Goal: Task Accomplishment & Management: Use online tool/utility

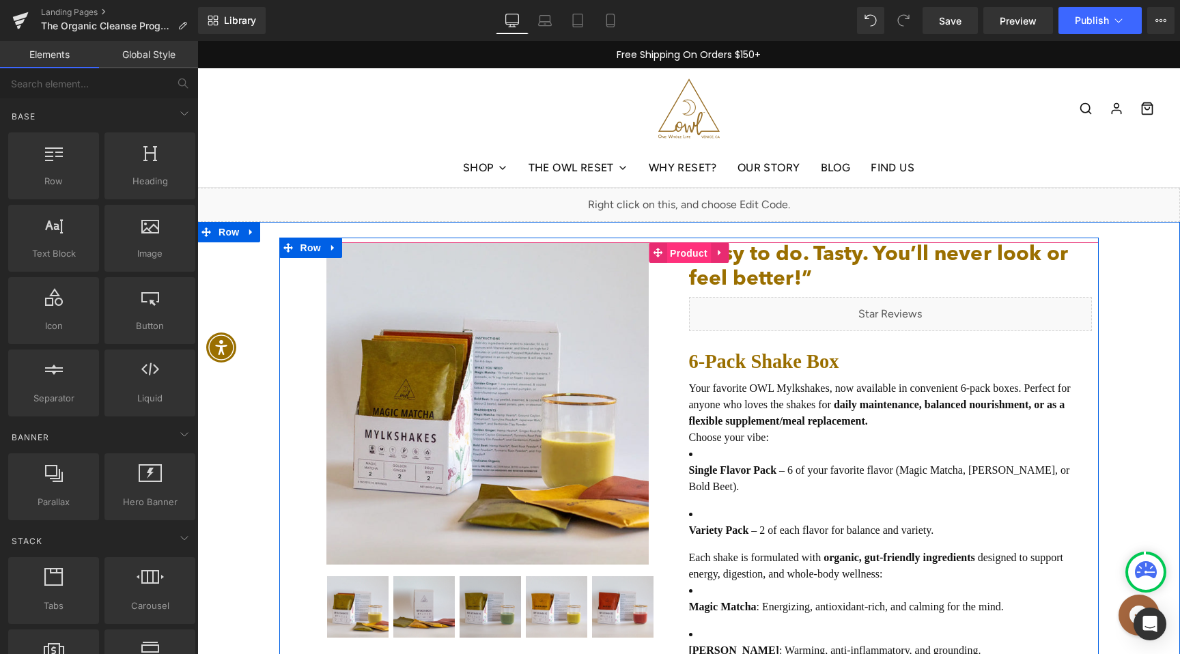
click at [687, 247] on span "Product" at bounding box center [689, 253] width 44 height 20
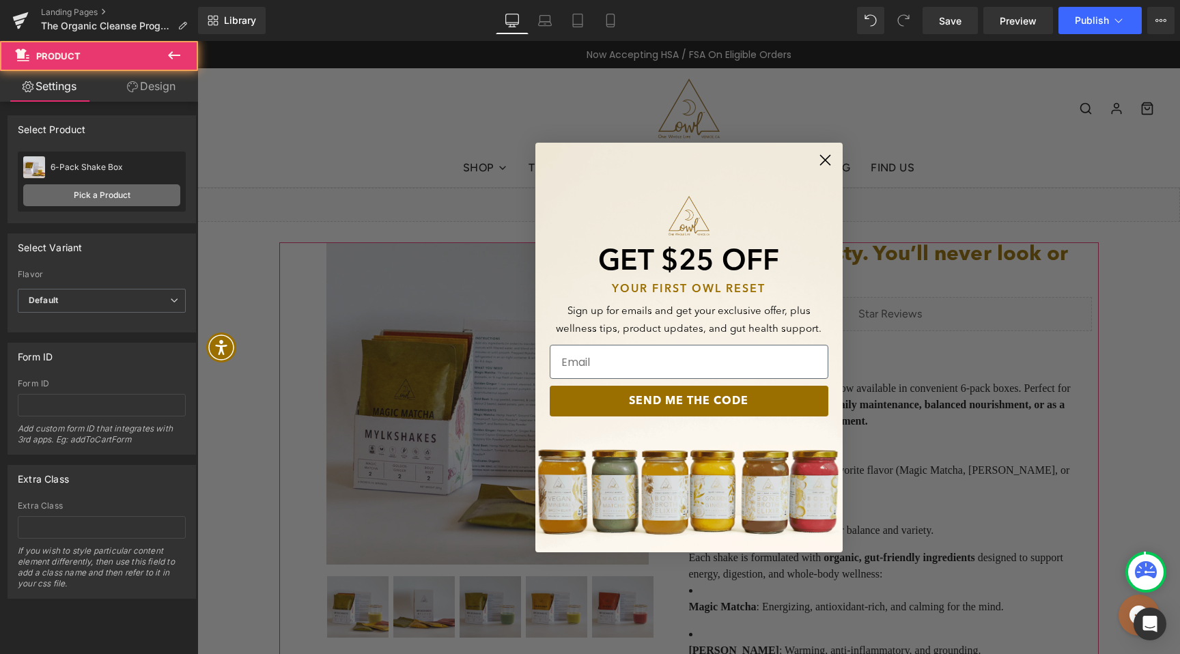
click at [113, 193] on link "Pick a Product" at bounding box center [101, 195] width 157 height 22
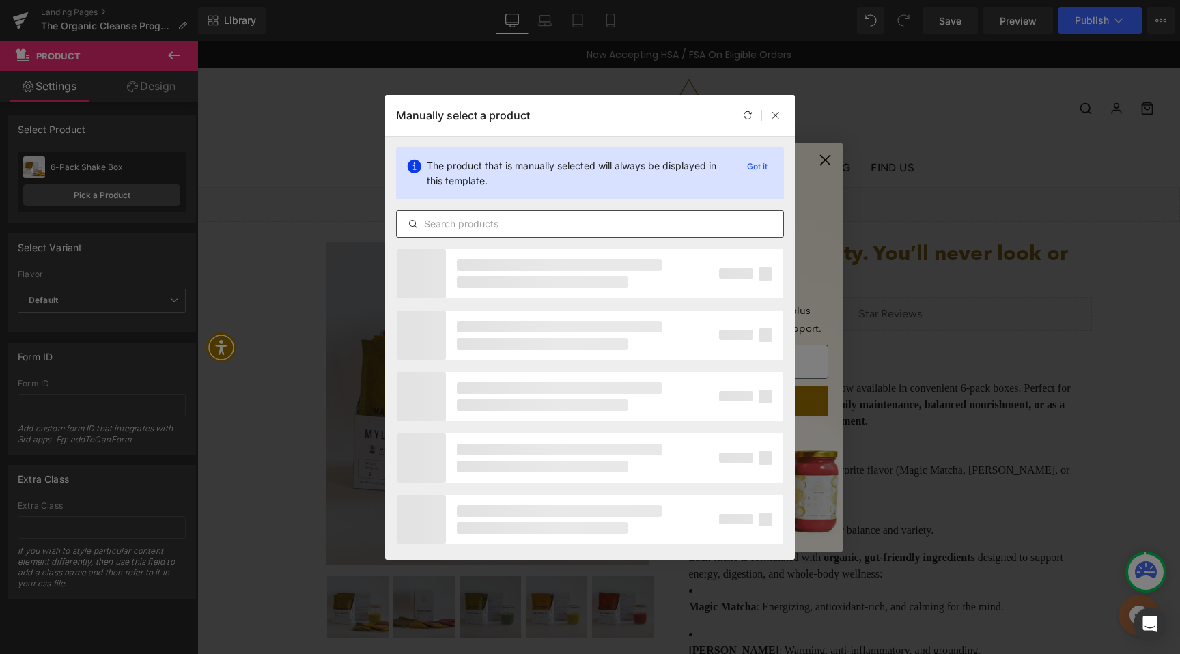
click at [573, 223] on input "text" at bounding box center [590, 224] width 387 height 16
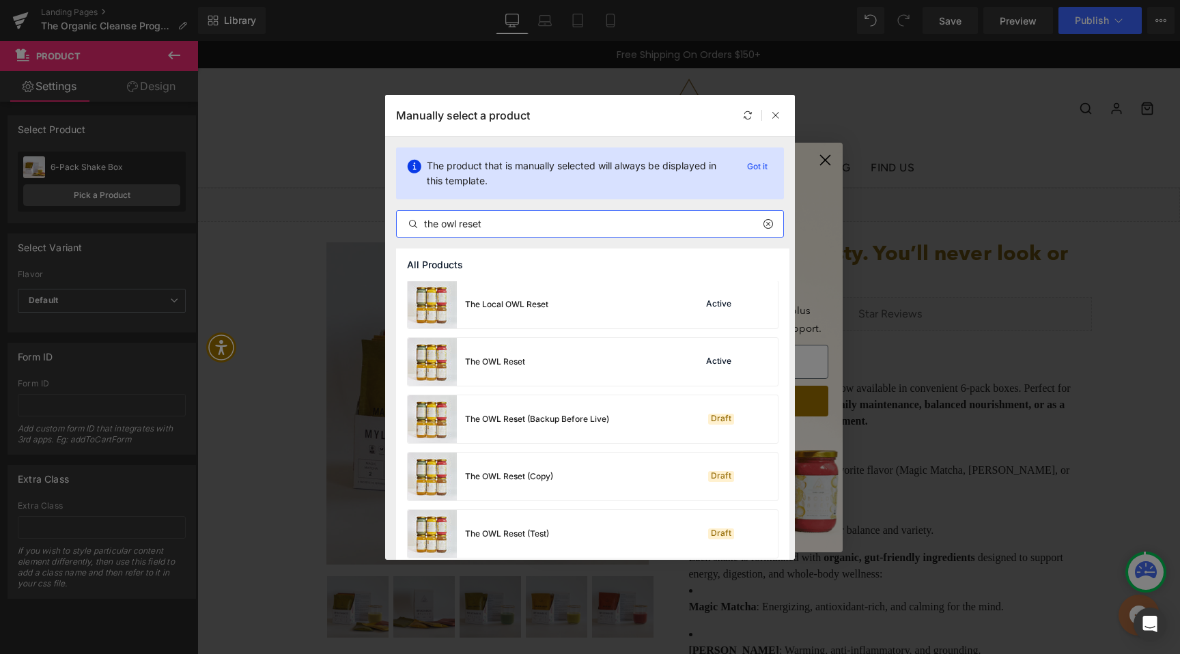
scroll to position [175, 0]
type input "the owl reset"
click at [678, 374] on div "The OWL Reset Active" at bounding box center [593, 361] width 370 height 48
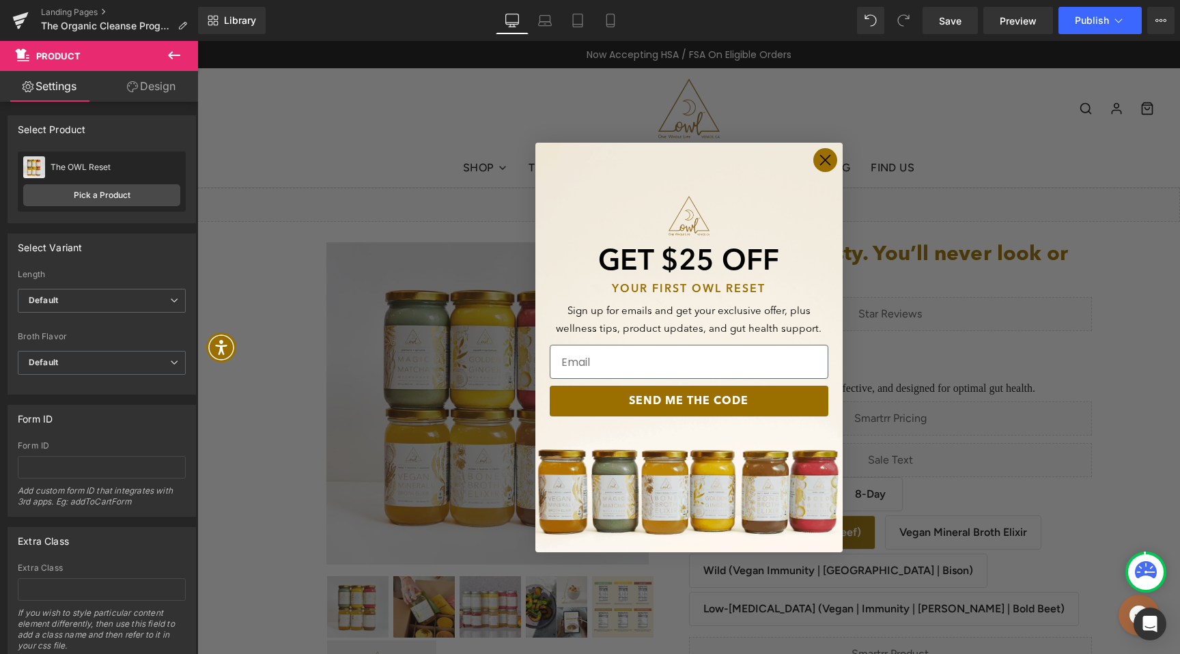
click at [823, 163] on circle "Close dialog" at bounding box center [825, 160] width 23 height 23
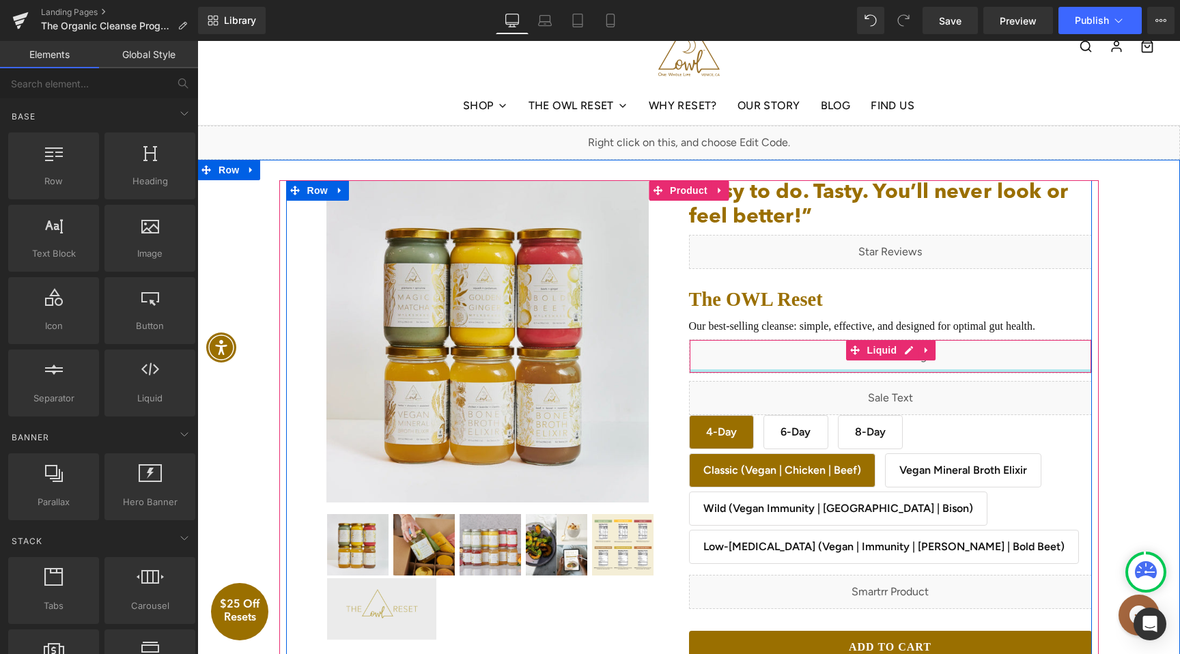
scroll to position [81, 0]
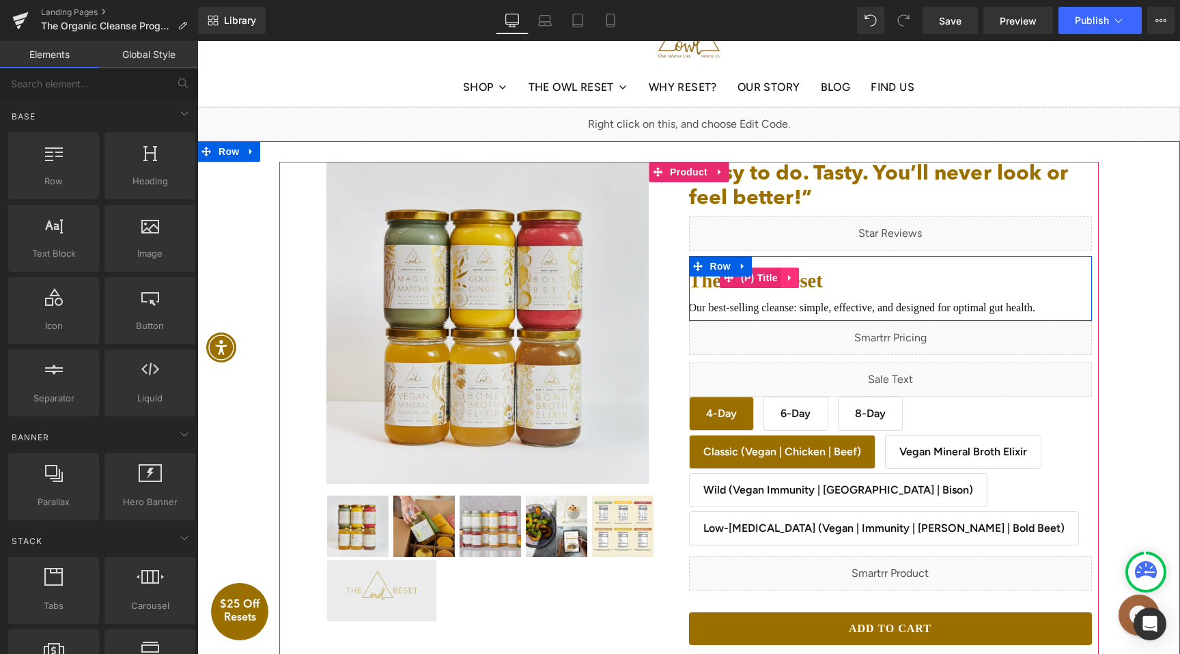
click at [782, 281] on link at bounding box center [791, 278] width 18 height 20
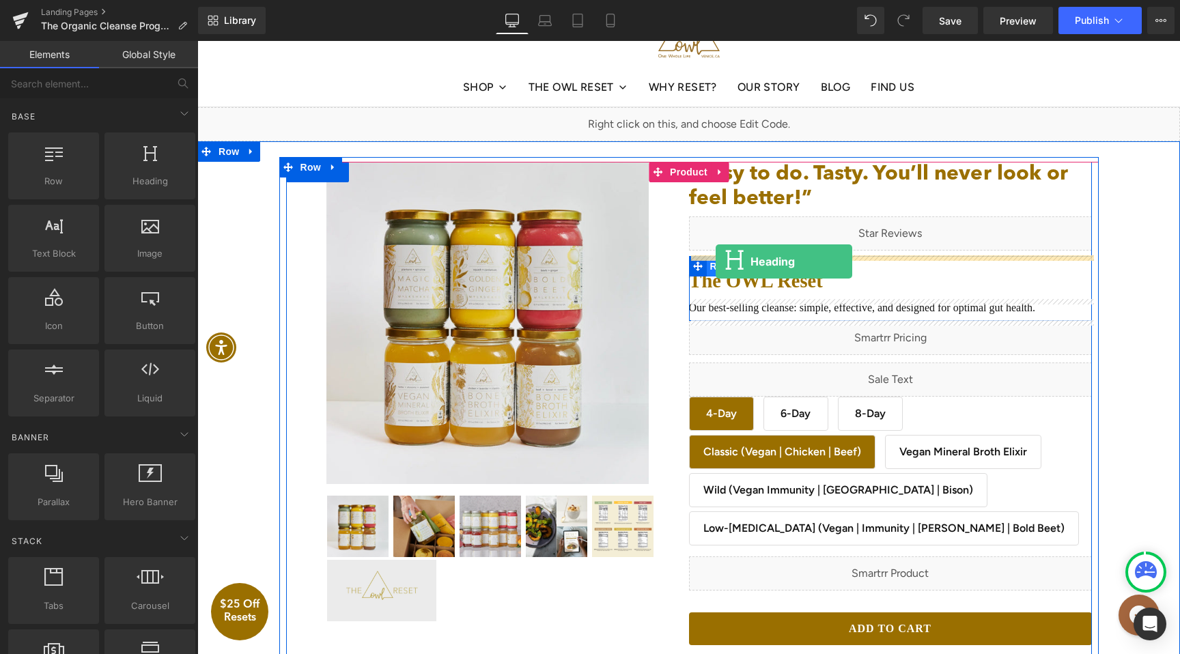
drag, startPoint x: 331, startPoint y: 218, endPoint x: 716, endPoint y: 262, distance: 387.1
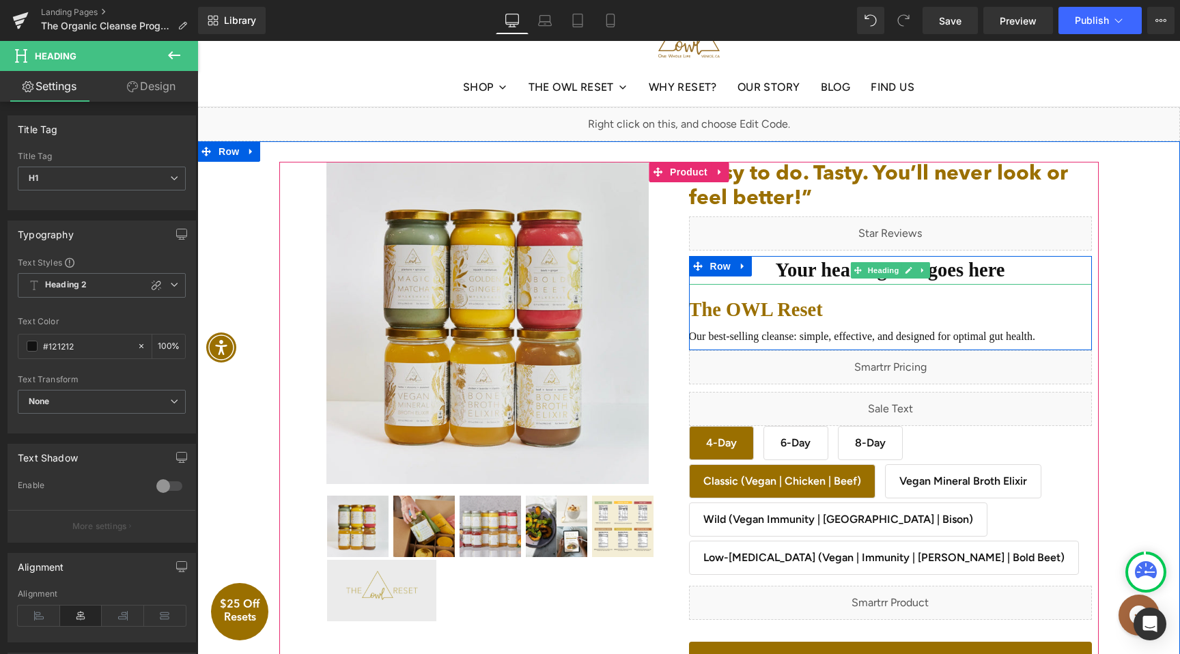
click at [811, 272] on h1 "Your heading text goes here" at bounding box center [890, 270] width 403 height 29
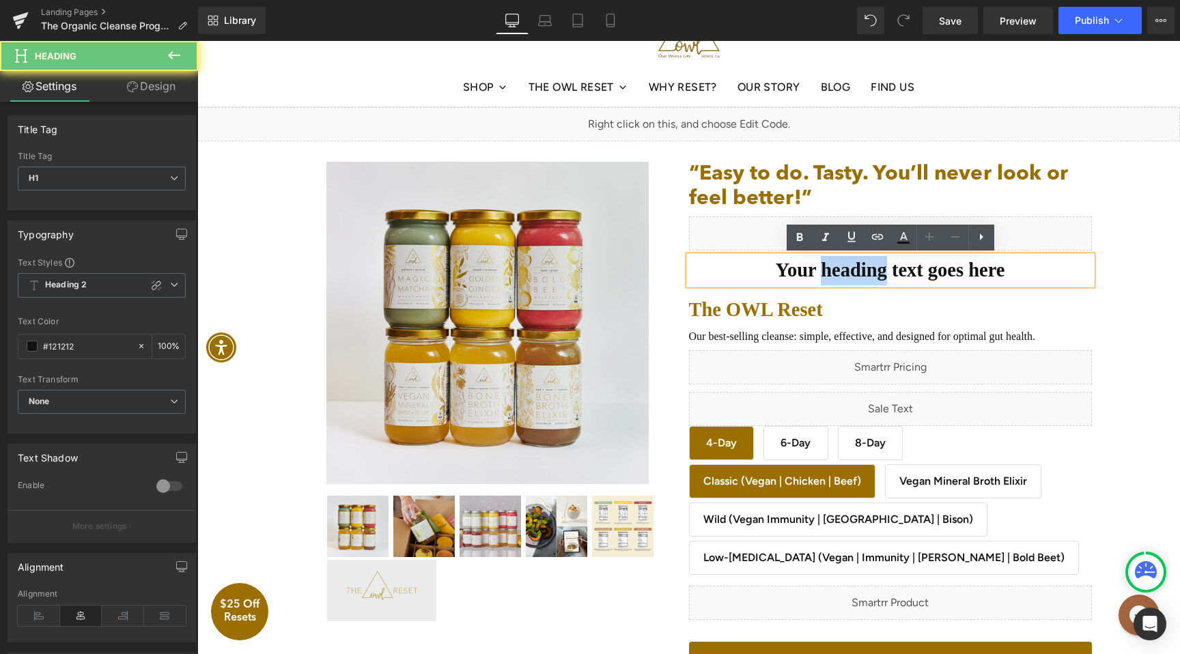
click at [811, 272] on h1 "Your heading text goes here" at bounding box center [890, 270] width 403 height 29
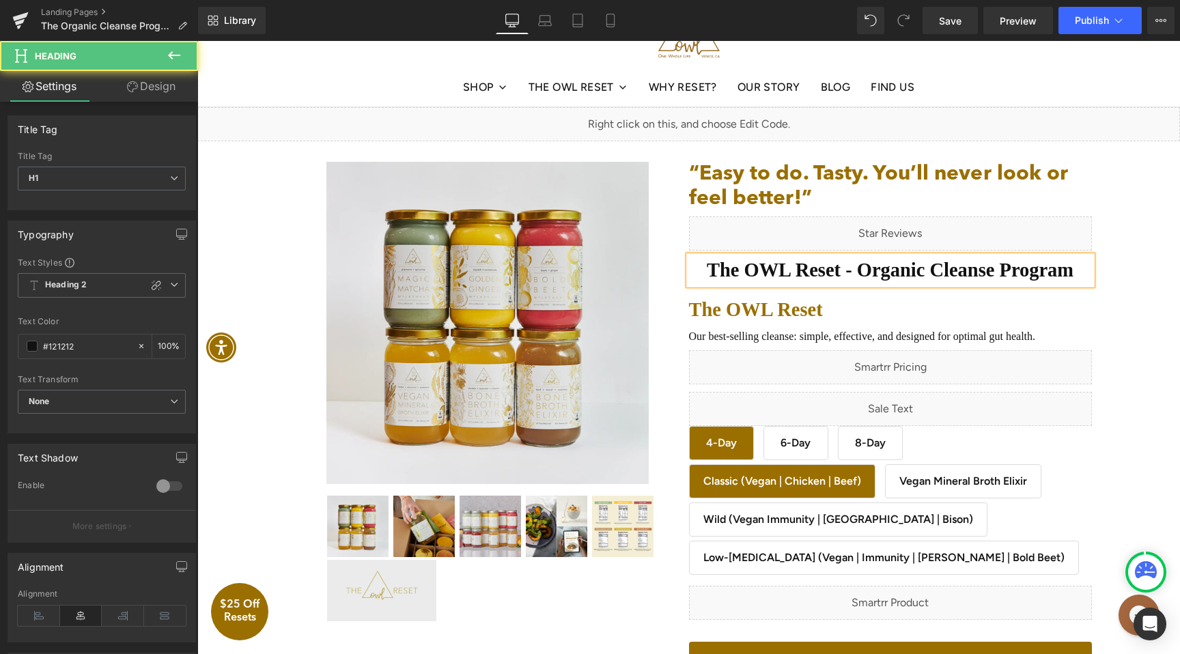
click at [773, 277] on h1 "The OWL Reset - Organic Cleanse Program" at bounding box center [890, 270] width 403 height 29
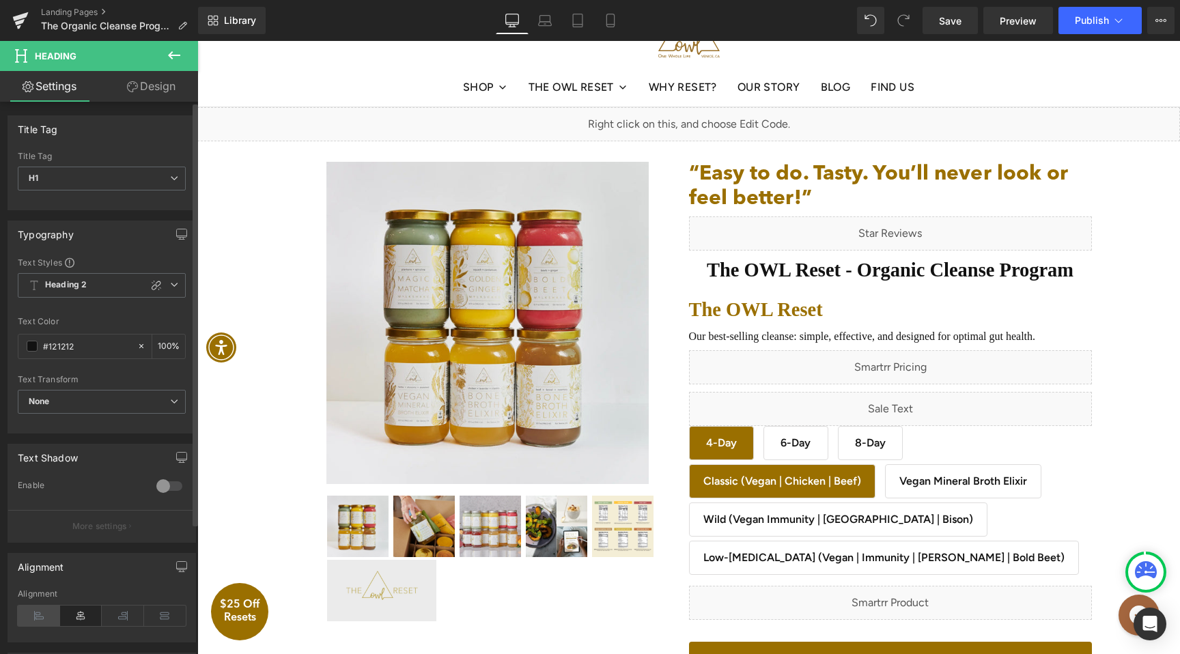
click at [36, 615] on icon at bounding box center [39, 616] width 42 height 20
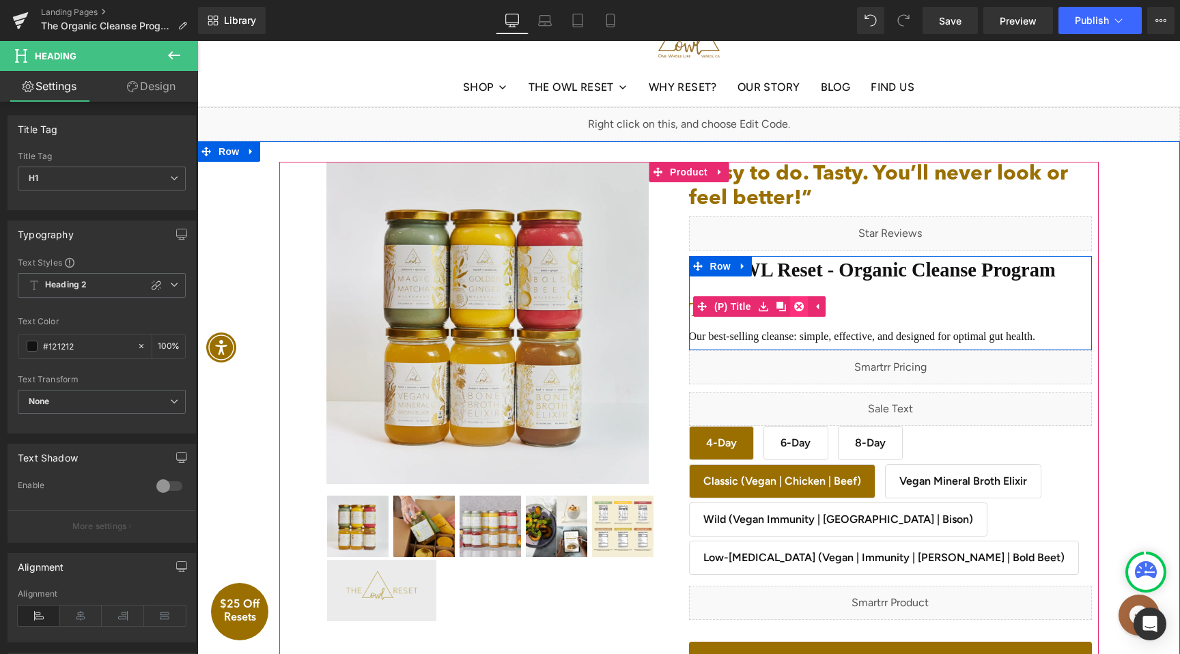
click at [803, 306] on icon at bounding box center [800, 307] width 10 height 10
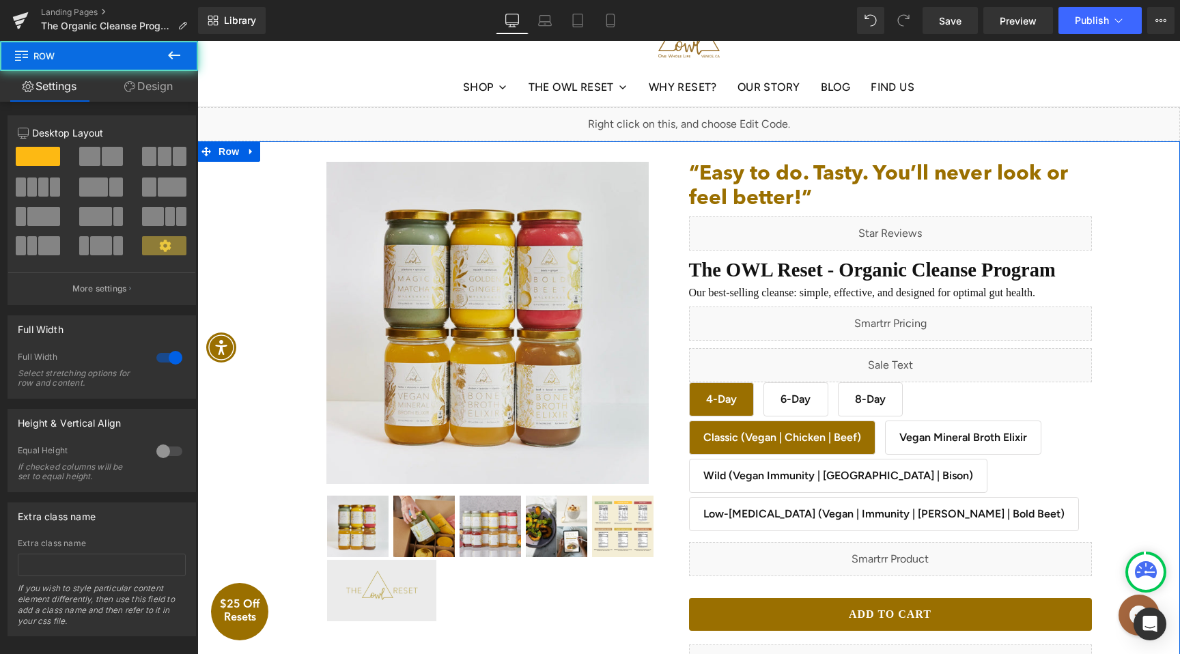
click at [1137, 275] on div "The OWL Reset" at bounding box center [688, 560] width 983 height 807
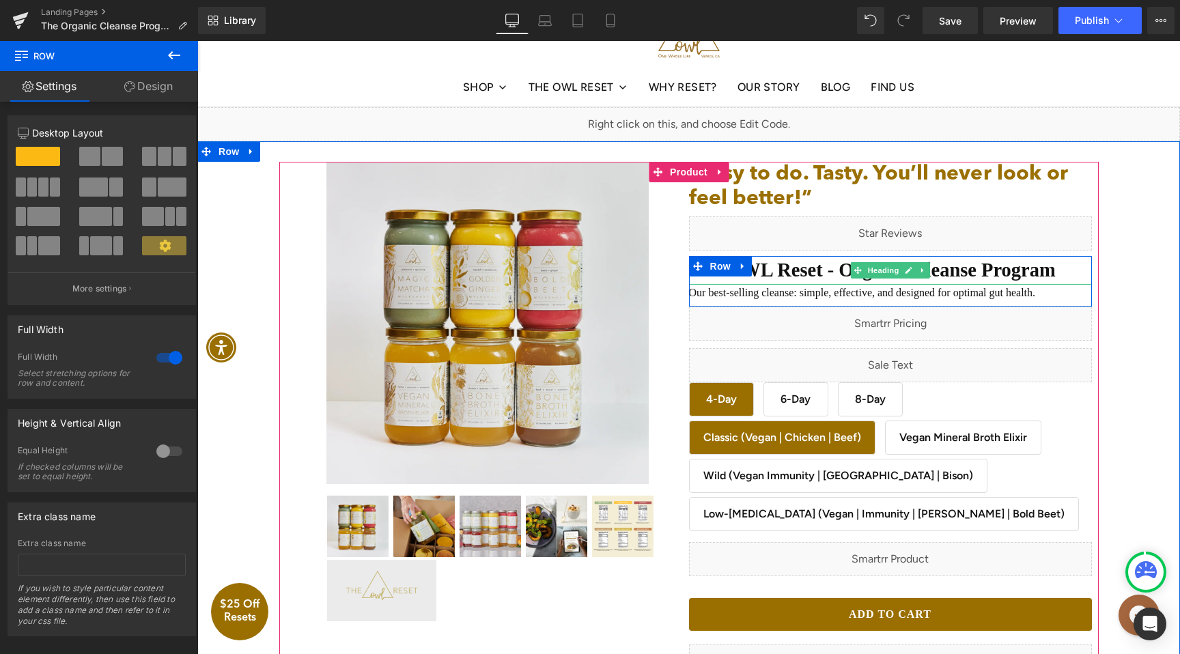
click at [892, 264] on span "Heading" at bounding box center [883, 270] width 37 height 16
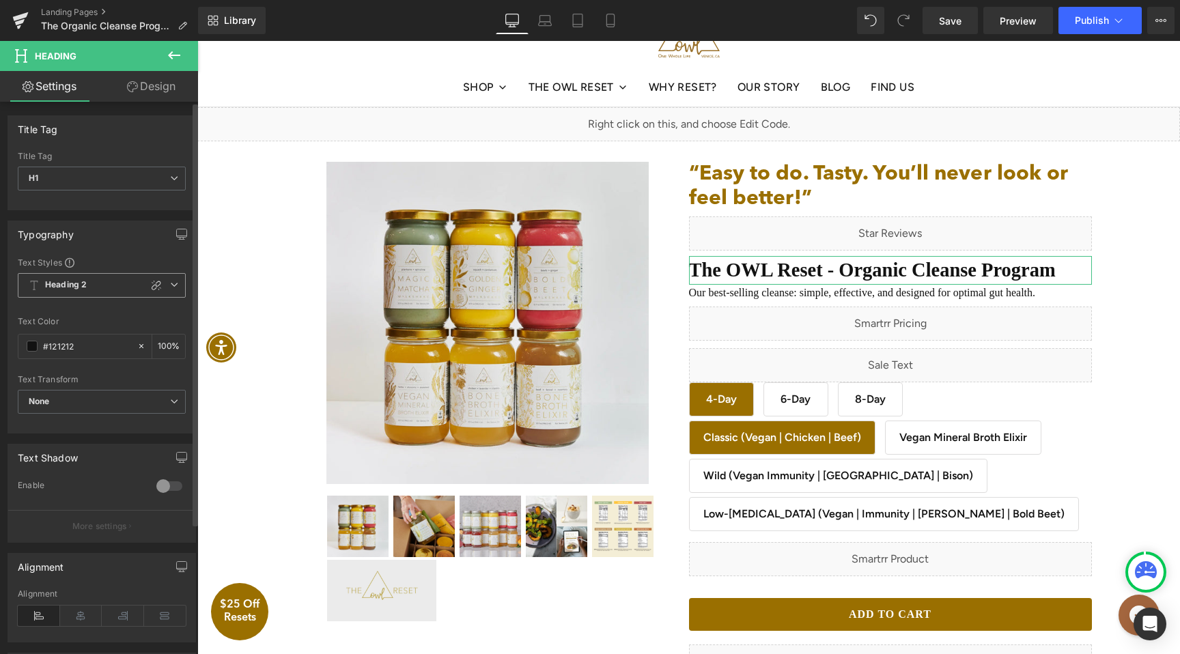
click at [82, 288] on b "Heading 2" at bounding box center [66, 285] width 42 height 12
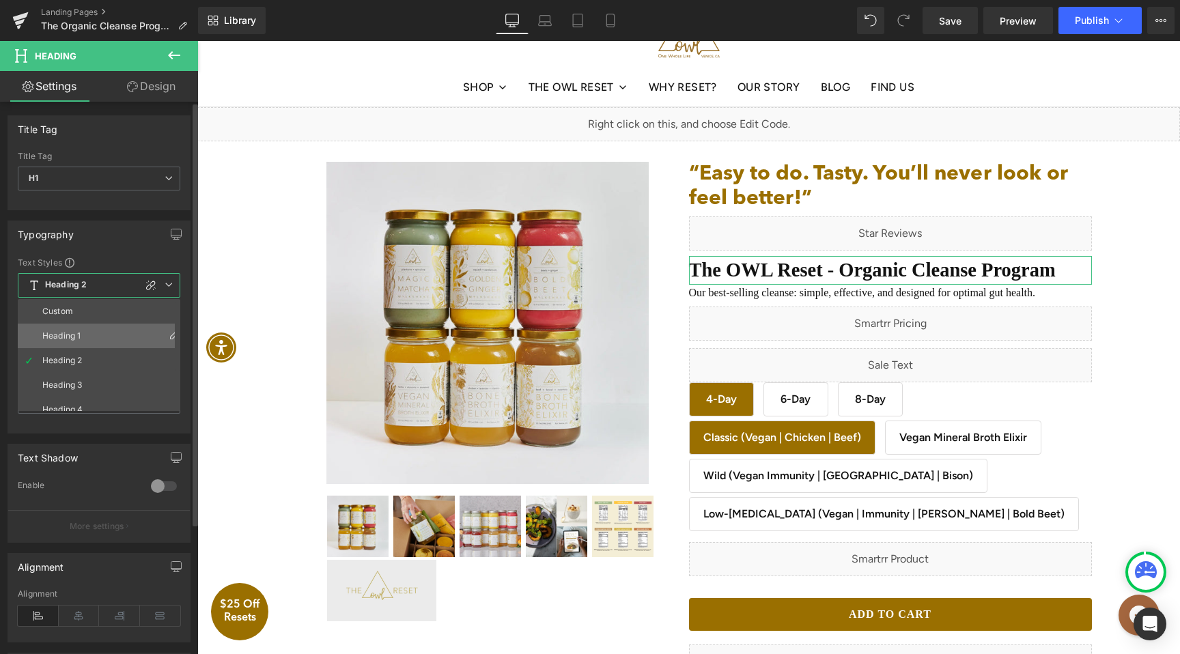
click at [72, 333] on div "Heading 1" at bounding box center [61, 336] width 38 height 10
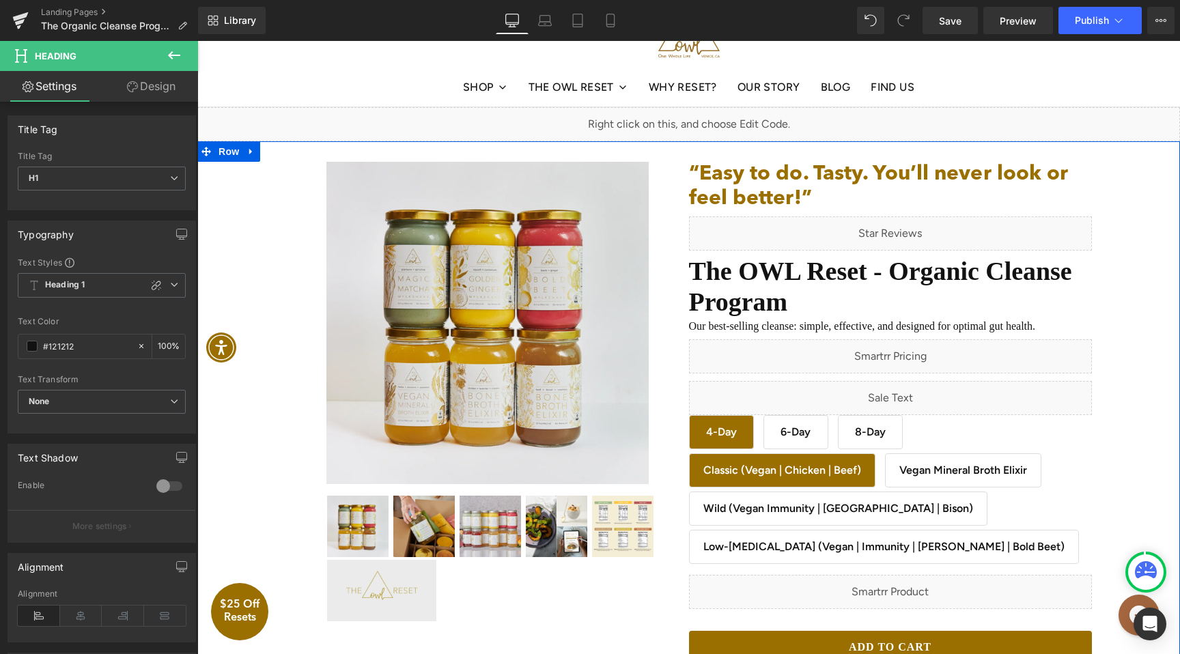
click at [1129, 281] on div "The OWL Reset" at bounding box center [688, 577] width 983 height 840
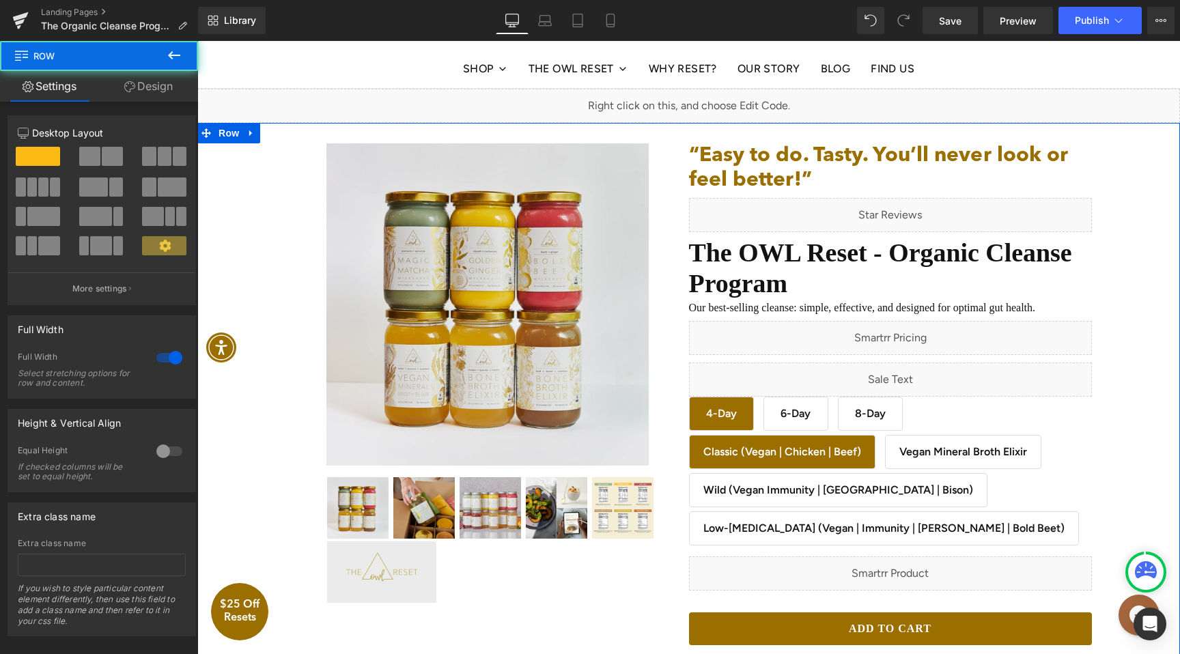
scroll to position [101, 0]
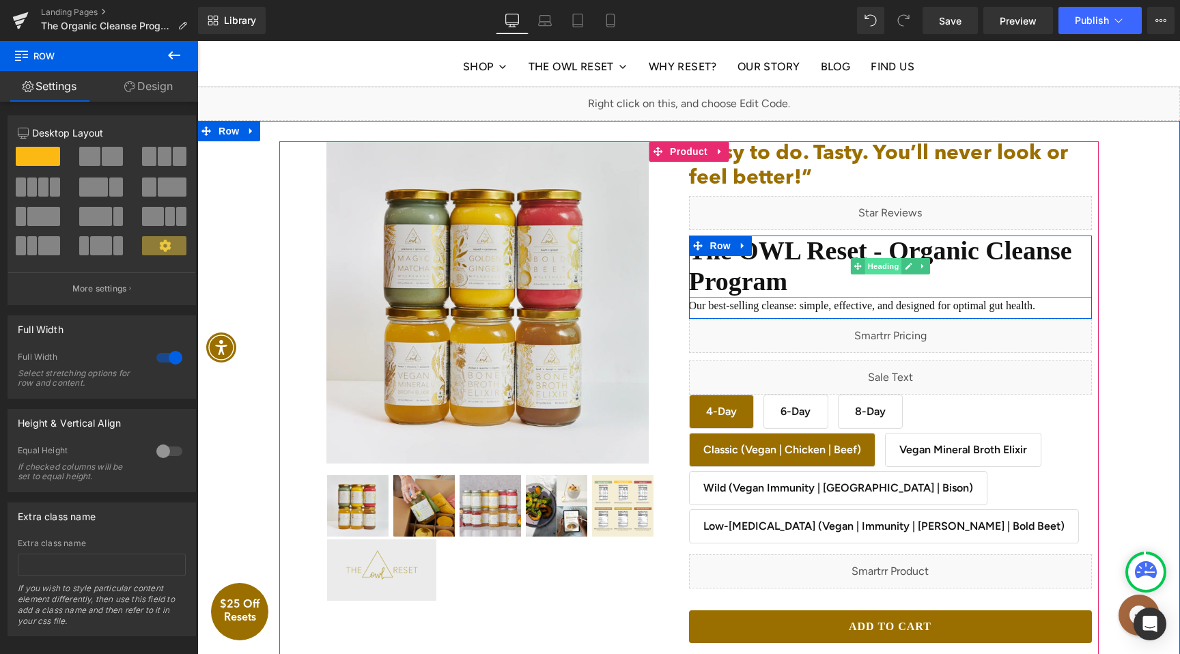
click at [876, 265] on span "Heading" at bounding box center [883, 266] width 37 height 16
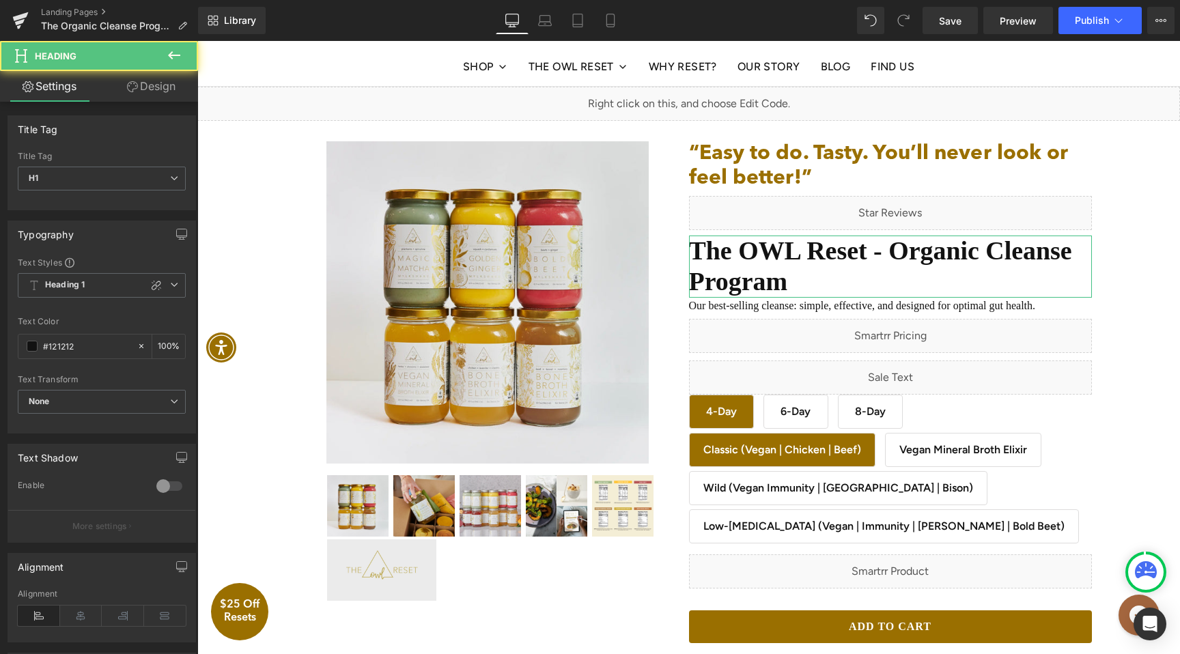
click at [137, 93] on link "Design" at bounding box center [151, 86] width 99 height 31
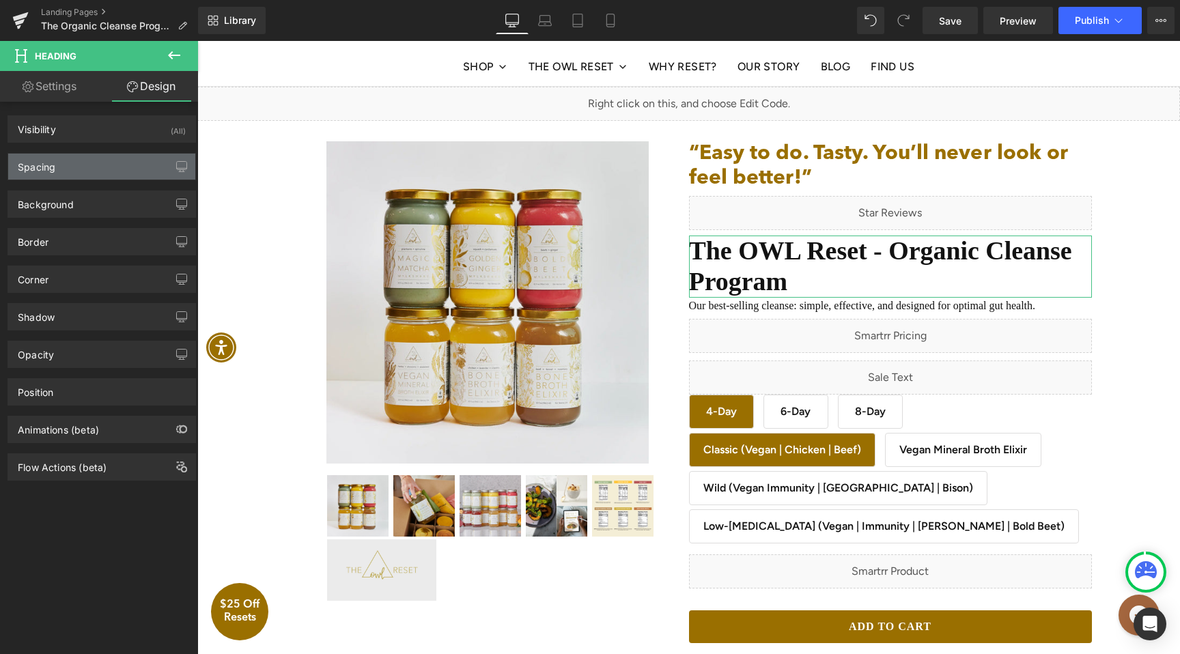
click at [65, 170] on div "Spacing" at bounding box center [101, 167] width 187 height 26
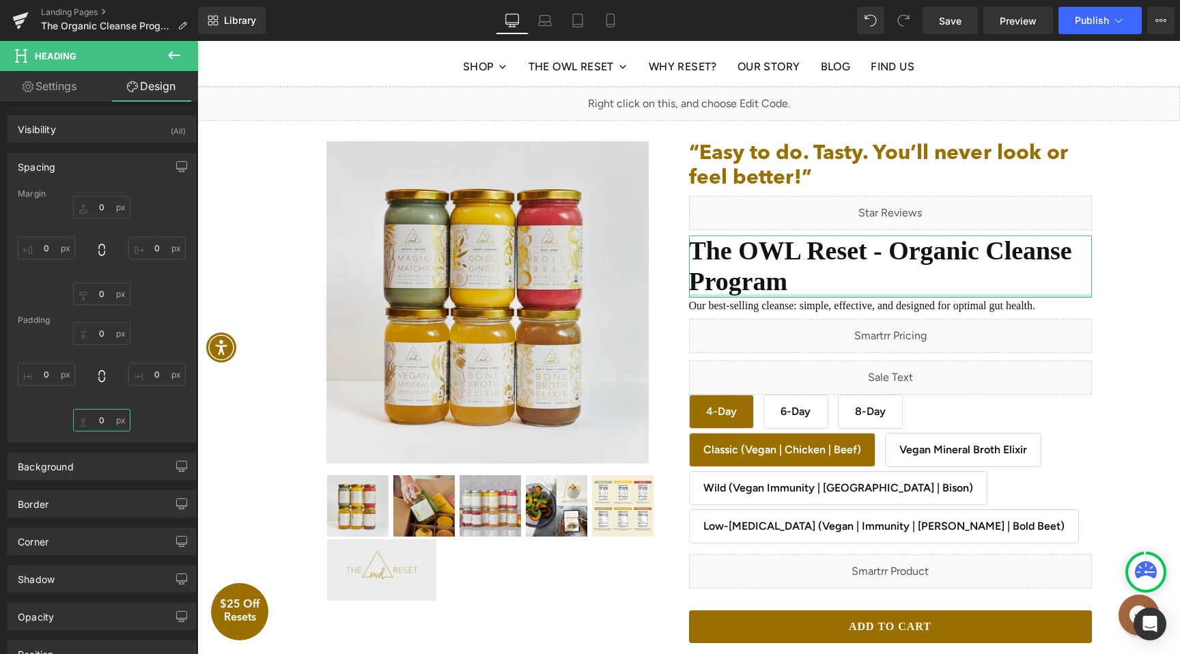
click at [103, 413] on input "0" at bounding box center [101, 420] width 57 height 23
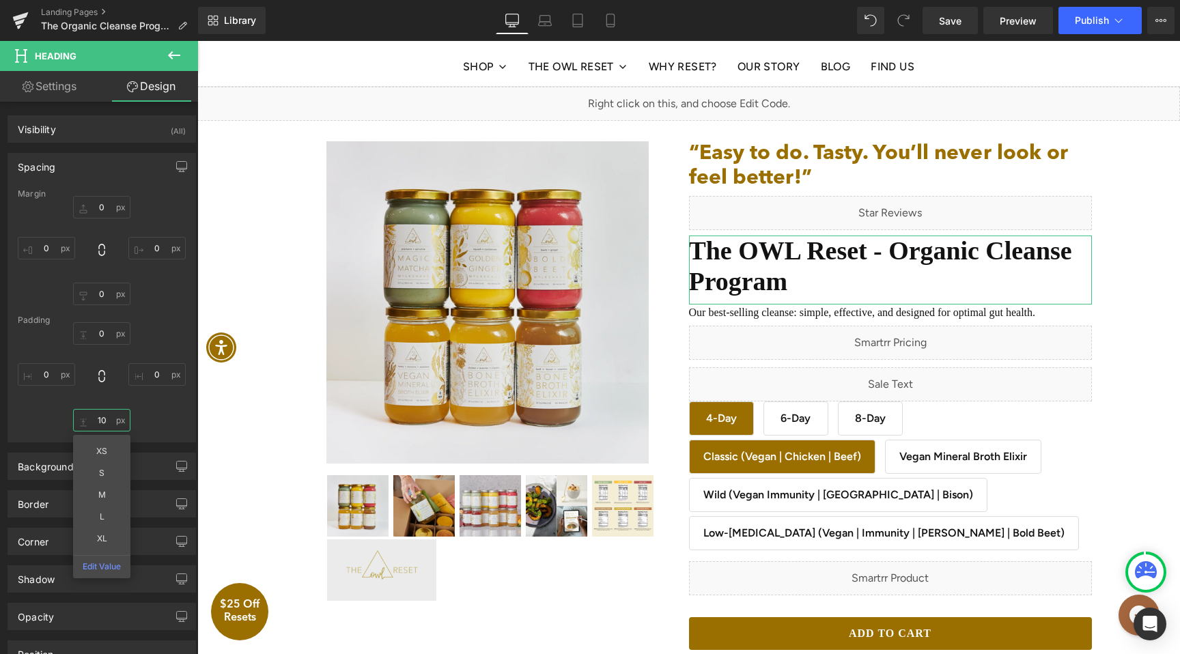
type input "9"
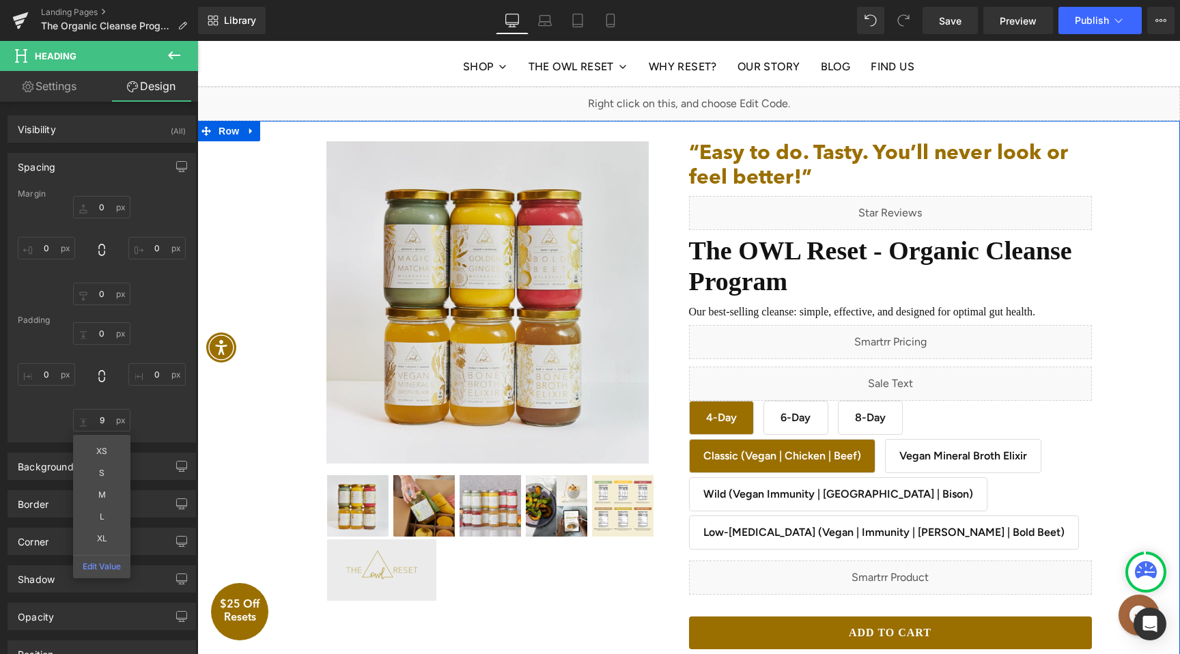
click at [1150, 288] on div "The OWL Reset" at bounding box center [688, 560] width 983 height 846
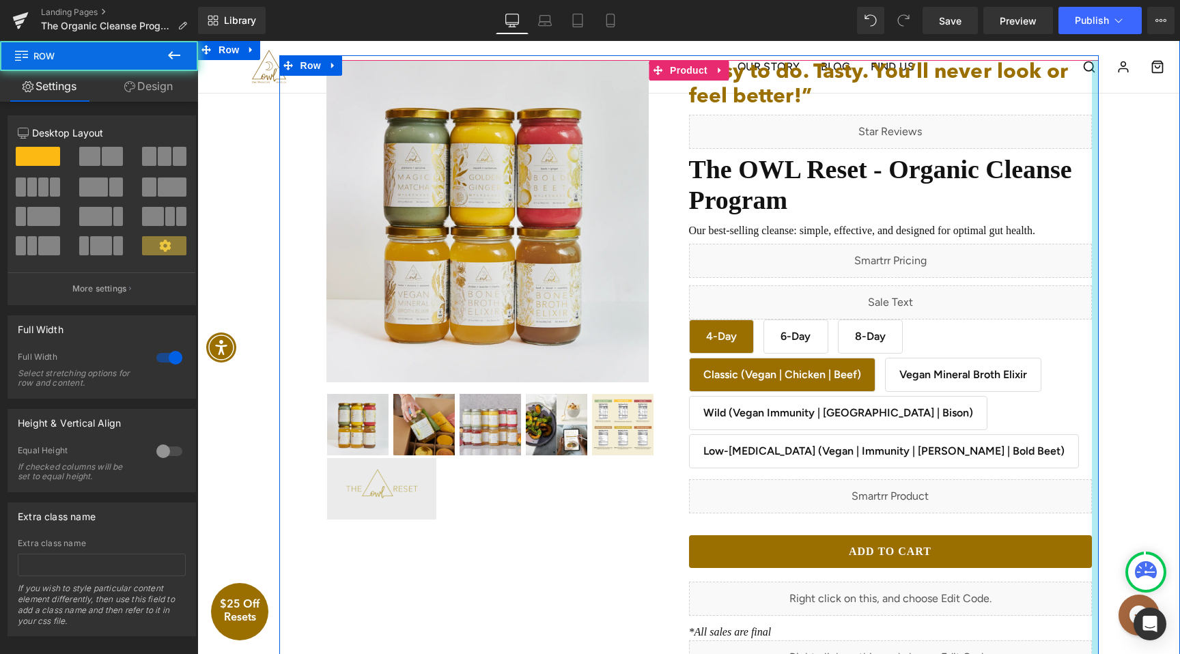
scroll to position [184, 0]
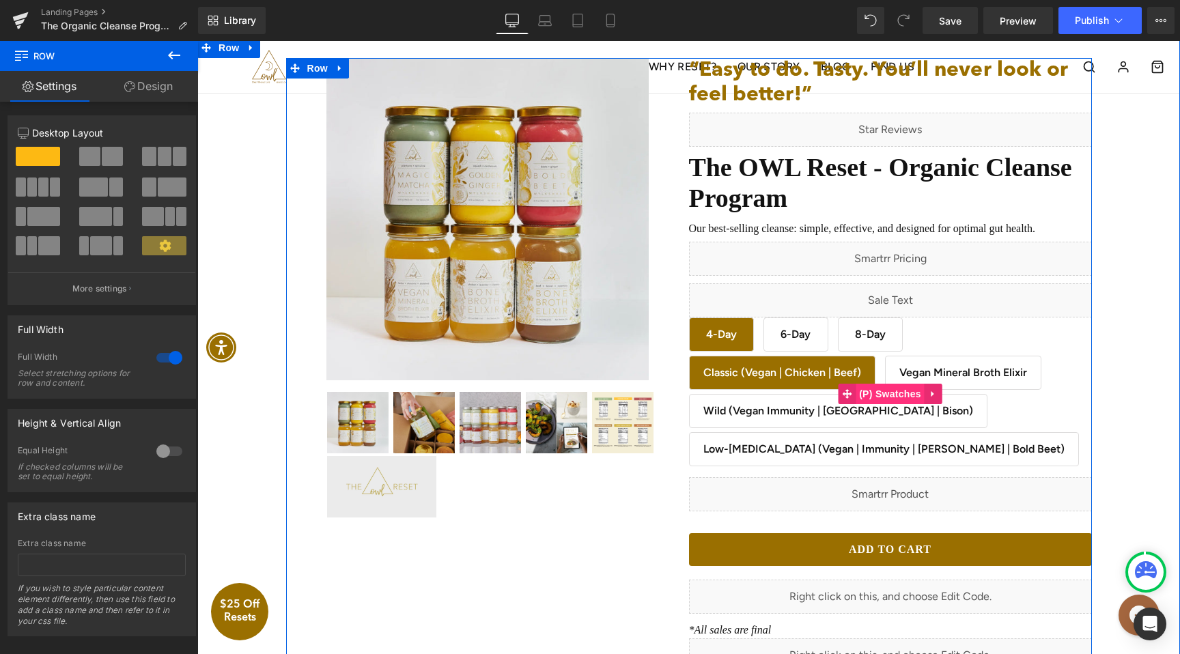
click at [879, 389] on span "(P) Swatches" at bounding box center [890, 394] width 69 height 20
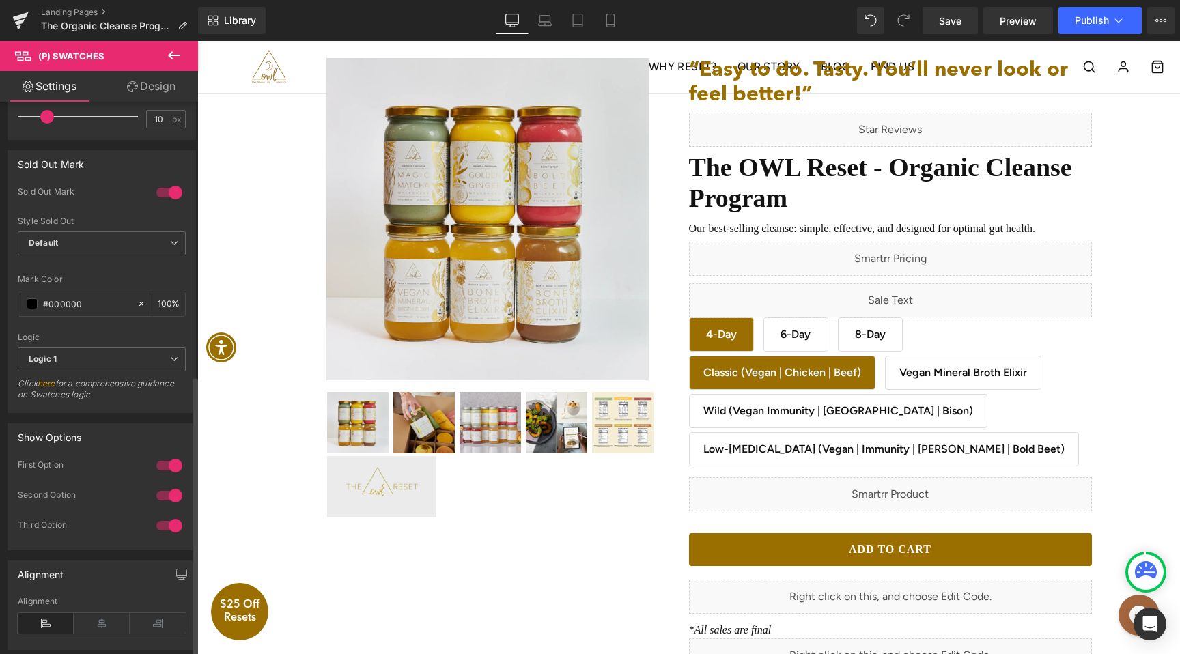
scroll to position [759, 0]
click at [169, 521] on div at bounding box center [169, 523] width 33 height 22
click at [167, 493] on div at bounding box center [169, 493] width 33 height 22
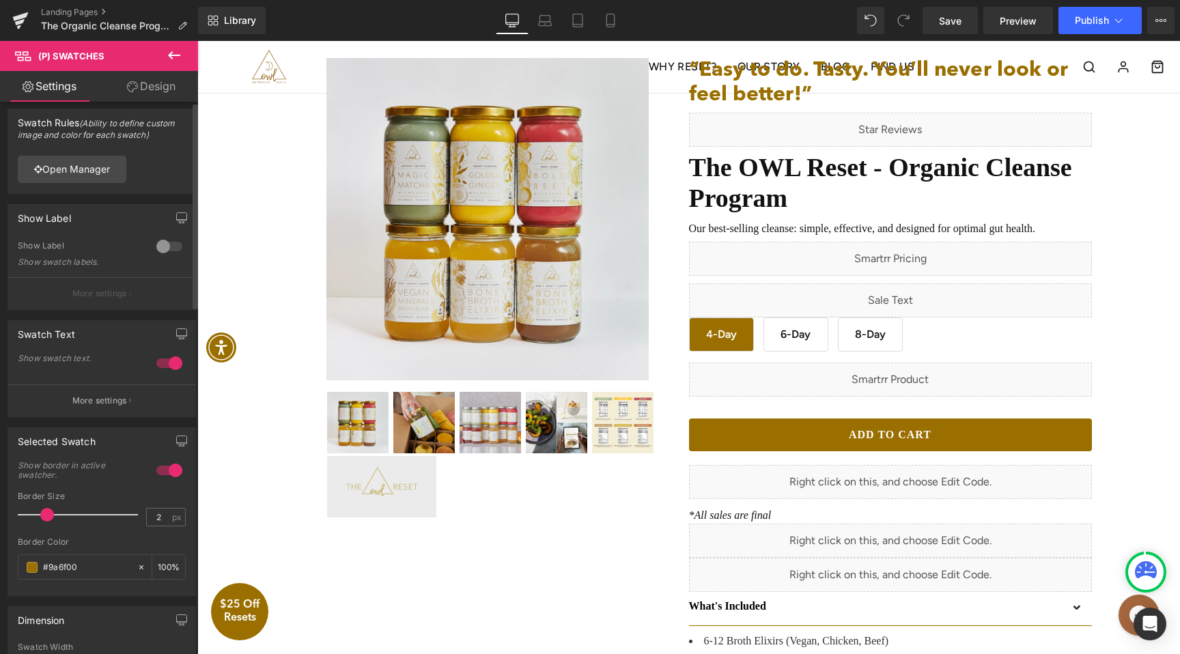
scroll to position [0, 0]
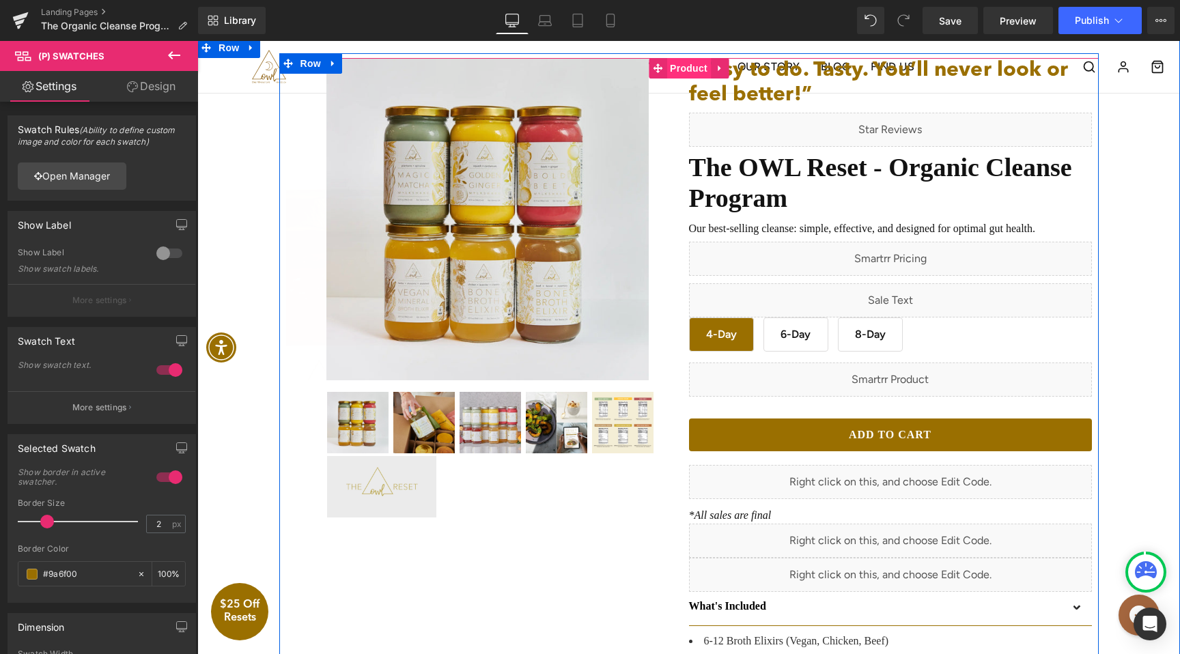
click at [678, 77] on span "Product" at bounding box center [689, 68] width 44 height 20
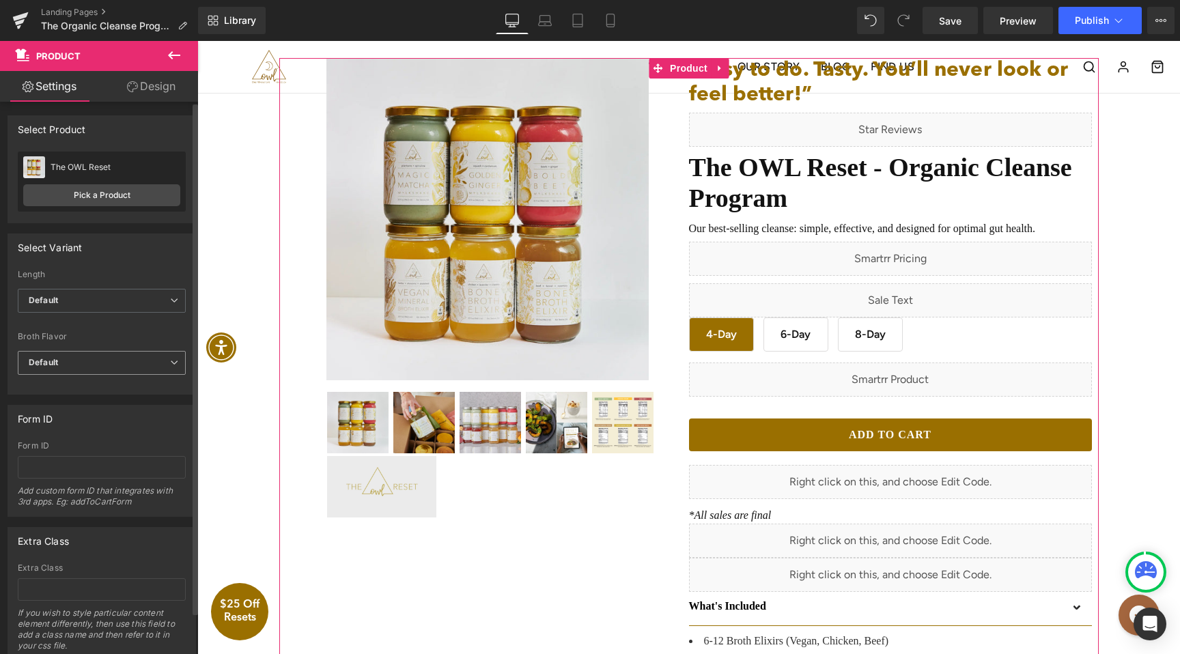
click at [106, 365] on span "Default" at bounding box center [102, 363] width 168 height 24
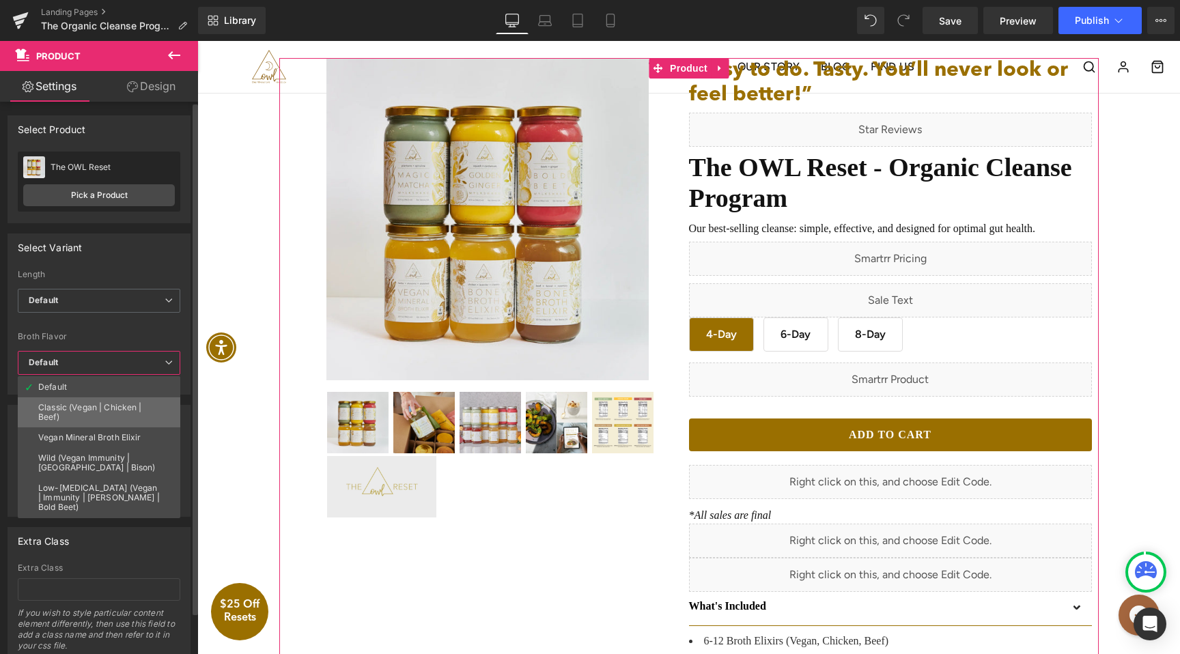
click at [92, 415] on div "Classic (Vegan | Chicken | Beef)" at bounding box center [99, 412] width 122 height 19
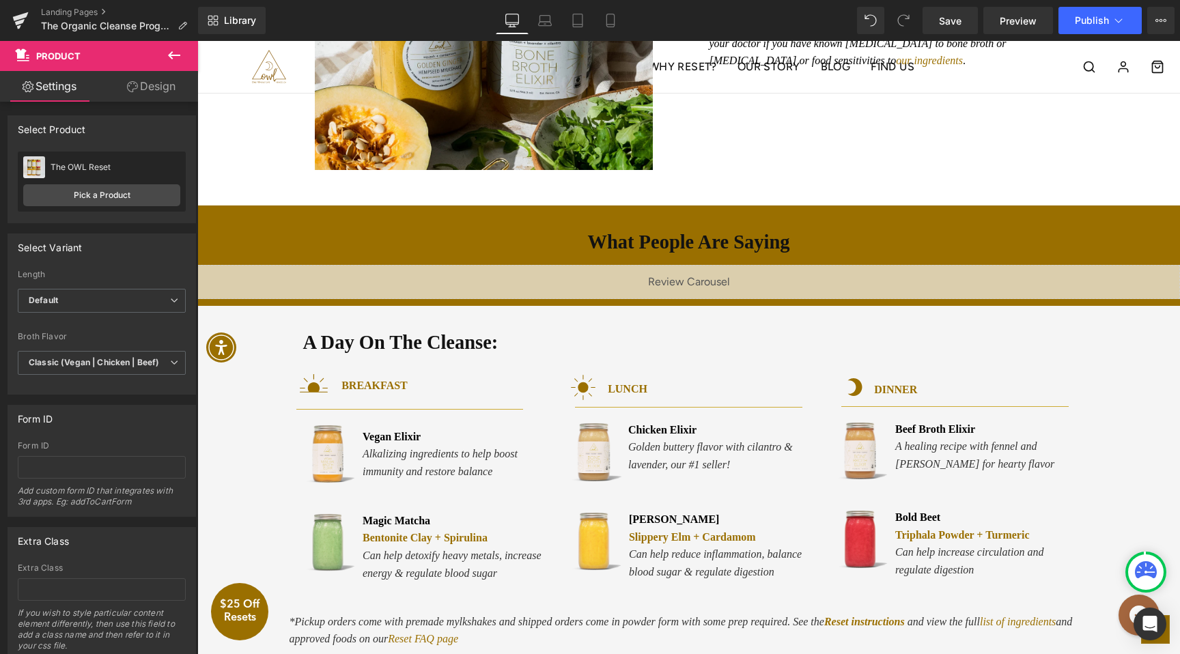
scroll to position [1398, 0]
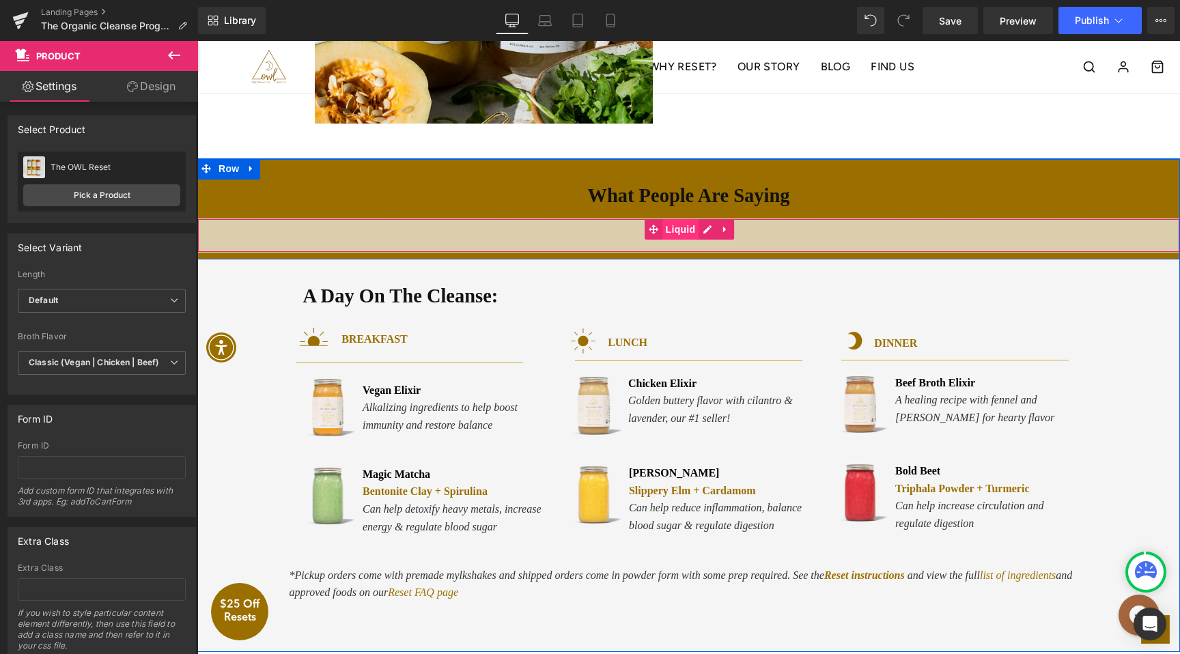
click at [672, 233] on span "Liquid" at bounding box center [681, 229] width 37 height 20
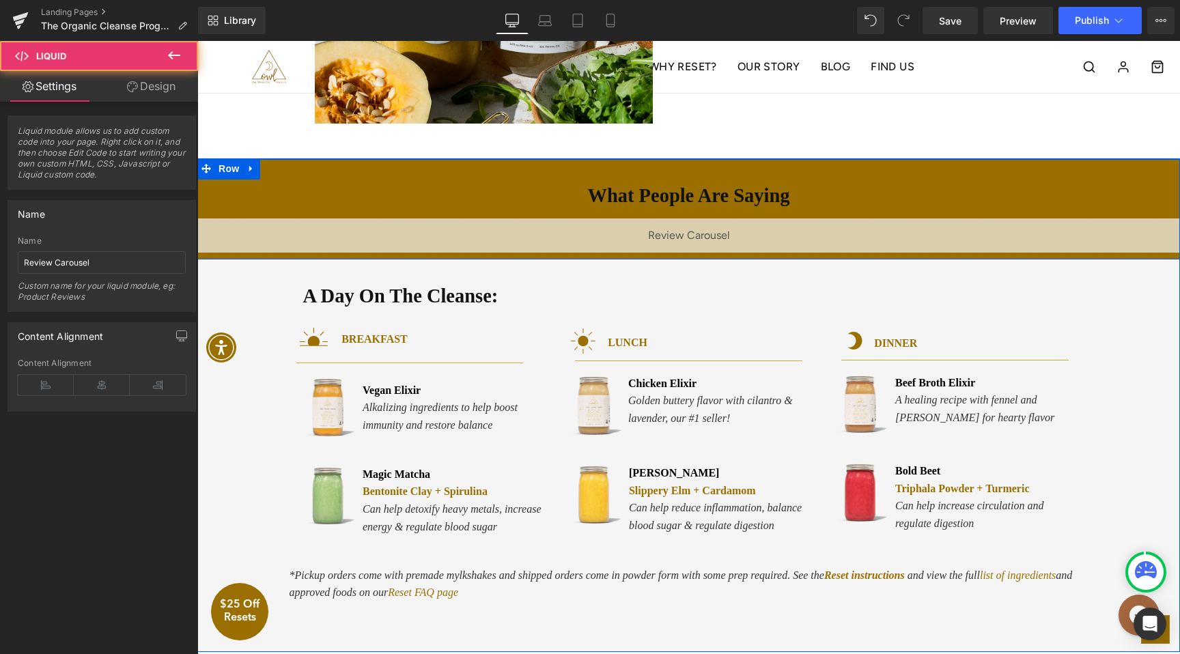
click at [703, 231] on div "Liquid" at bounding box center [688, 236] width 983 height 34
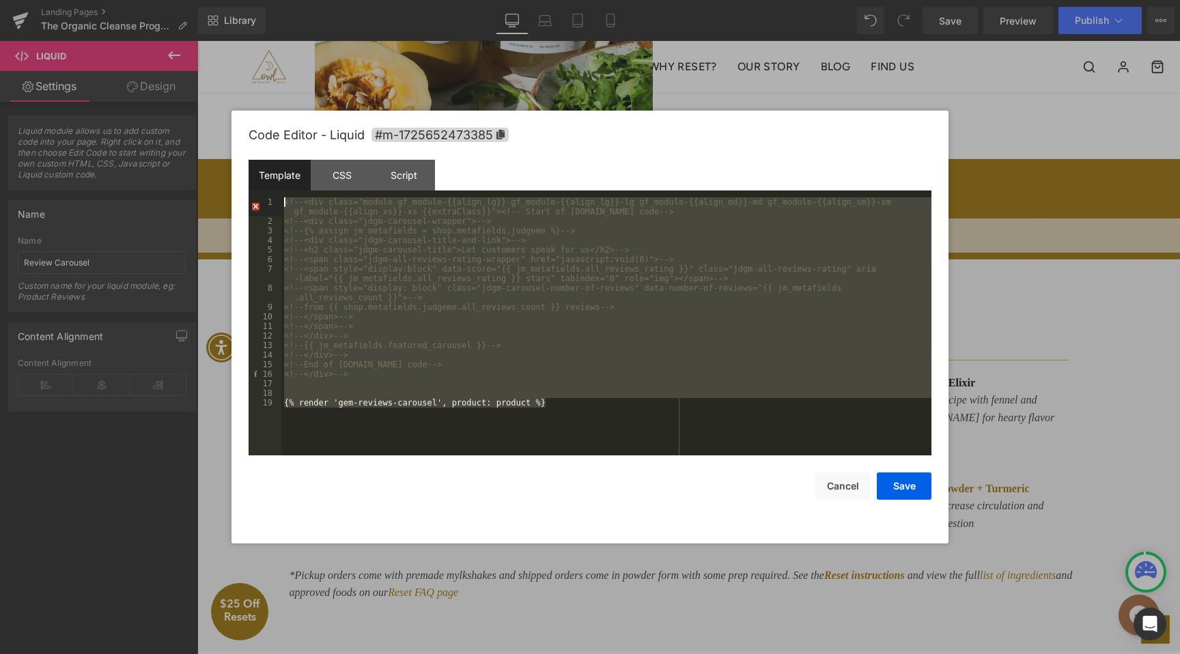
drag, startPoint x: 572, startPoint y: 404, endPoint x: 277, endPoint y: 196, distance: 361.4
click at [277, 196] on div "Template CSS Script Data 1 2 3 4 5 6 7 8 9 10 11 12 13 14 15 16 17 18 19 <!-- <…" at bounding box center [590, 308] width 683 height 296
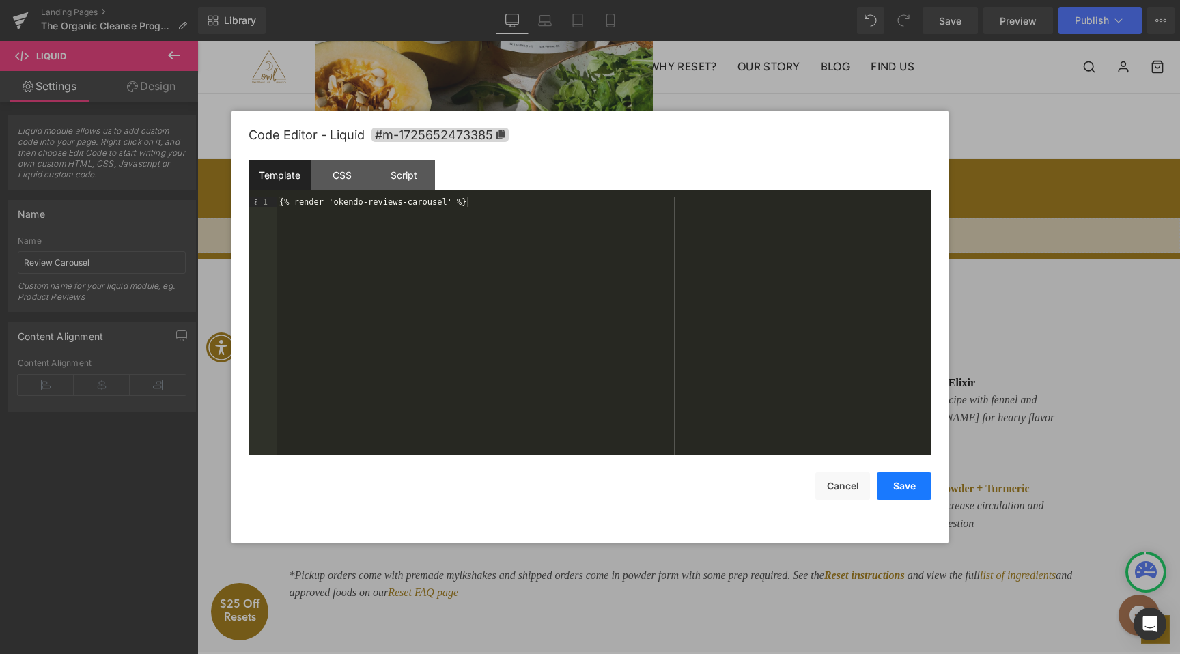
click at [902, 488] on button "Save" at bounding box center [904, 486] width 55 height 27
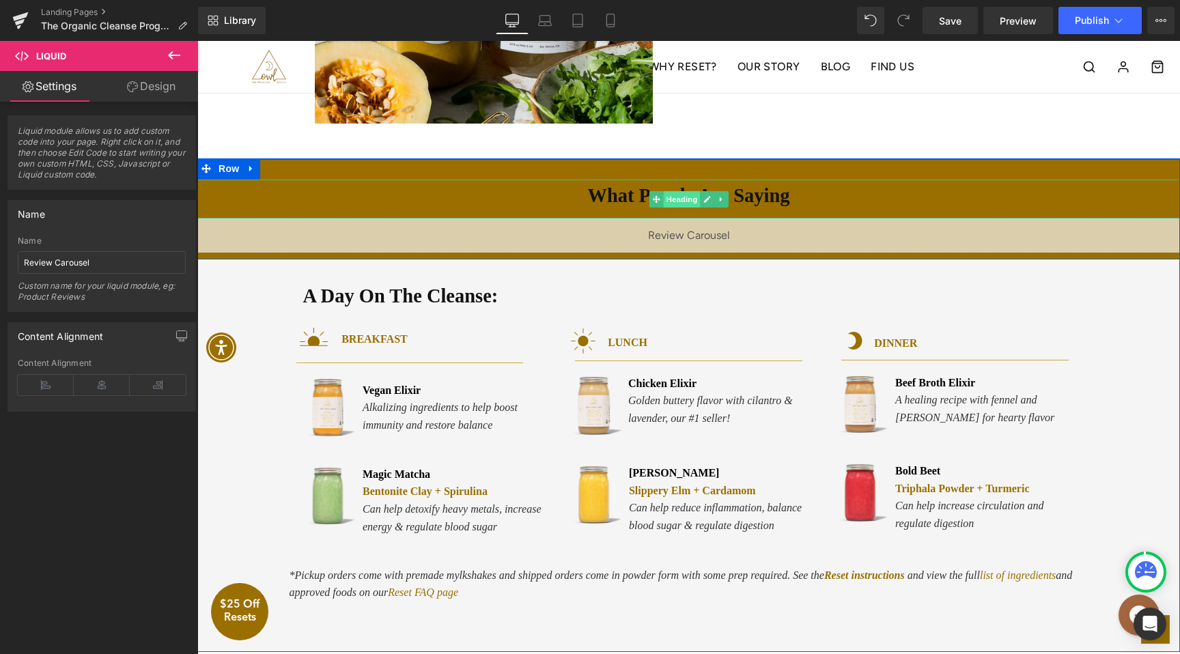
click at [683, 195] on span "Heading" at bounding box center [681, 199] width 37 height 16
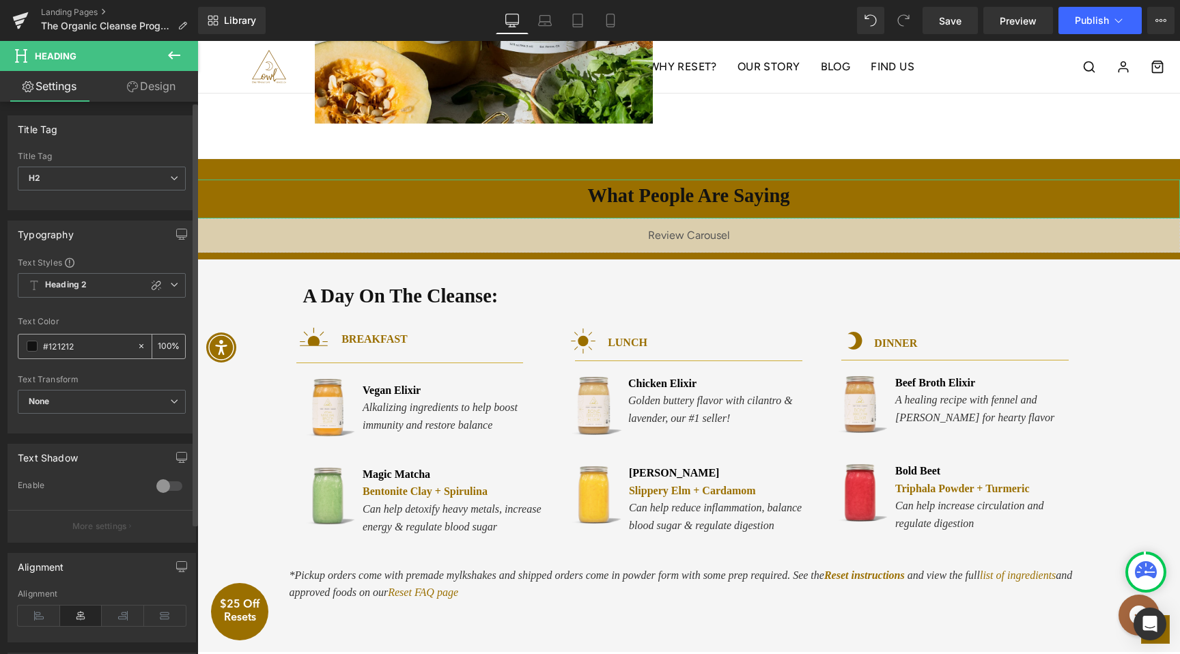
click at [81, 354] on div "#121212" at bounding box center [77, 347] width 118 height 24
click at [81, 348] on input "#121212" at bounding box center [86, 346] width 87 height 15
type input "#ffffff"
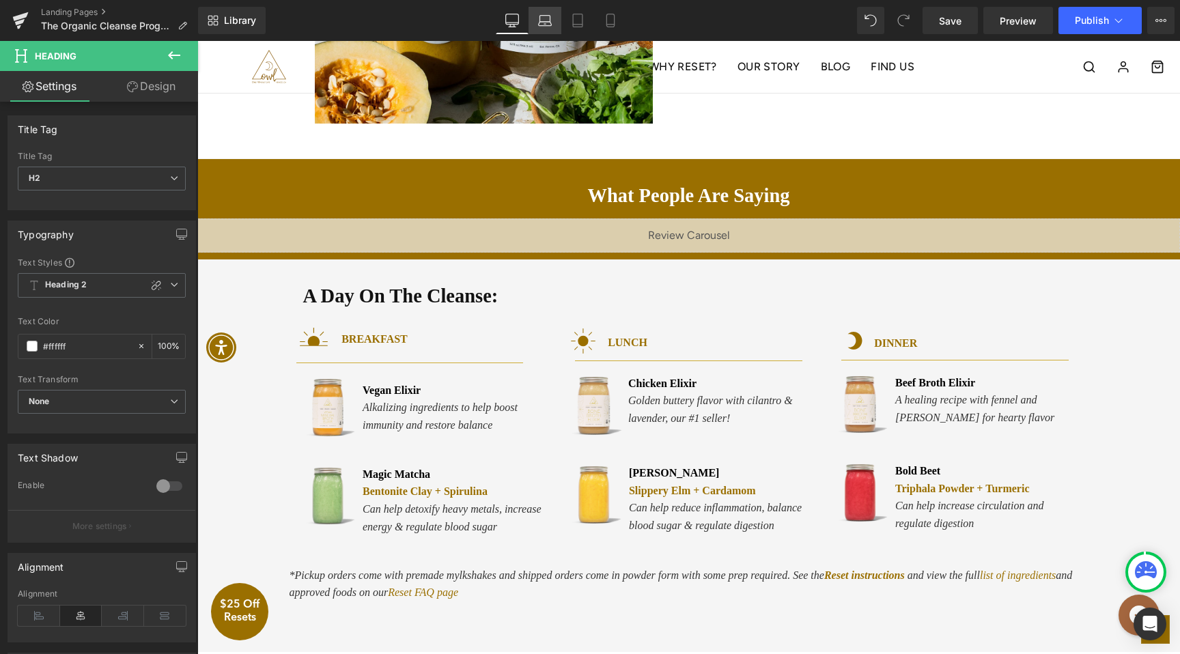
click at [544, 23] on icon at bounding box center [545, 21] width 14 height 14
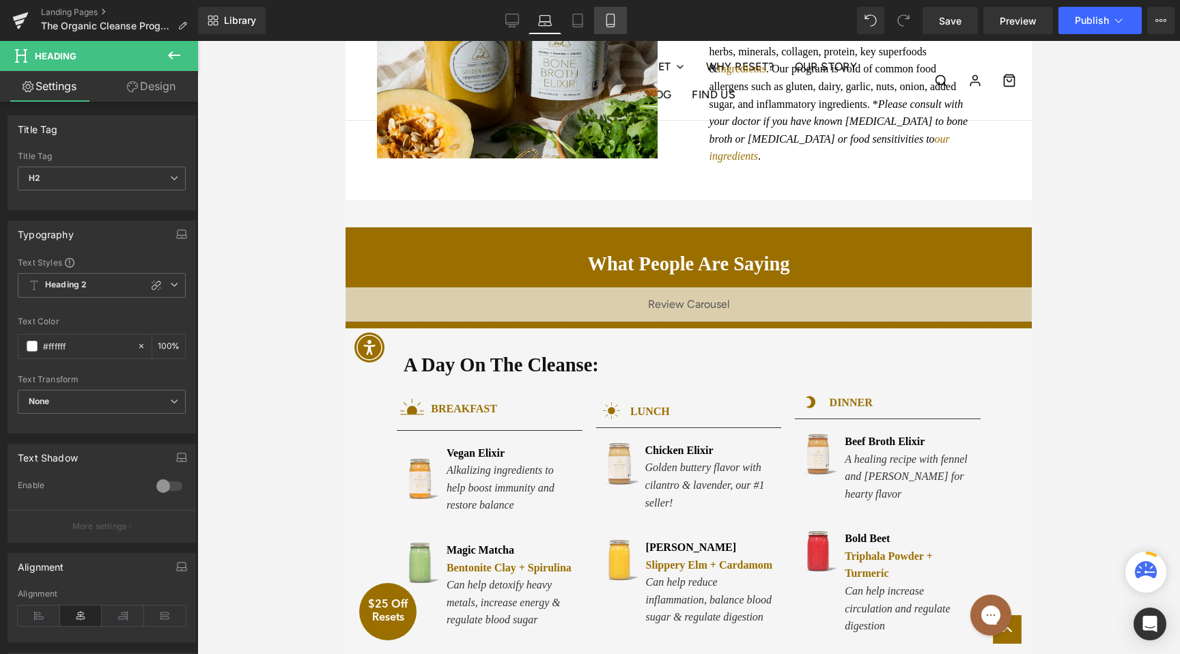
click at [597, 25] on link "Mobile" at bounding box center [610, 20] width 33 height 27
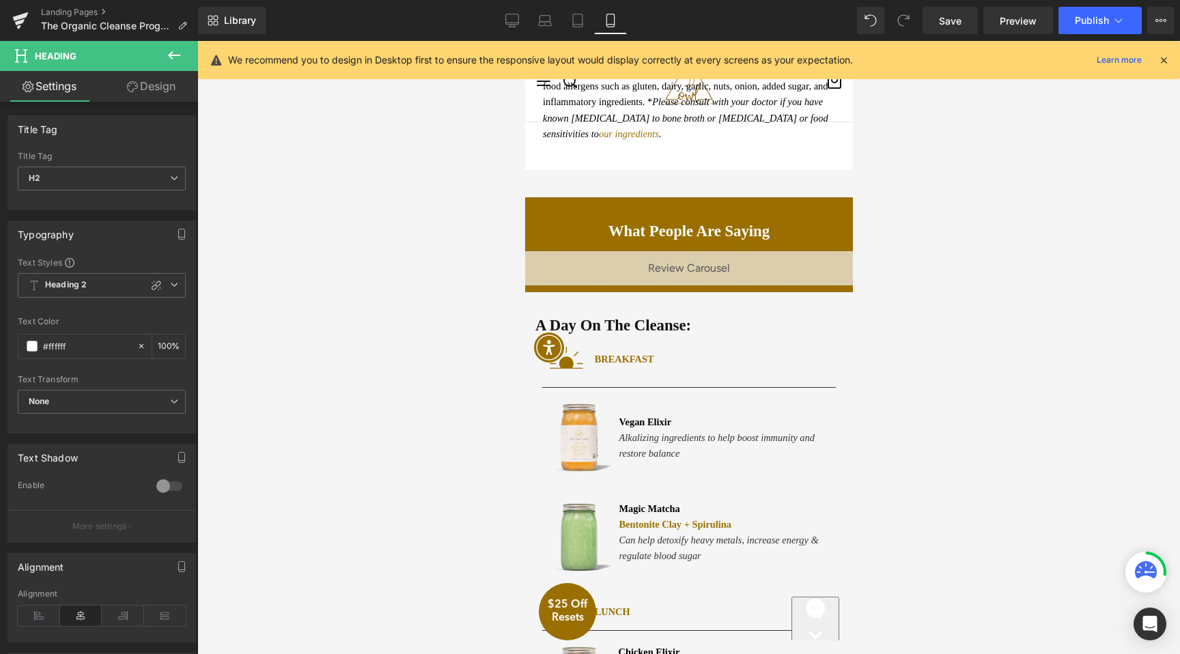
scroll to position [1910, 0]
click at [611, 23] on icon at bounding box center [611, 21] width 14 height 14
click at [512, 27] on icon at bounding box center [512, 27] width 7 height 0
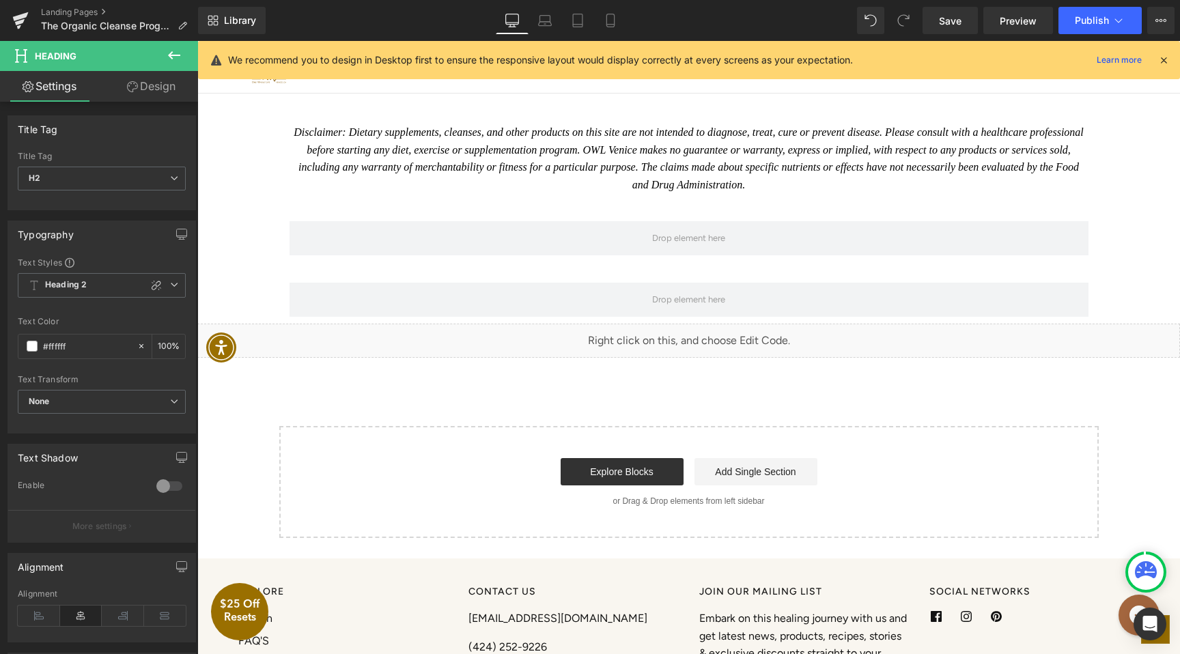
scroll to position [2757, 0]
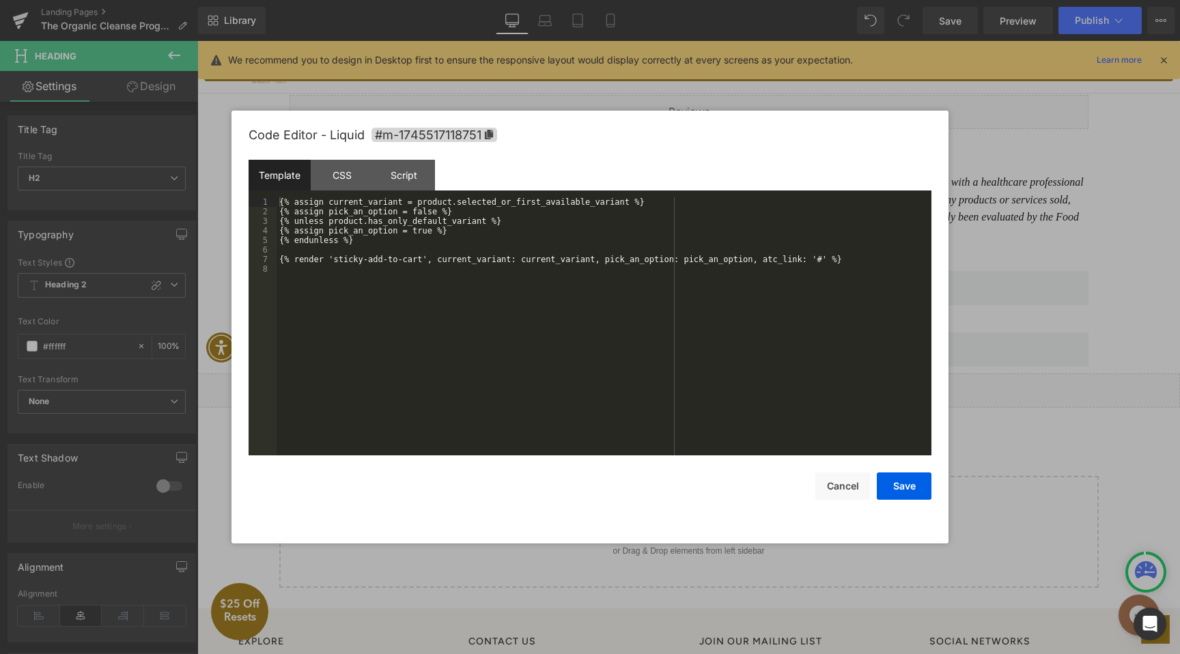
click at [700, 408] on div "Liquid" at bounding box center [688, 391] width 983 height 34
click at [842, 482] on button "Cancel" at bounding box center [843, 486] width 55 height 27
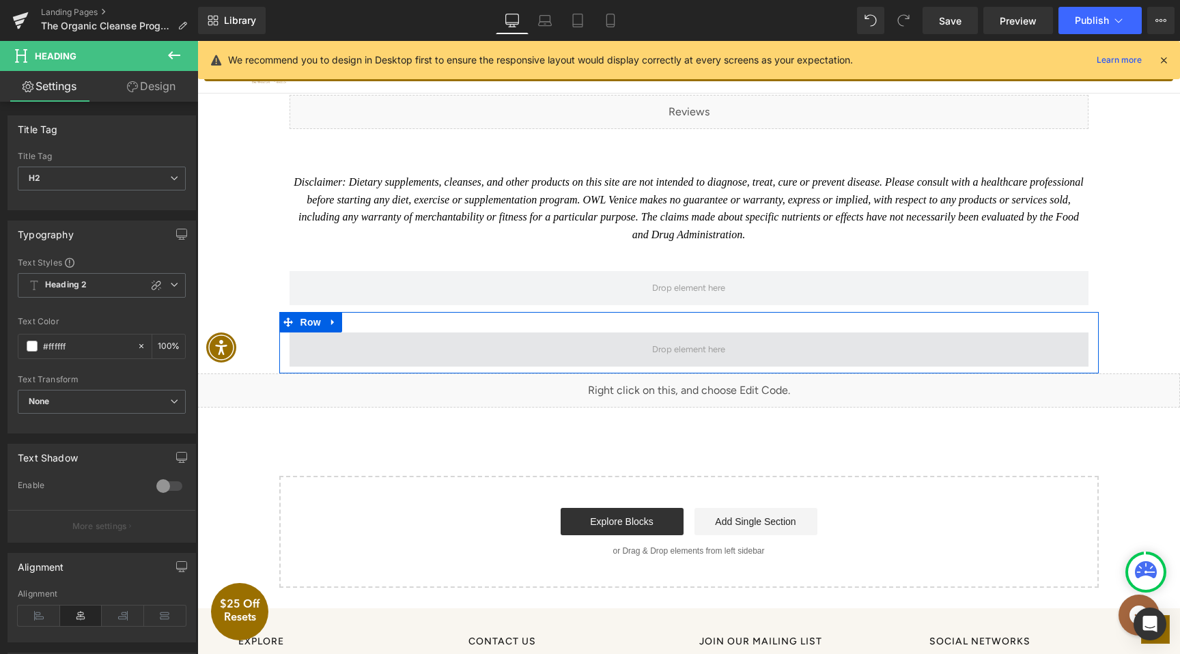
click at [692, 360] on span at bounding box center [689, 349] width 83 height 21
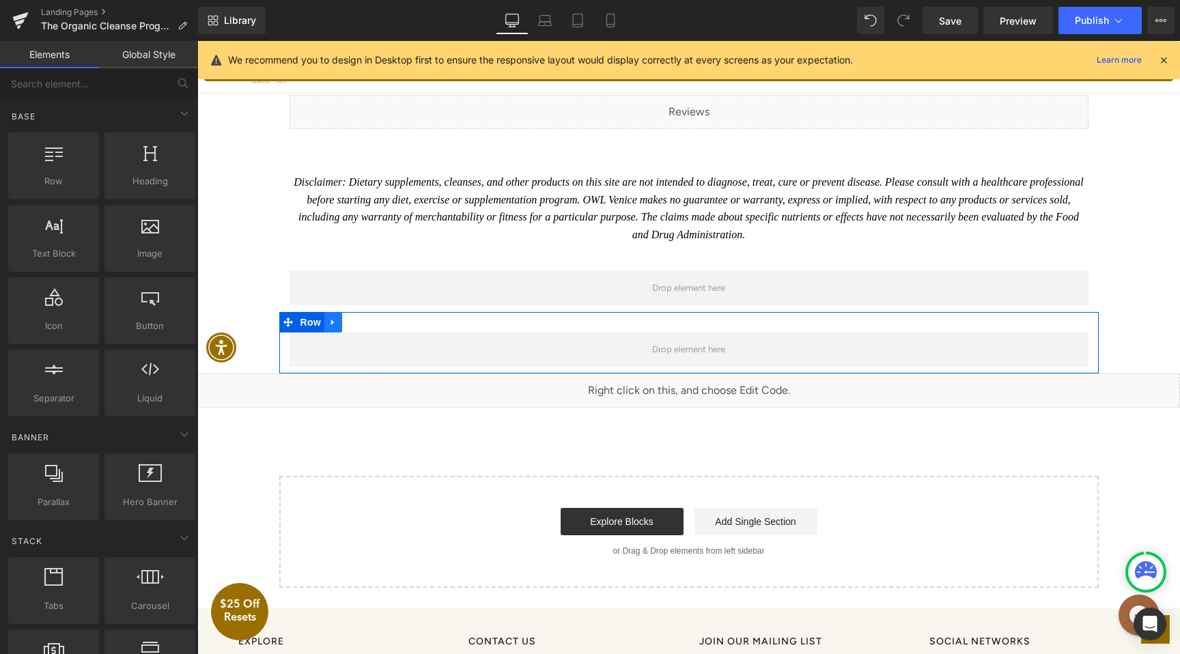
click at [333, 325] on icon at bounding box center [332, 322] width 3 height 6
click at [367, 327] on icon at bounding box center [369, 323] width 10 height 10
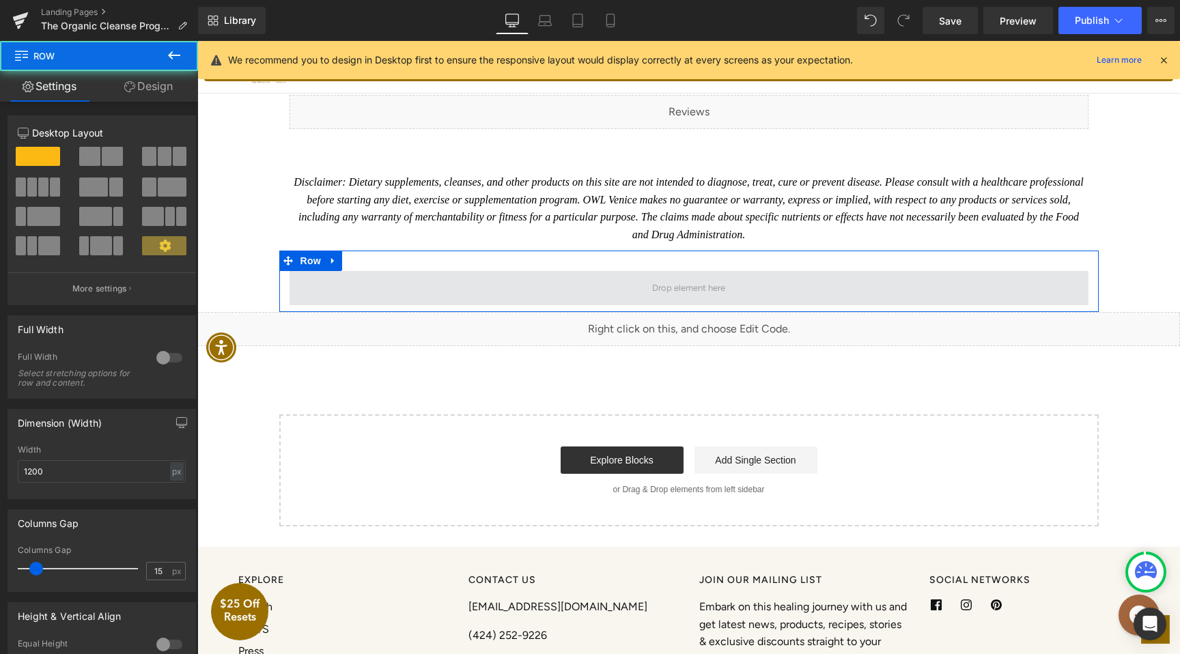
click at [361, 305] on span at bounding box center [689, 288] width 799 height 34
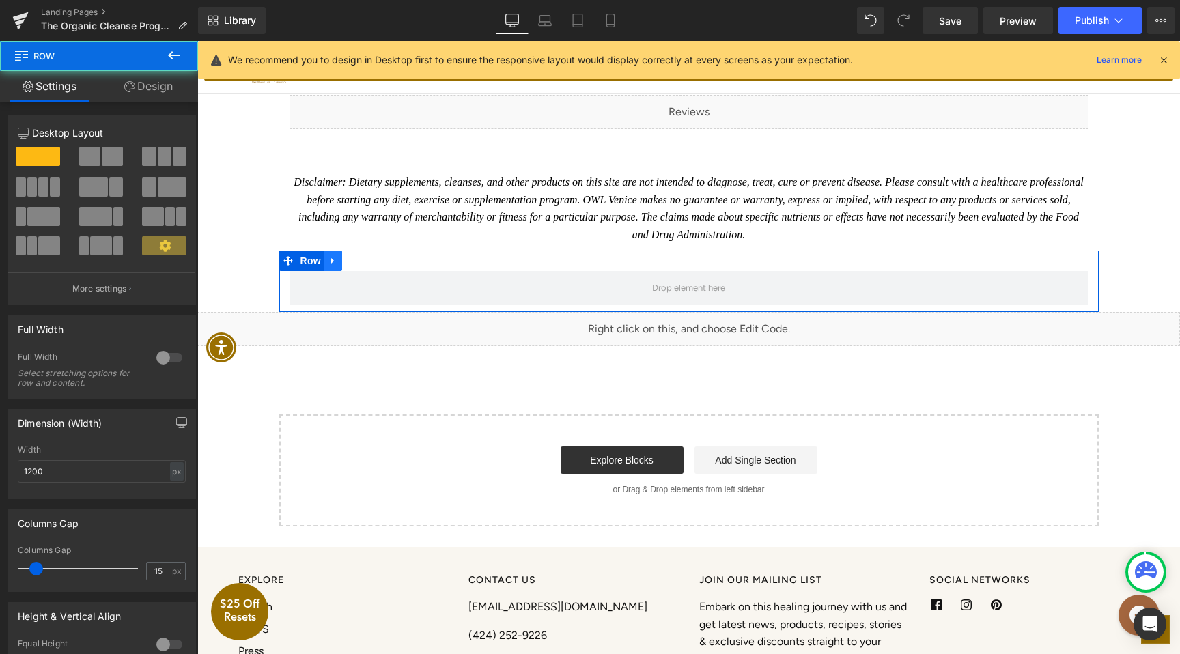
click at [331, 266] on icon at bounding box center [334, 261] width 10 height 10
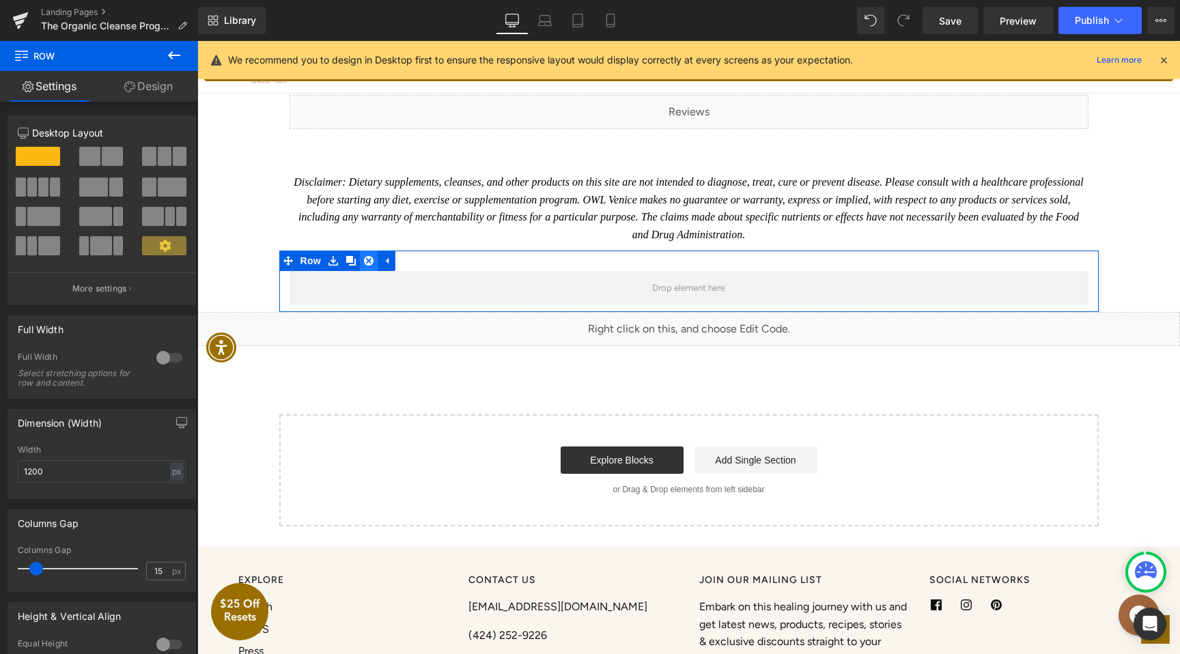
click at [370, 266] on icon at bounding box center [369, 261] width 10 height 10
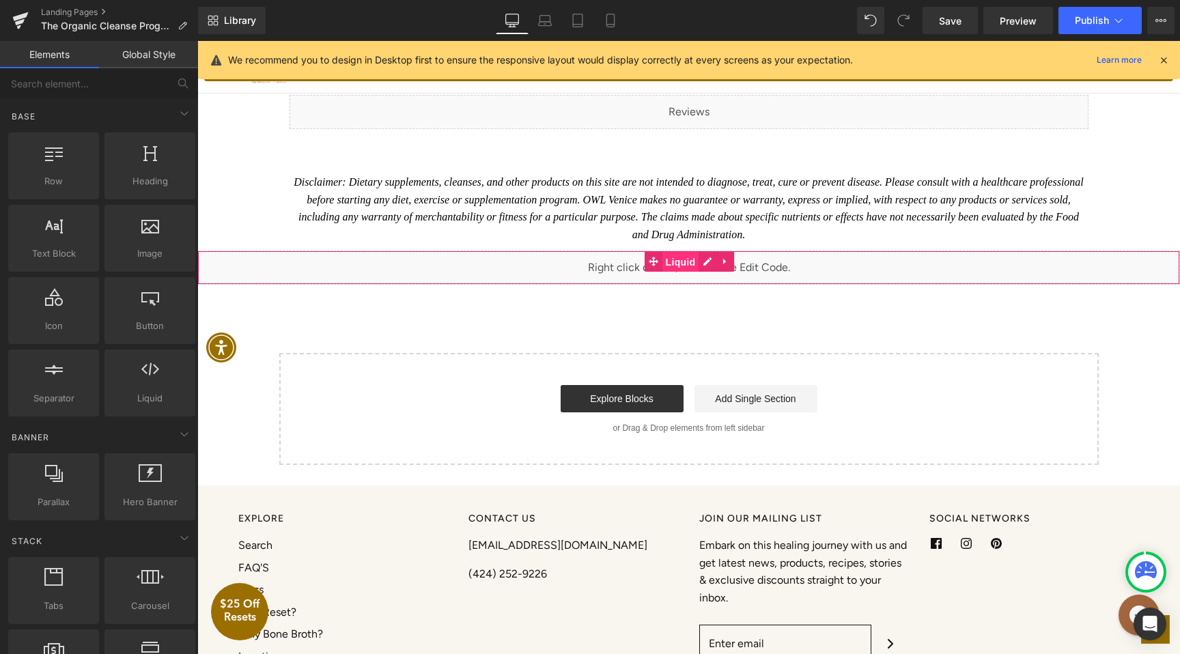
click at [681, 273] on span "Liquid" at bounding box center [681, 262] width 37 height 20
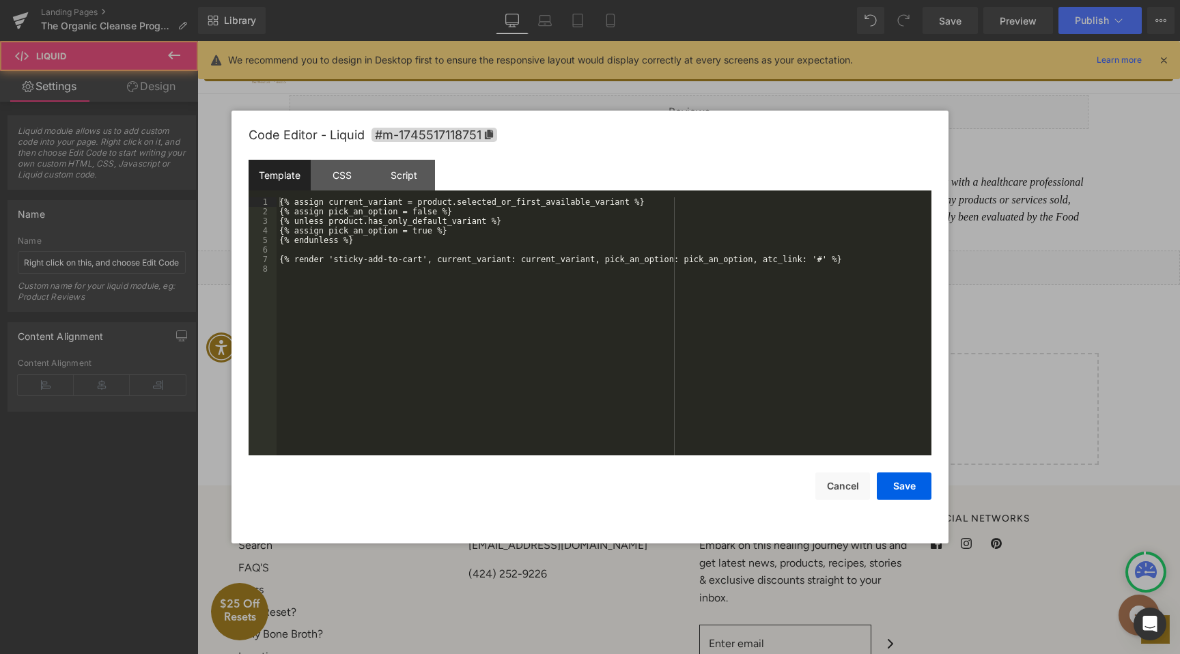
click at [702, 270] on link at bounding box center [705, 261] width 14 height 16
click at [840, 479] on button "Cancel" at bounding box center [843, 486] width 55 height 27
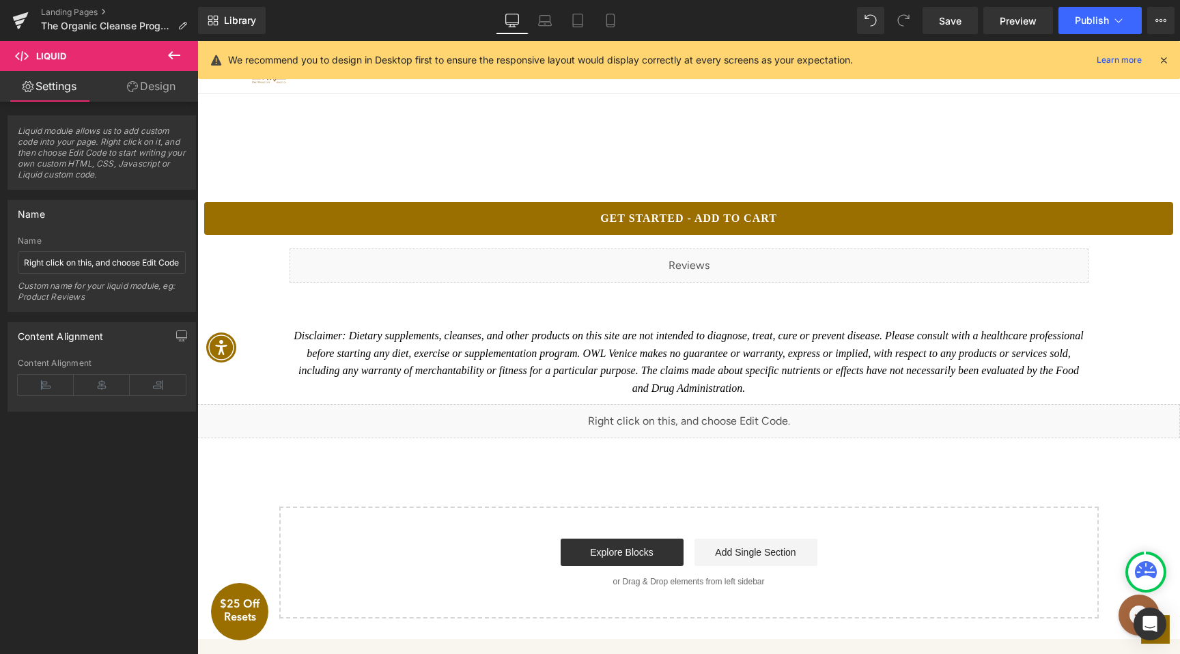
scroll to position [2590, 0]
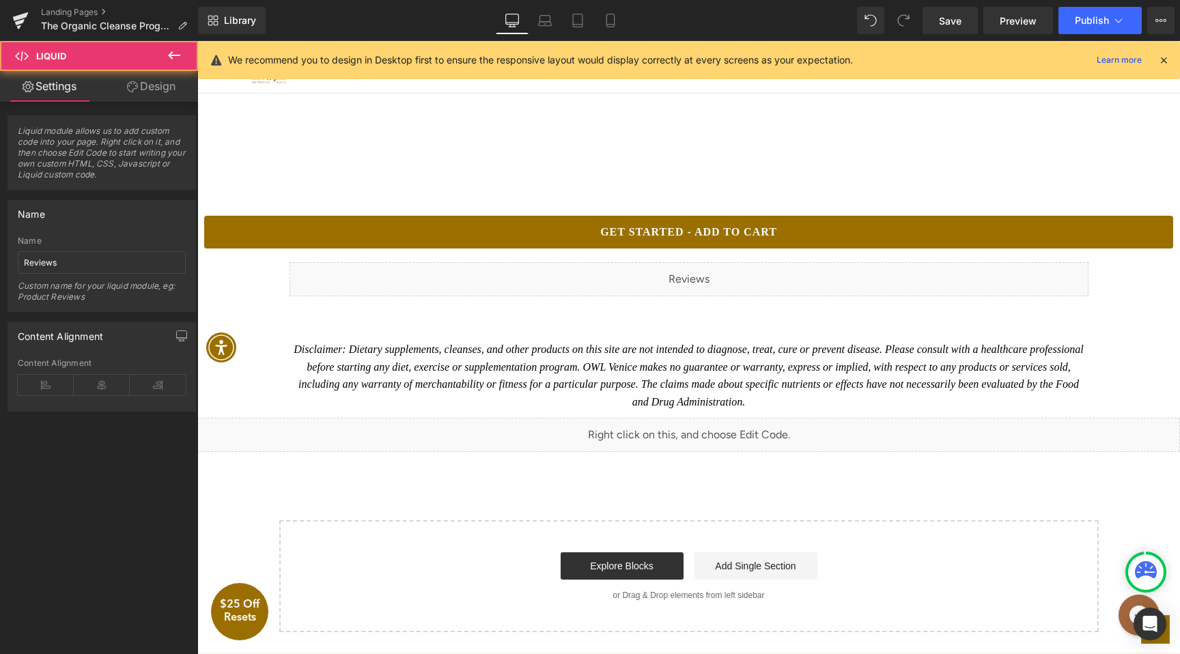
click at [697, 296] on div "Liquid" at bounding box center [689, 279] width 799 height 34
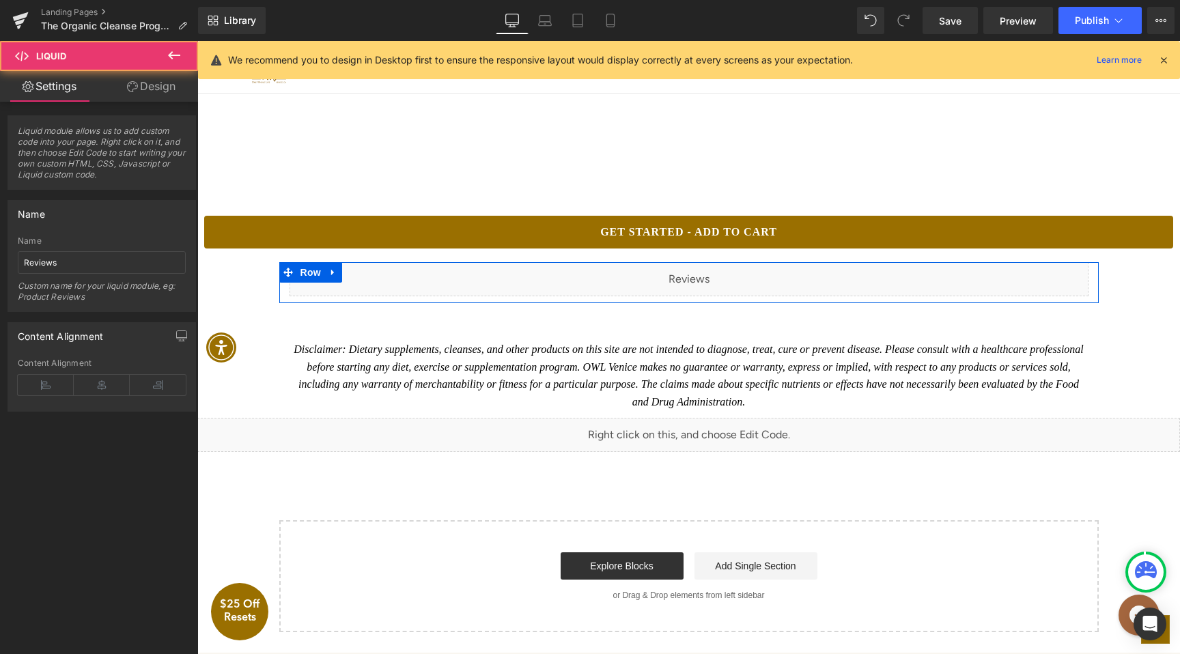
click at [704, 296] on div "Liquid" at bounding box center [689, 279] width 799 height 34
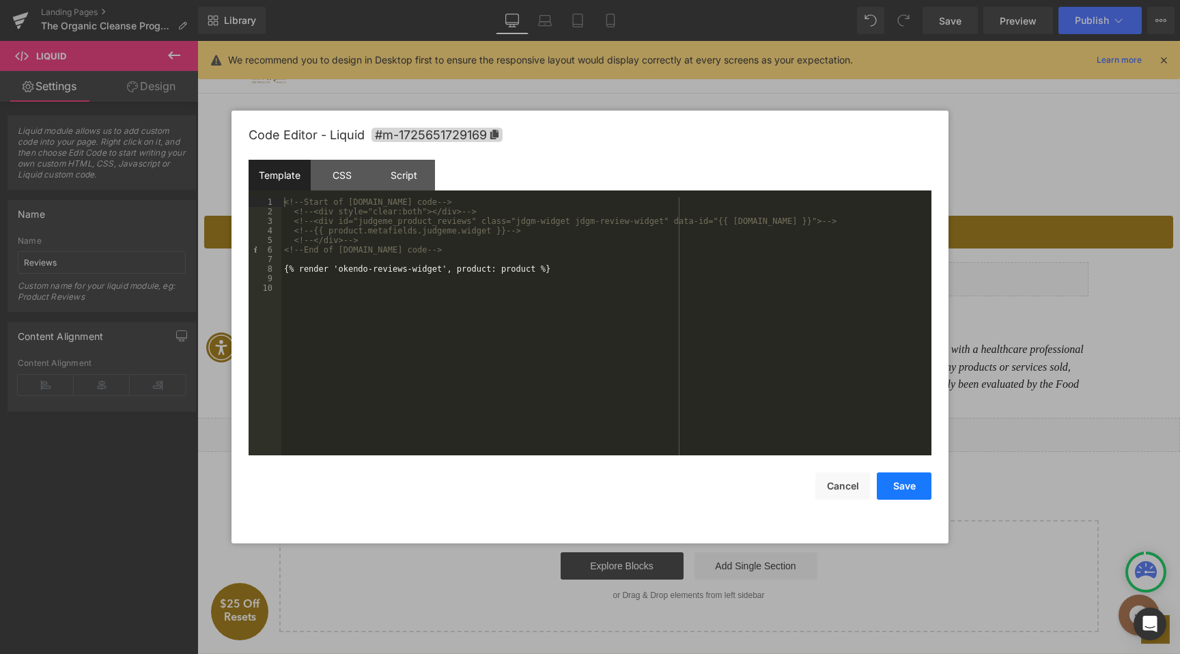
click at [893, 493] on button "Save" at bounding box center [904, 486] width 55 height 27
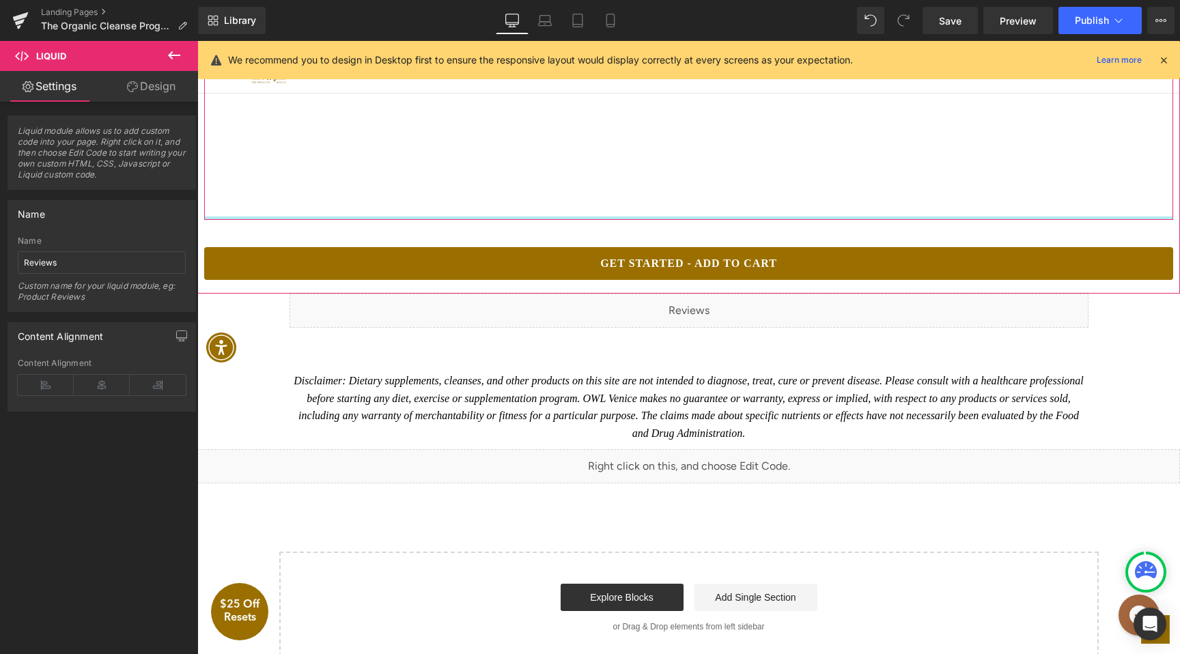
scroll to position [2551, 0]
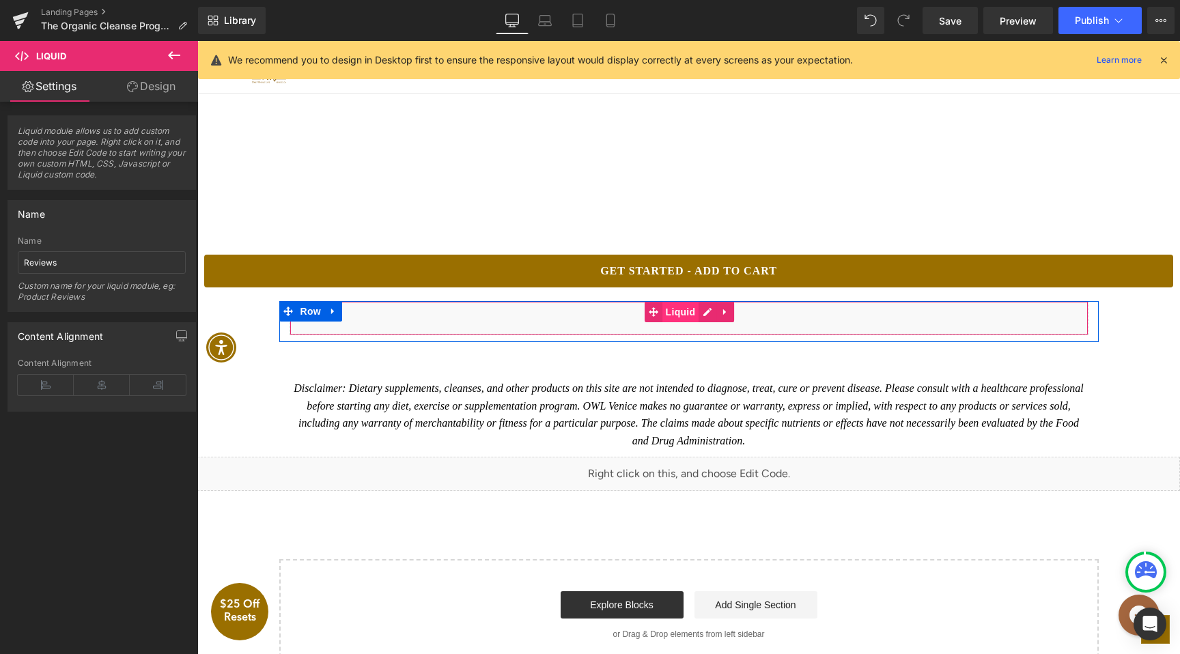
click at [685, 322] on span "Liquid" at bounding box center [681, 312] width 37 height 20
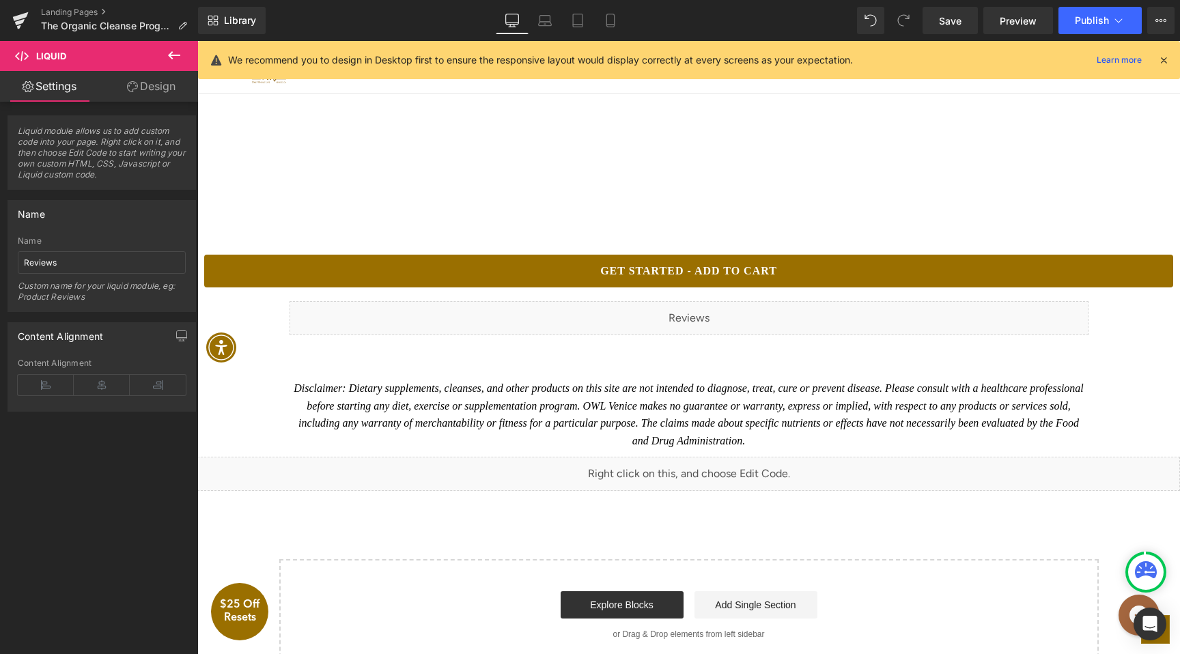
click at [174, 54] on icon at bounding box center [174, 55] width 16 height 16
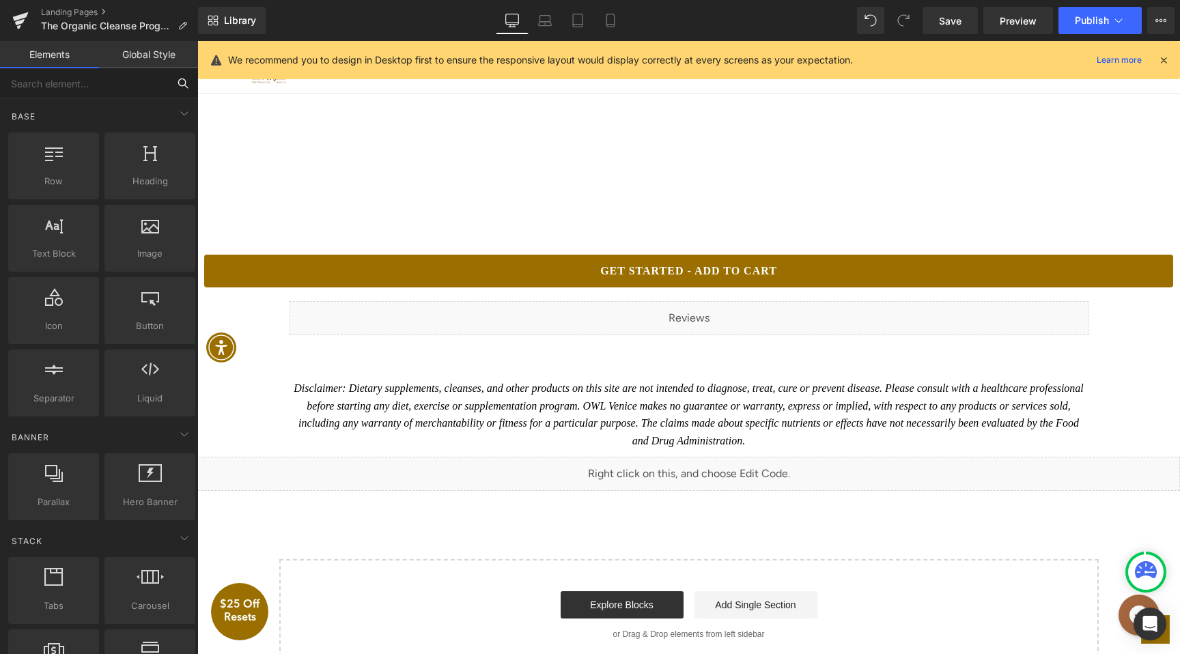
click at [104, 83] on input "text" at bounding box center [84, 83] width 168 height 30
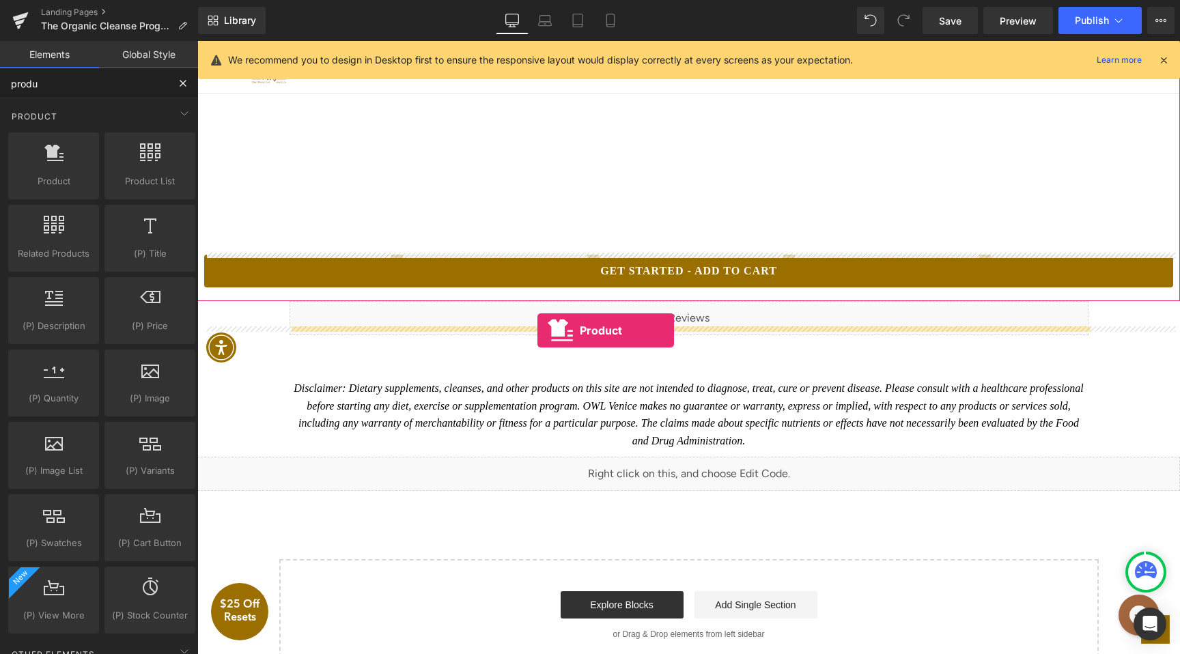
drag, startPoint x: 256, startPoint y: 205, endPoint x: 538, endPoint y: 331, distance: 308.3
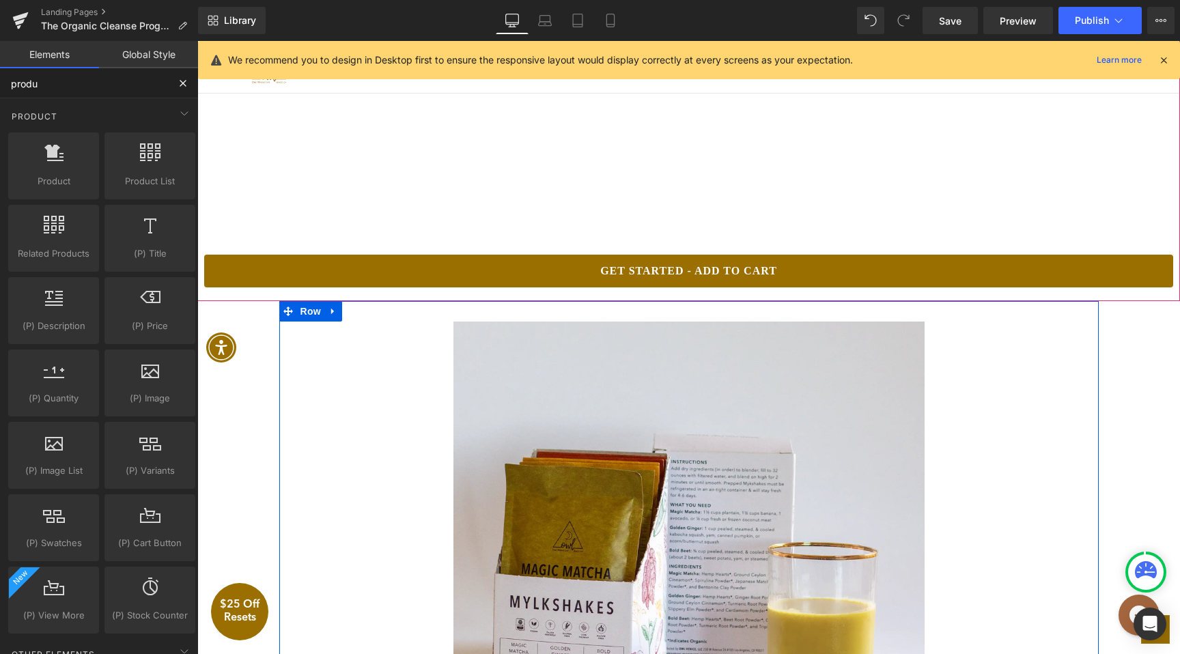
type input "produ"
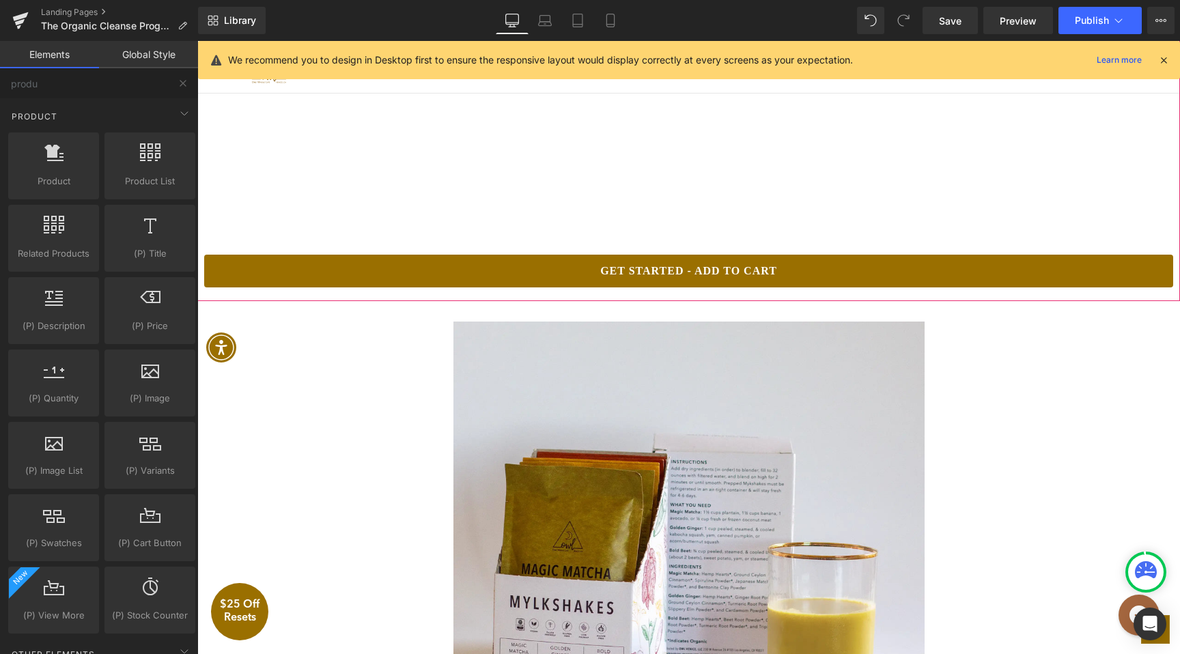
click at [289, 336] on div "Sale Off (P) Image 6-Pack Shake Box (P) Title $0 $128.00 (P) Price Add To Cart …" at bounding box center [689, 631] width 820 height 661
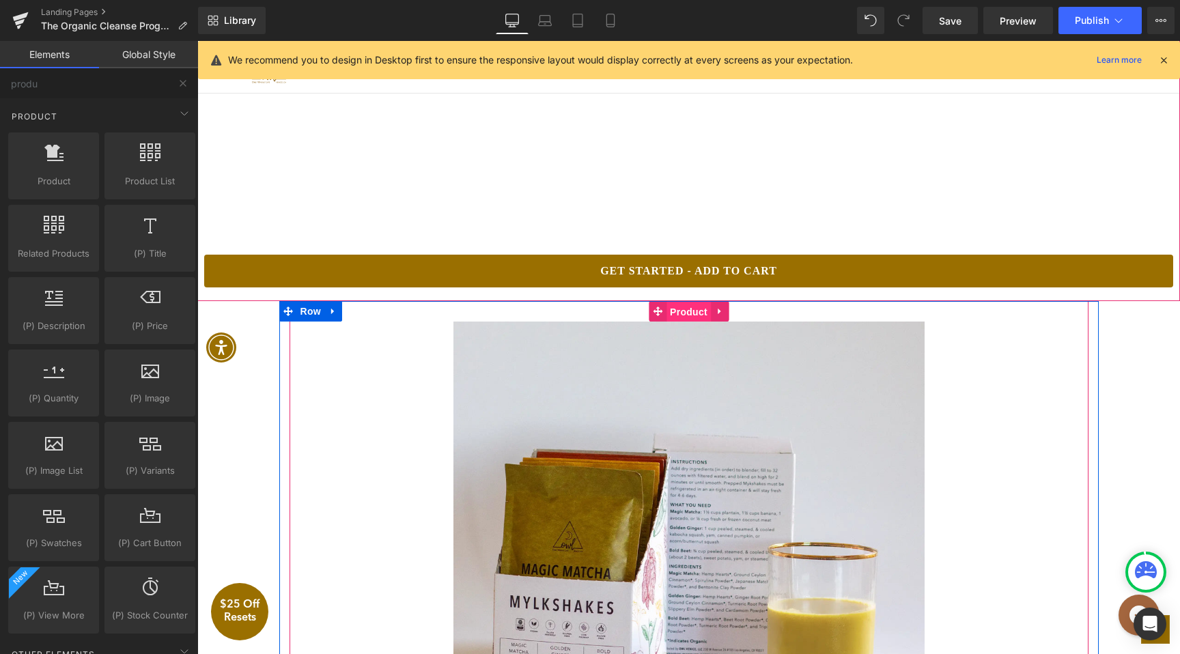
click at [678, 322] on span "Product" at bounding box center [689, 312] width 44 height 20
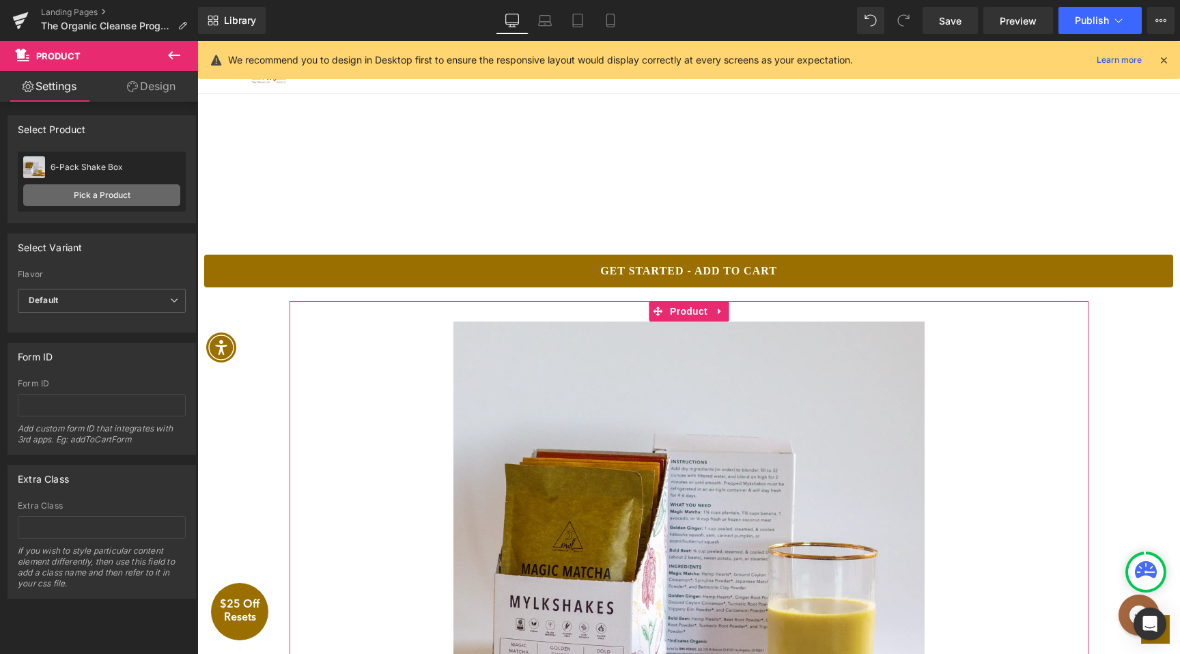
click at [109, 189] on link "Pick a Product" at bounding box center [101, 195] width 157 height 22
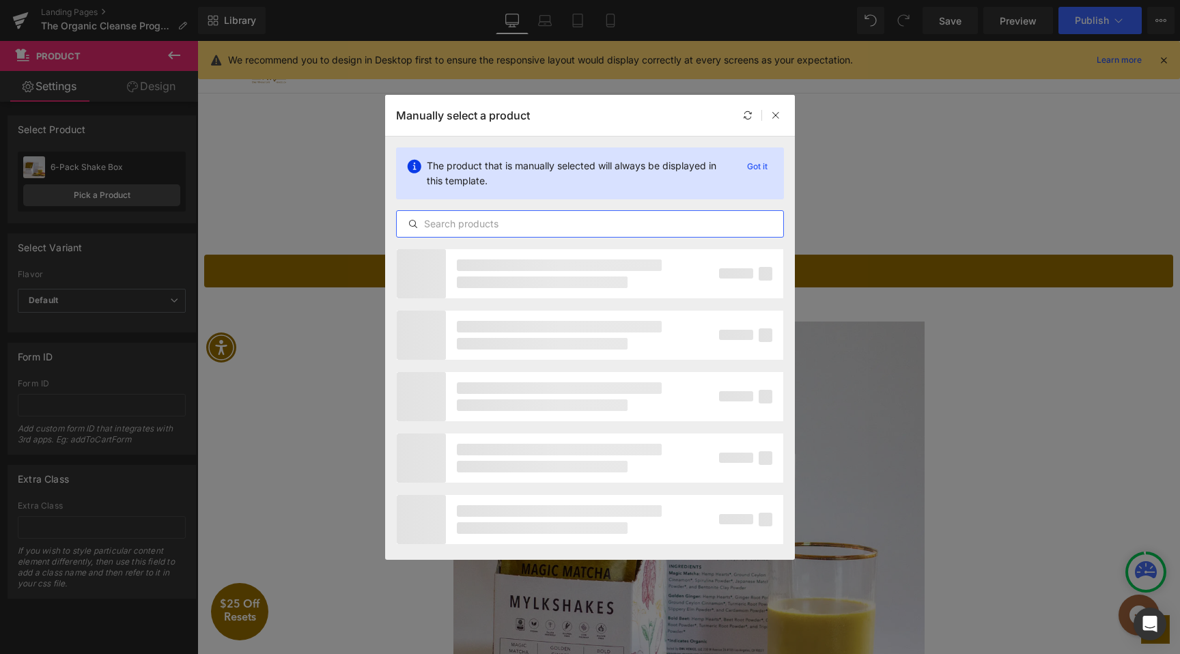
click at [501, 217] on input "text" at bounding box center [590, 224] width 387 height 16
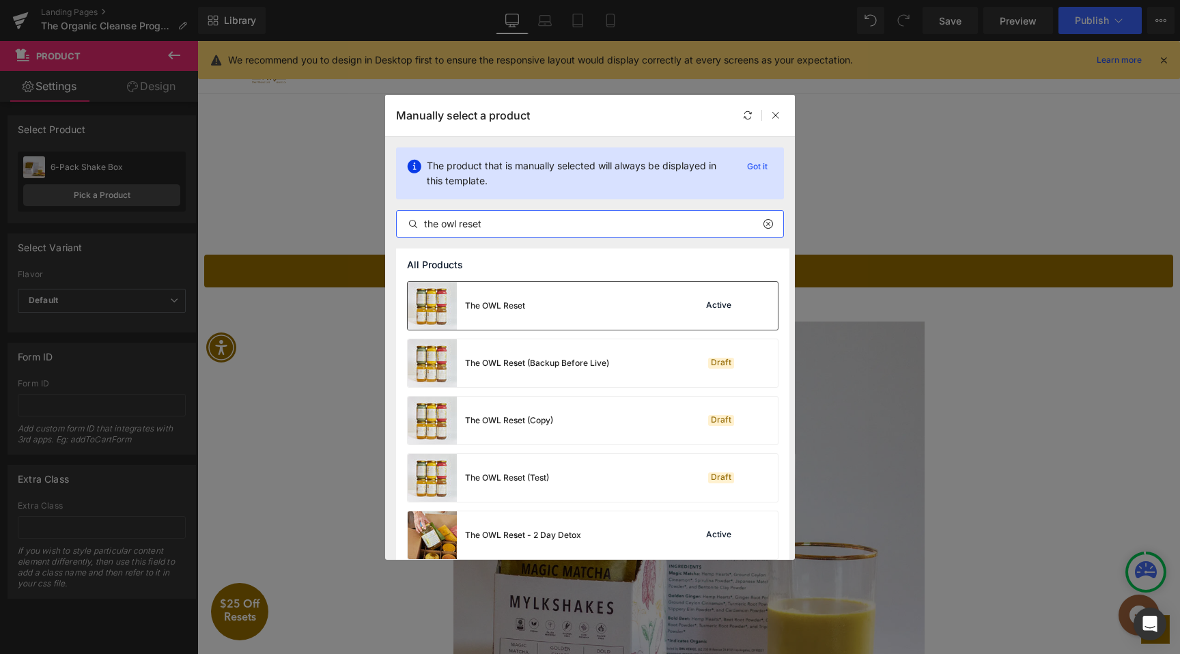
type input "the owl reset"
click at [718, 318] on div "The OWL Reset Active" at bounding box center [593, 306] width 370 height 48
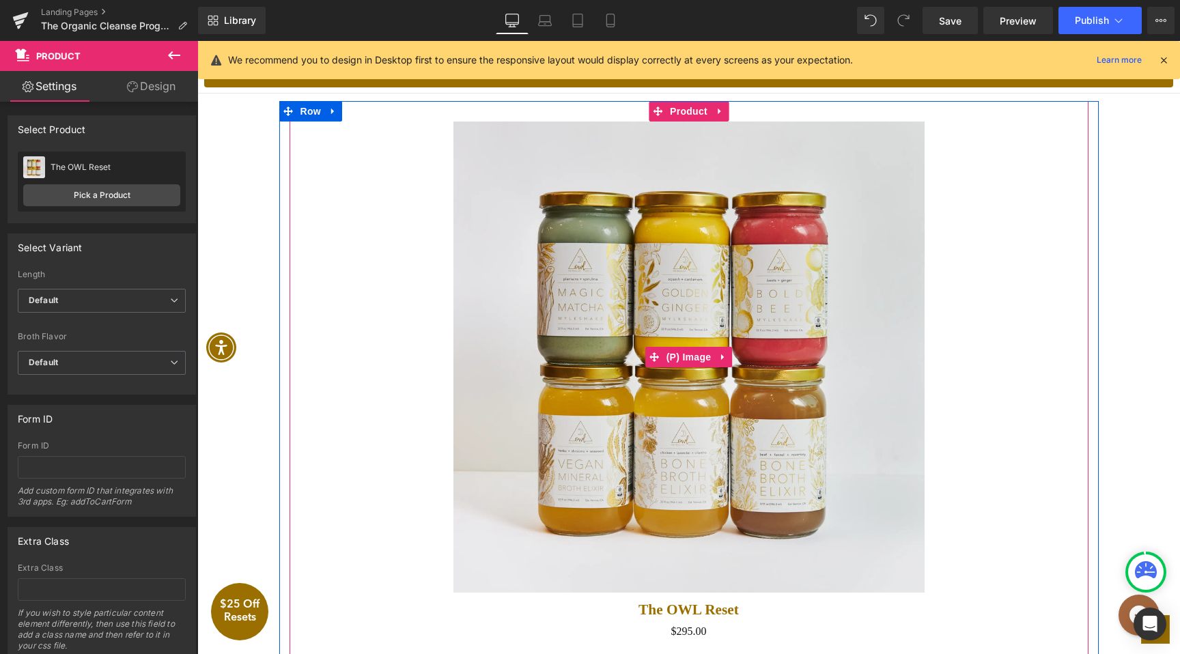
scroll to position [2780, 0]
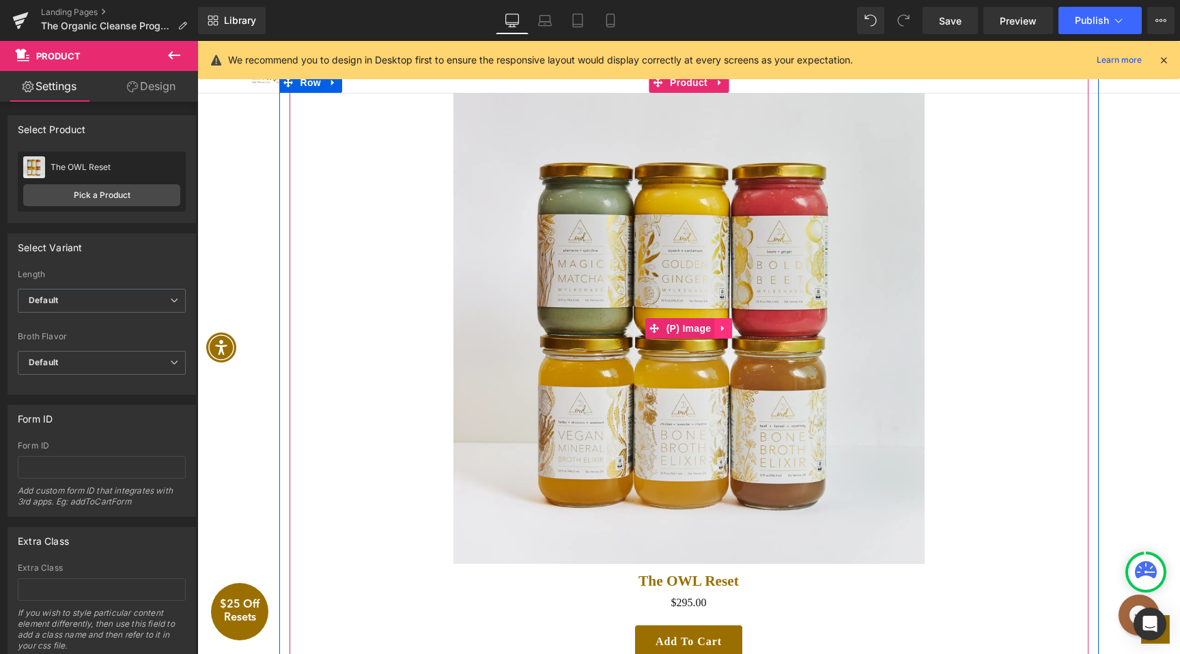
click at [727, 339] on link at bounding box center [724, 328] width 18 height 20
click at [731, 333] on icon at bounding box center [733, 329] width 10 height 10
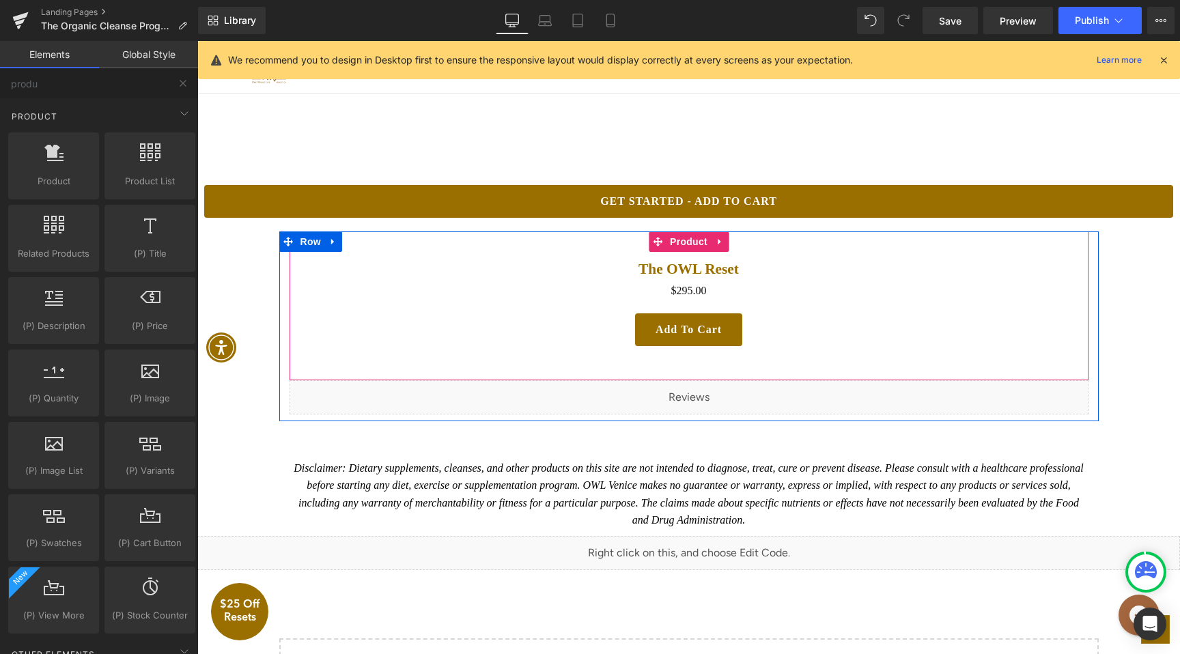
scroll to position [2619, 0]
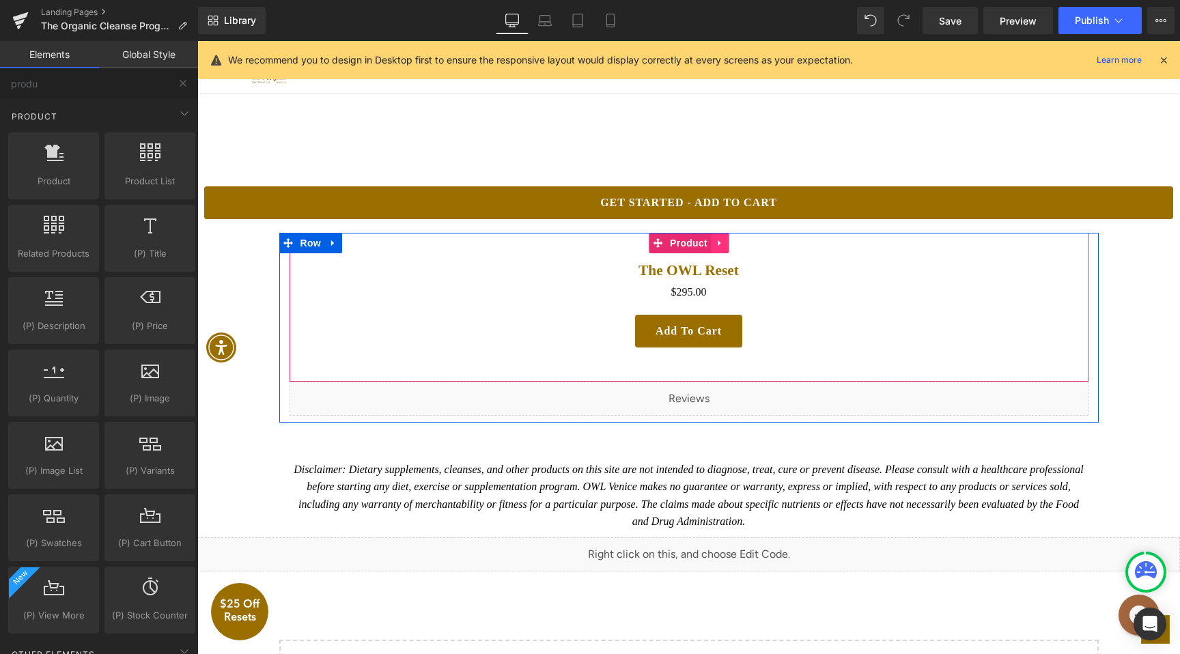
click at [721, 248] on icon at bounding box center [720, 243] width 10 height 10
click at [730, 248] on icon at bounding box center [729, 243] width 10 height 10
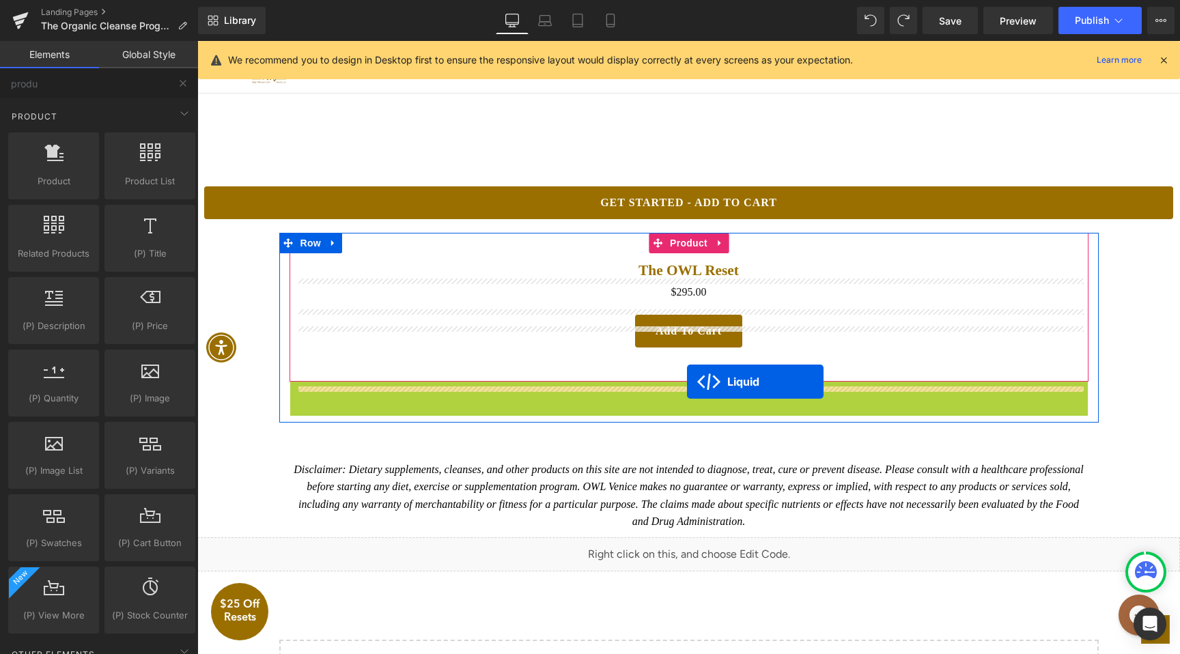
drag, startPoint x: 687, startPoint y: 419, endPoint x: 687, endPoint y: 382, distance: 37.6
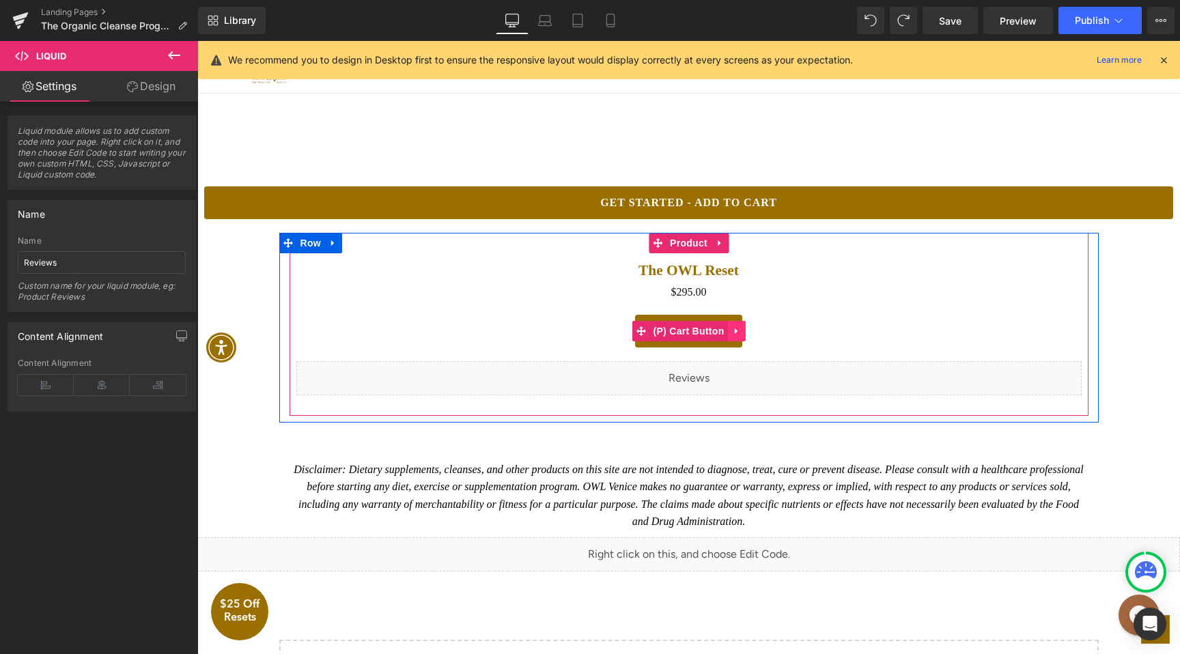
click at [740, 336] on icon at bounding box center [737, 331] width 10 height 10
click at [745, 336] on icon at bounding box center [746, 331] width 10 height 10
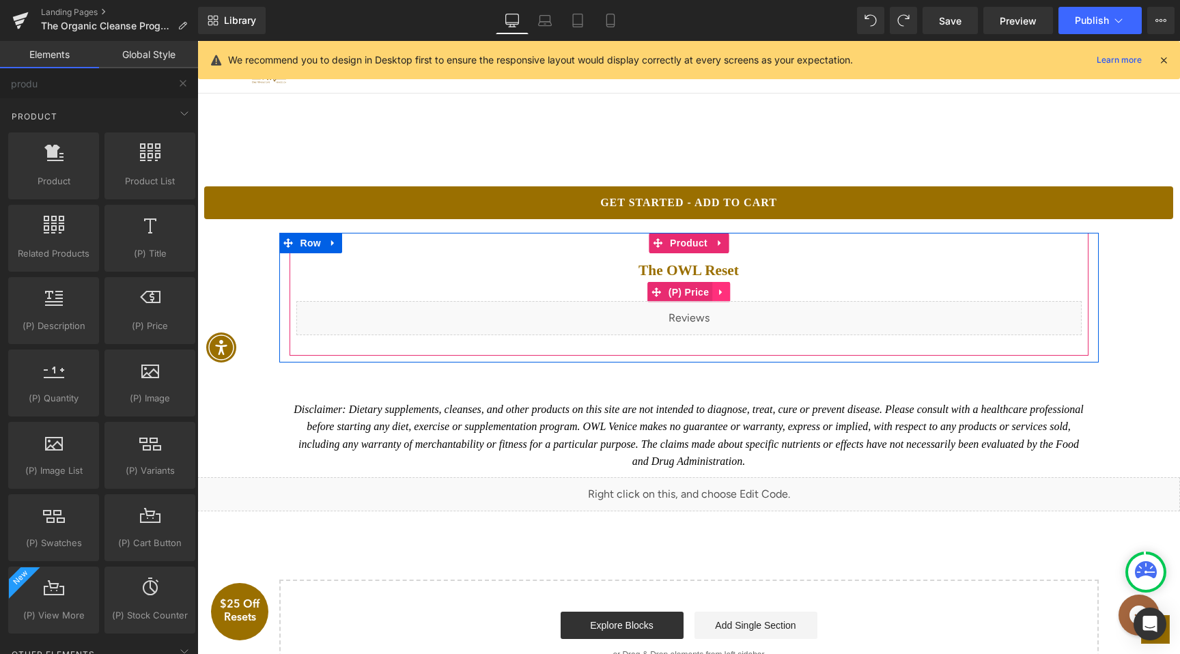
click at [717, 298] on icon at bounding box center [722, 293] width 10 height 10
click at [728, 297] on icon at bounding box center [731, 293] width 10 height 10
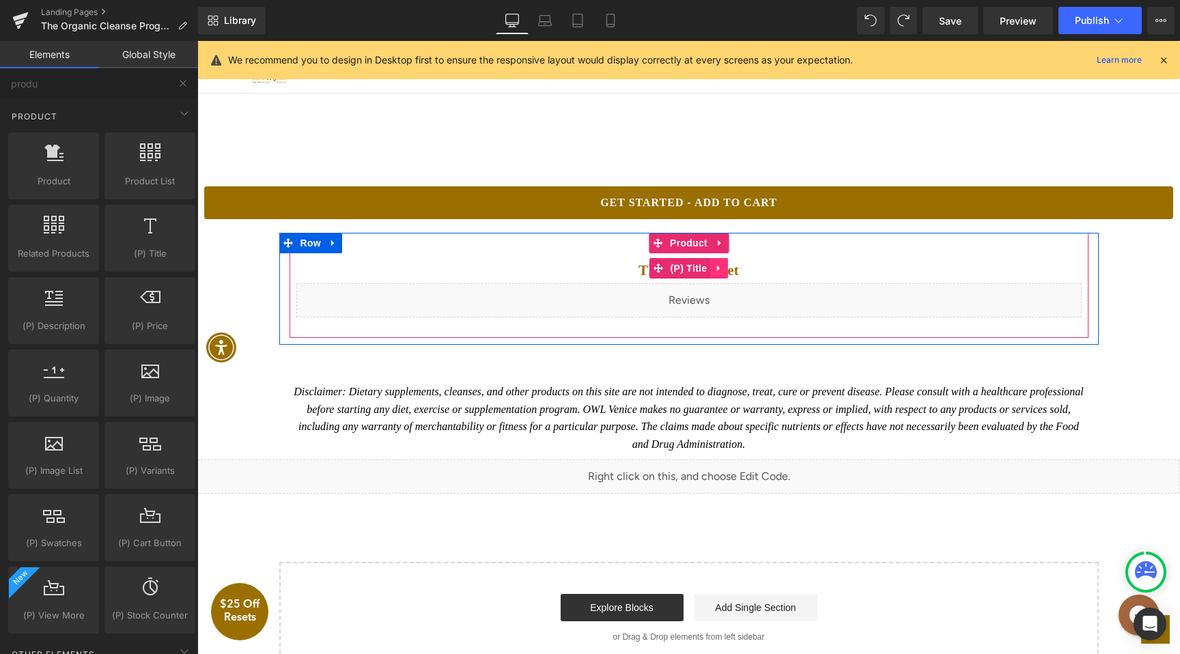
click at [718, 272] on icon at bounding box center [718, 269] width 3 height 6
click at [729, 273] on icon at bounding box center [728, 268] width 10 height 10
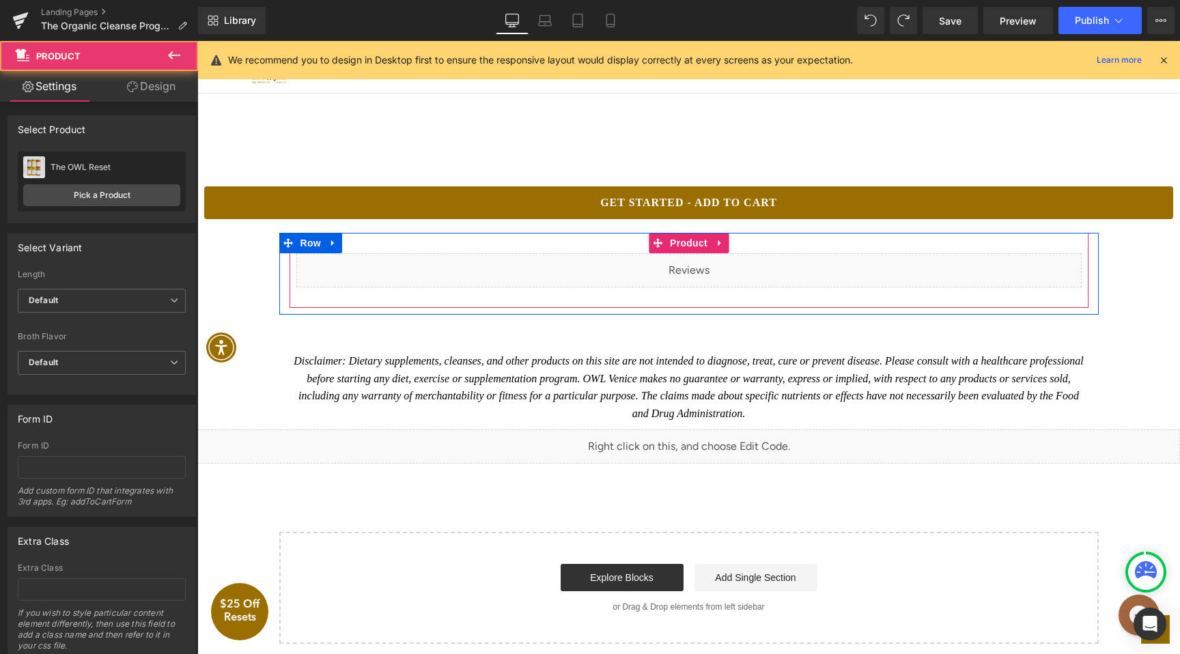
click at [766, 274] on div "Liquid Product" at bounding box center [689, 270] width 799 height 75
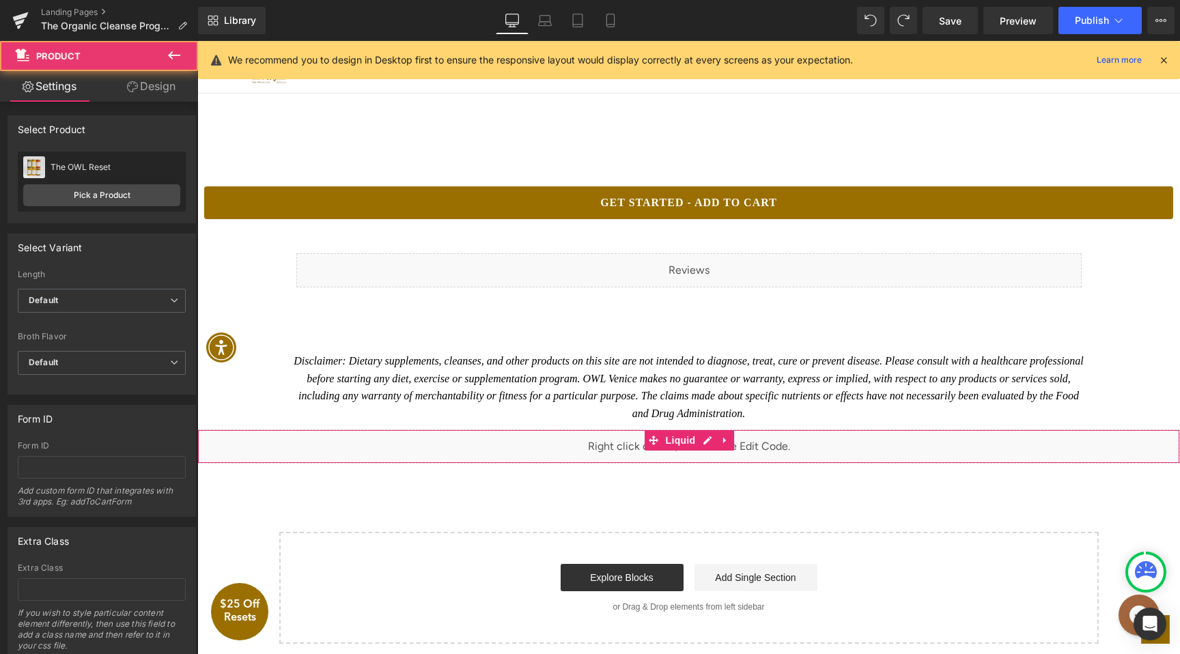
click at [700, 464] on div "Liquid" at bounding box center [688, 447] width 983 height 34
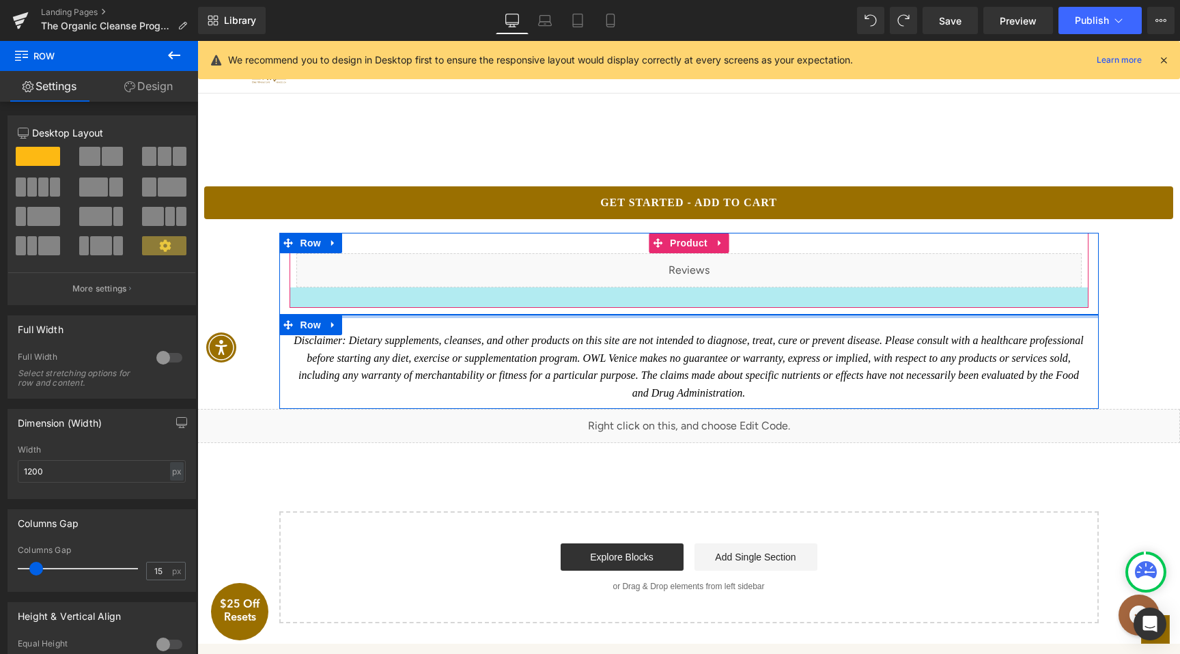
drag, startPoint x: 587, startPoint y: 357, endPoint x: 585, endPoint y: 328, distance: 28.7
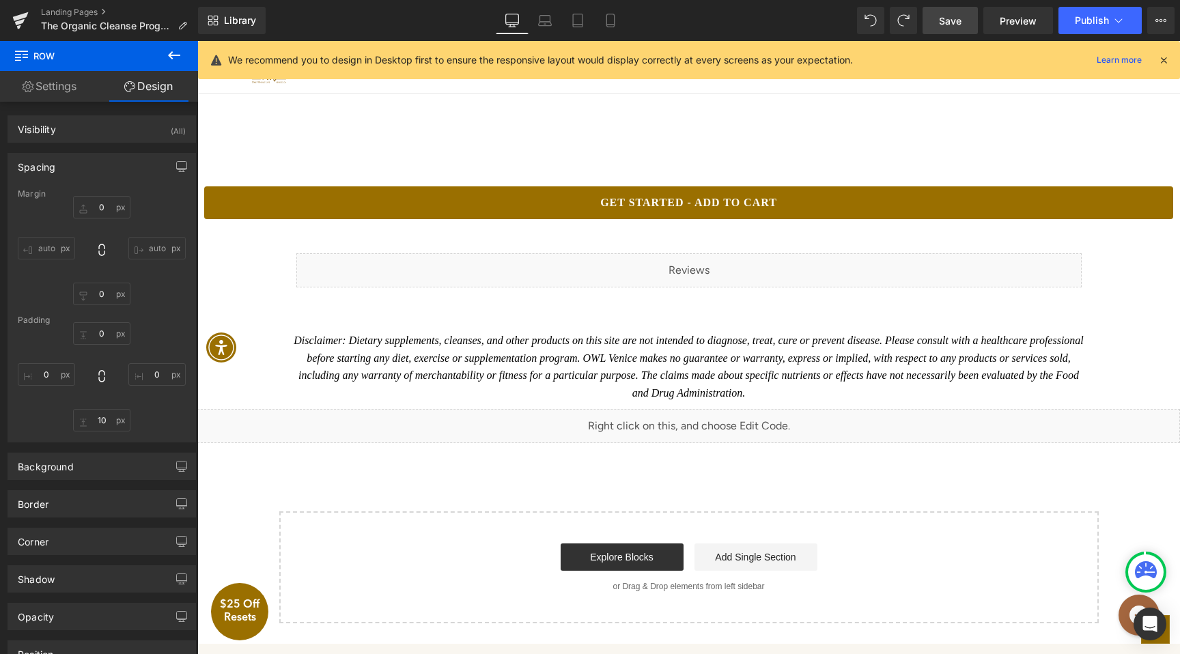
click at [952, 17] on span "Save" at bounding box center [950, 21] width 23 height 14
click at [1024, 17] on span "Preview" at bounding box center [1018, 21] width 37 height 14
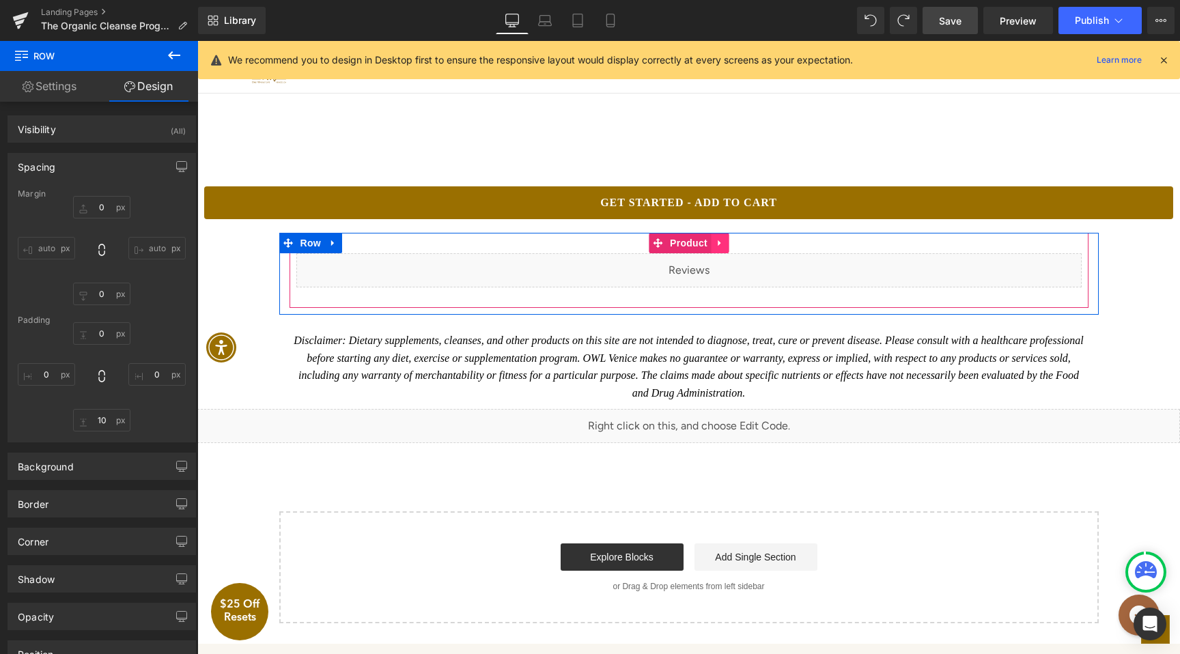
click at [719, 246] on icon at bounding box center [719, 243] width 3 height 6
click at [715, 248] on icon at bounding box center [711, 243] width 10 height 10
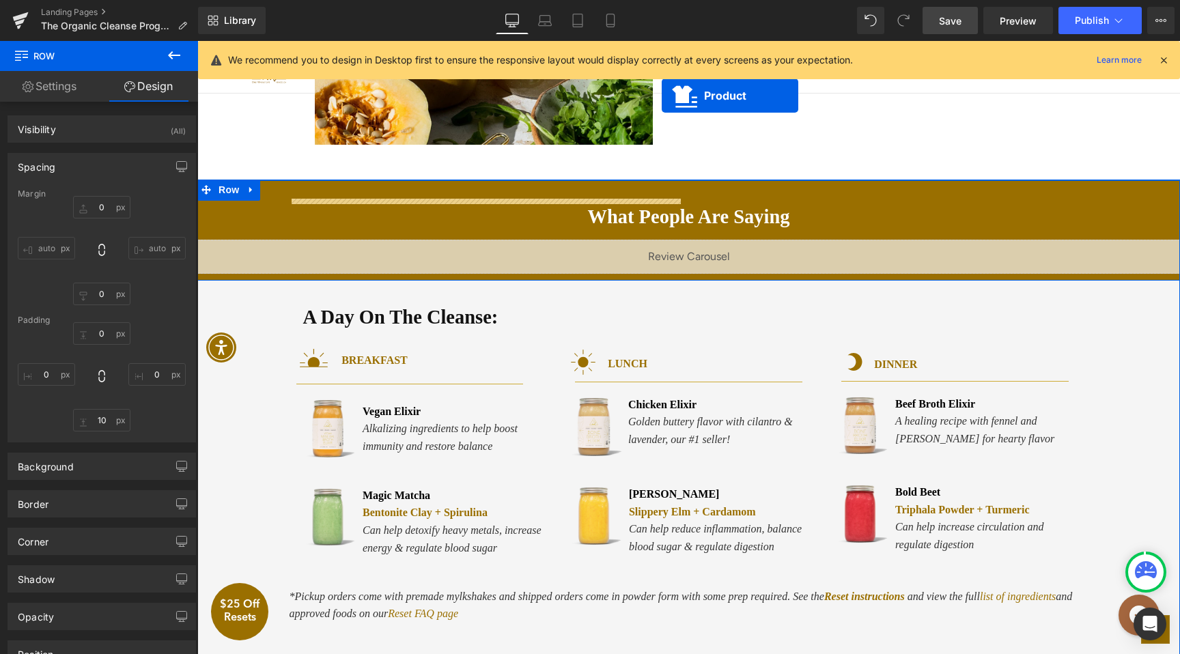
scroll to position [1322, 0]
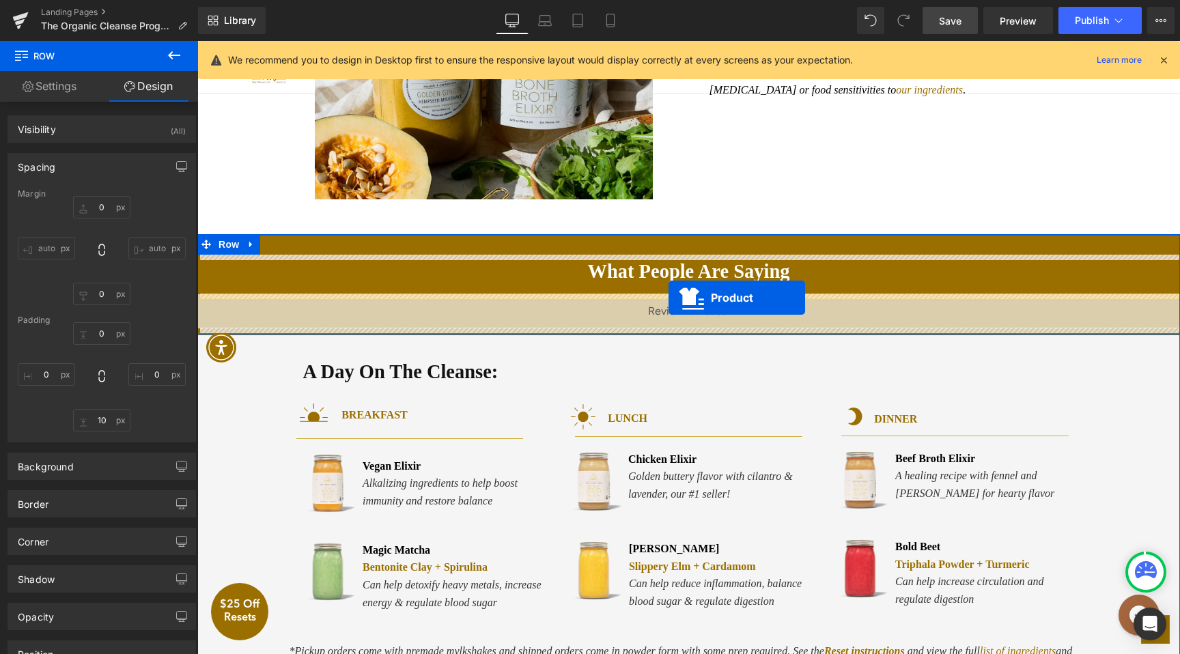
drag, startPoint x: 668, startPoint y: 351, endPoint x: 668, endPoint y: 298, distance: 53.3
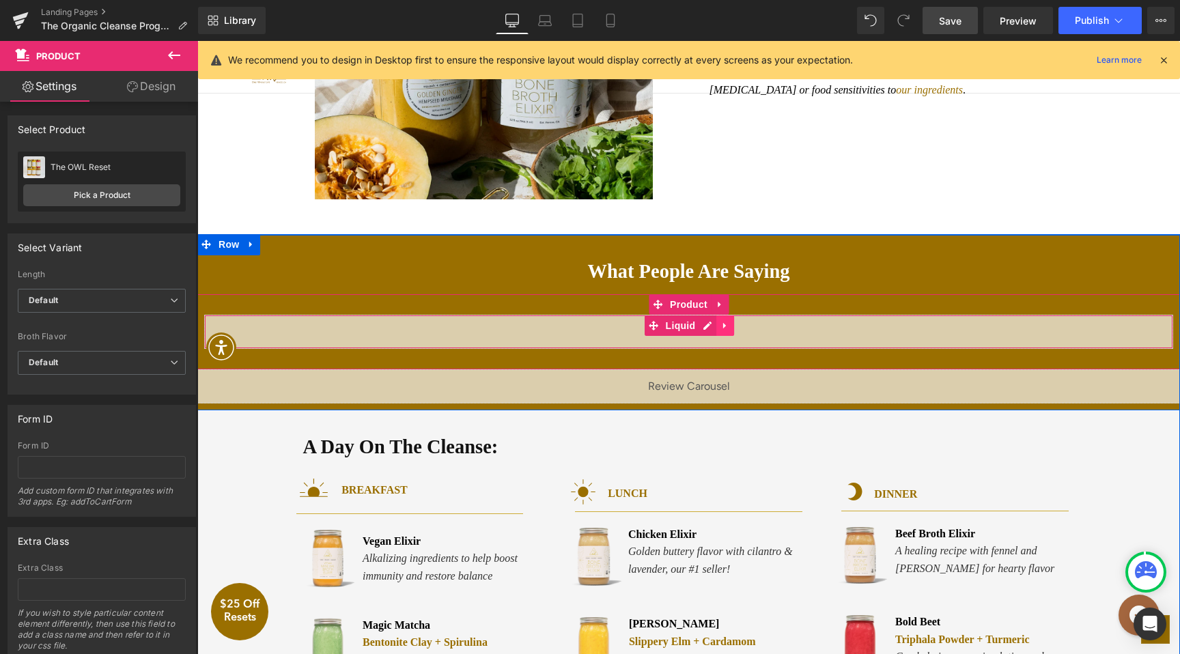
click at [725, 328] on icon at bounding box center [726, 326] width 10 height 10
click at [734, 326] on icon at bounding box center [735, 326] width 10 height 10
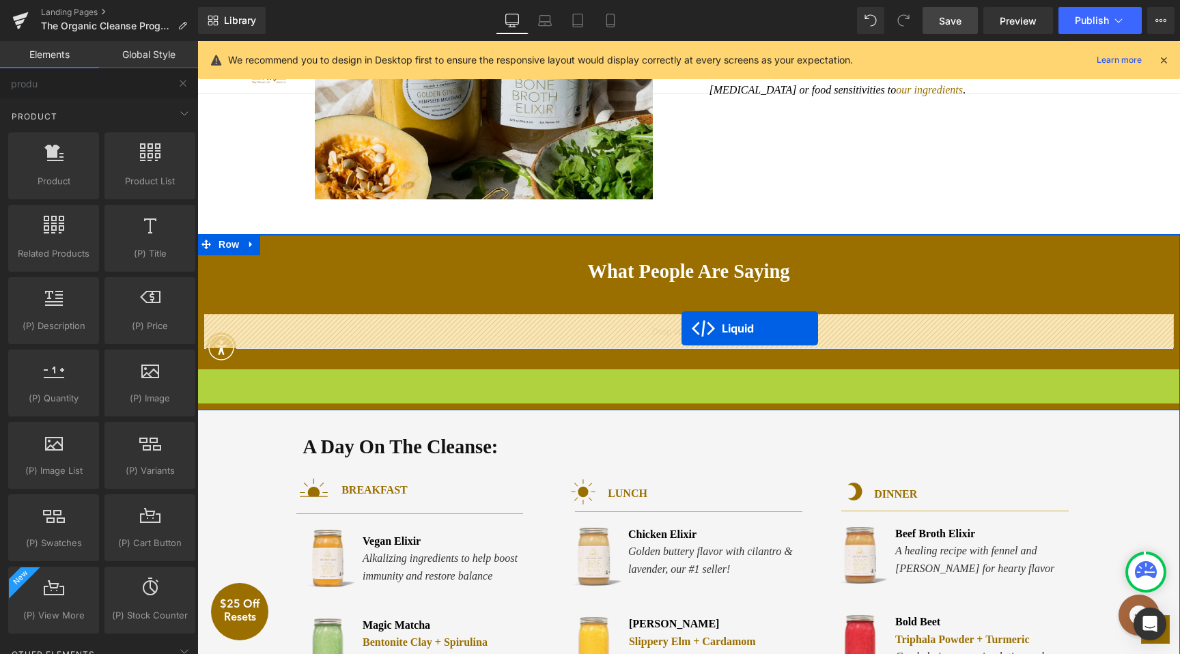
drag, startPoint x: 681, startPoint y: 382, endPoint x: 682, endPoint y: 329, distance: 53.3
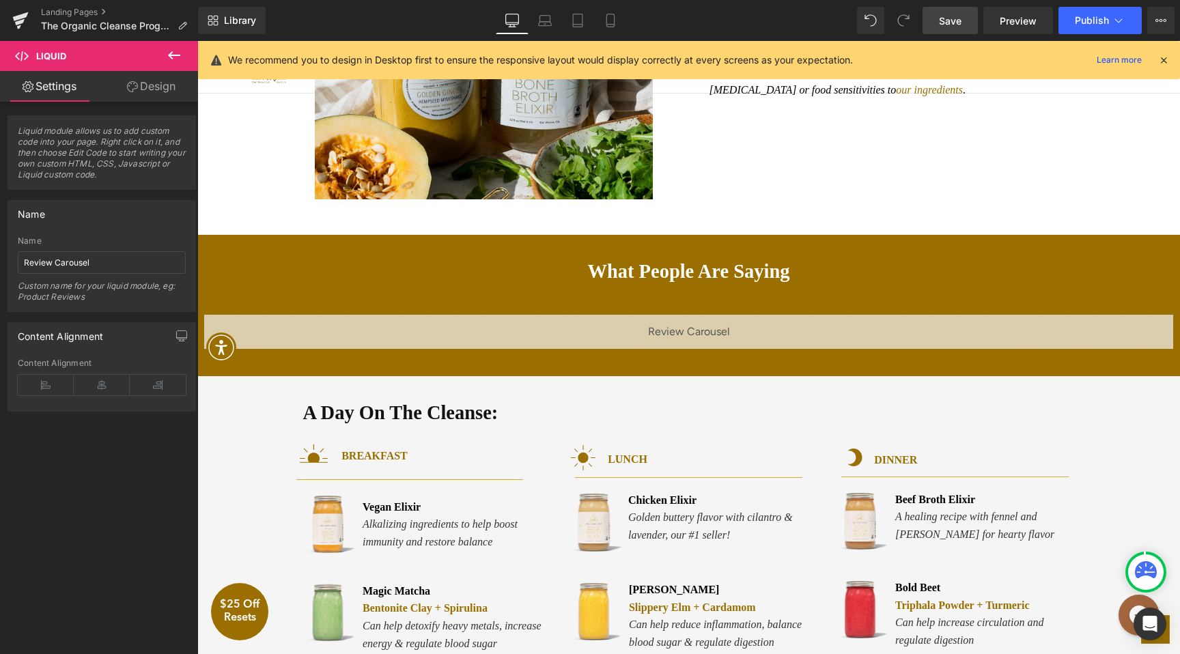
click at [955, 18] on span "Save" at bounding box center [950, 21] width 23 height 14
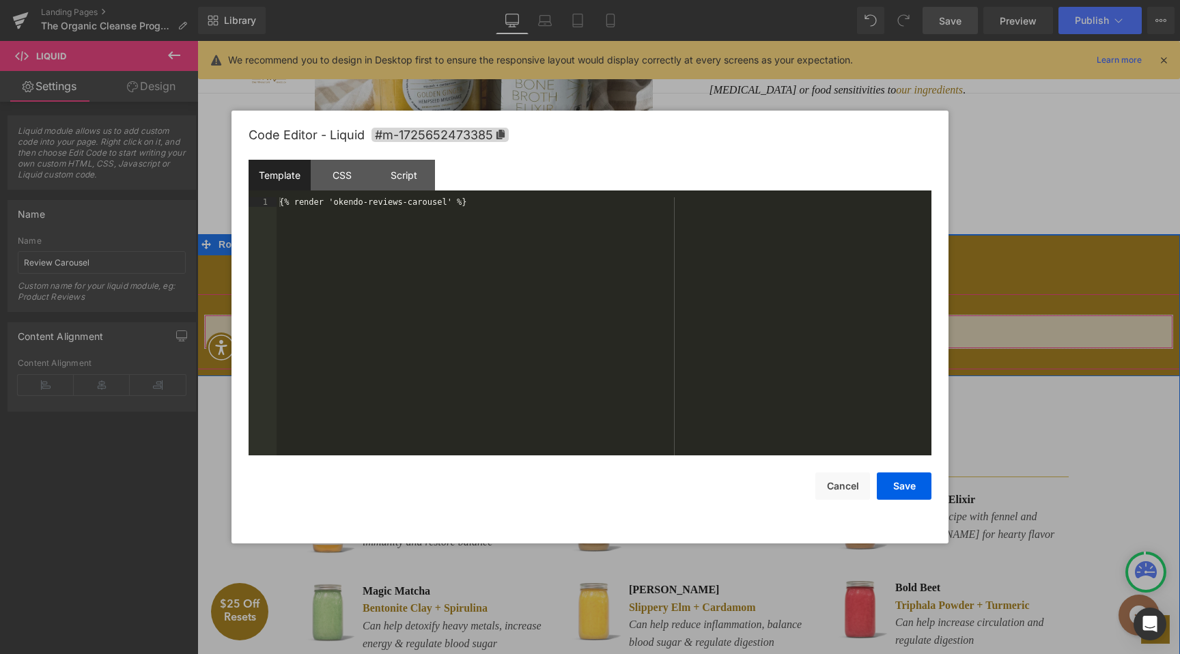
click at [711, 326] on div "Liquid" at bounding box center [688, 332] width 969 height 34
click at [351, 184] on div "CSS" at bounding box center [342, 175] width 62 height 31
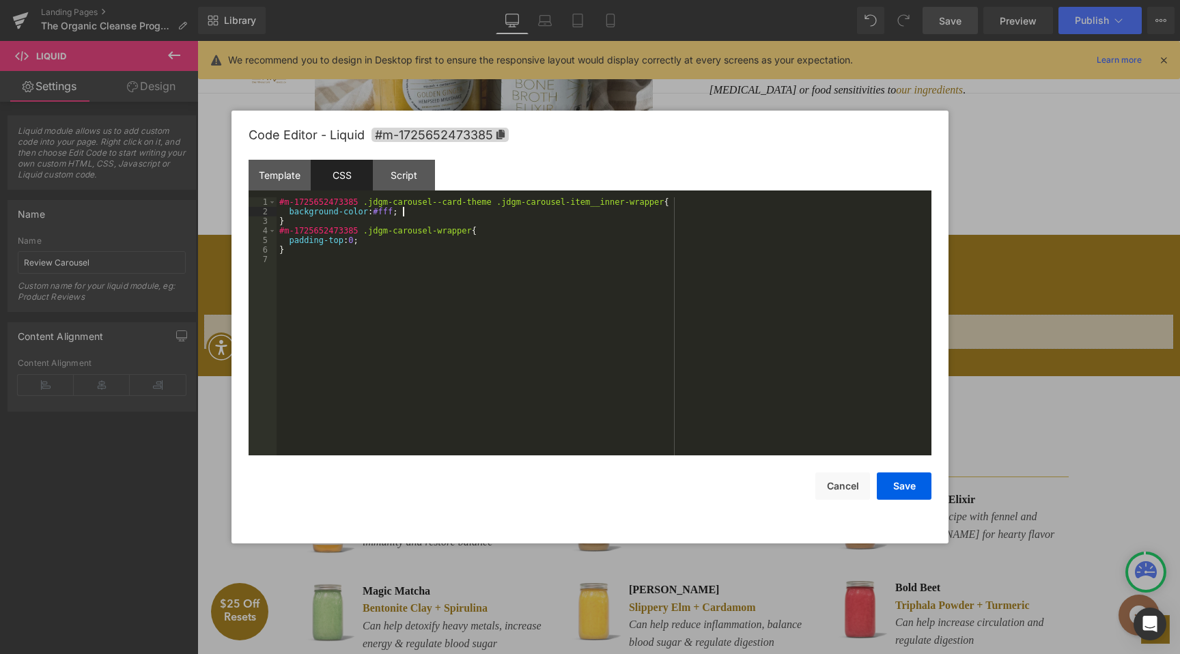
click at [418, 217] on div "#m-1725652473385 .jdgm-carousel--card-theme .jdgm-carousel-item__inner-wrapper …" at bounding box center [604, 335] width 655 height 277
click at [406, 221] on div "#m-1725652473385 .jdgm-carousel--card-theme .jdgm-carousel-item__inner-wrapper …" at bounding box center [604, 335] width 655 height 277
click at [343, 262] on div "#m-1725652473385 .jdgm-carousel--card-theme .jdgm-carousel-item__inner-wrapper …" at bounding box center [604, 335] width 655 height 277
paste textarea
click at [284, 279] on div "#m-1725652473385 .jdgm-carousel--card-theme .jdgm-carousel-item__inner-wrapper …" at bounding box center [606, 335] width 650 height 277
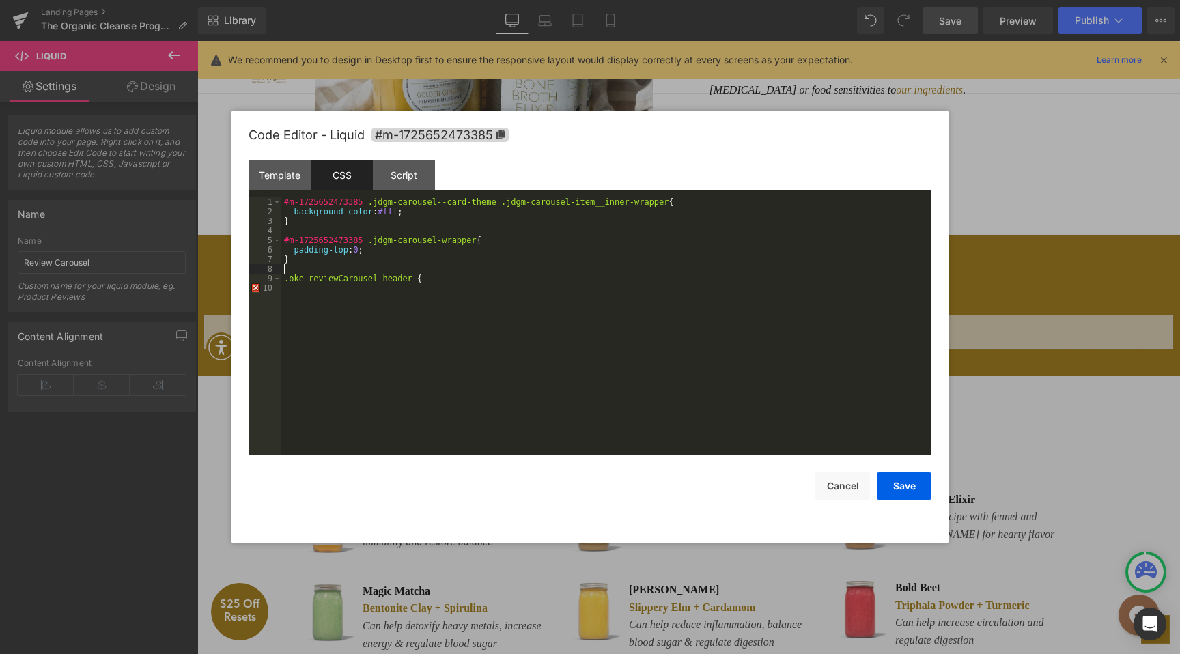
click at [437, 273] on div "#m-1725652473385 .jdgm-carousel--card-theme .jdgm-carousel-item__inner-wrapper …" at bounding box center [606, 335] width 650 height 277
click at [437, 277] on div "#m-1725652473385 .jdgm-carousel--card-theme .jdgm-carousel-item__inner-wrapper …" at bounding box center [606, 335] width 650 height 277
drag, startPoint x: 335, startPoint y: 240, endPoint x: 281, endPoint y: 240, distance: 53.3
click at [281, 240] on pre "1 2 3 4 5 6 7 8 9 10 11 12 #m-1725652473385 .jdgm-carousel--card-theme .jdgm-ca…" at bounding box center [590, 326] width 683 height 258
click at [282, 280] on div "#m-1725652473385 .jdgm-carousel--card-theme .jdgm-carousel-item__inner-wrapper …" at bounding box center [606, 335] width 650 height 277
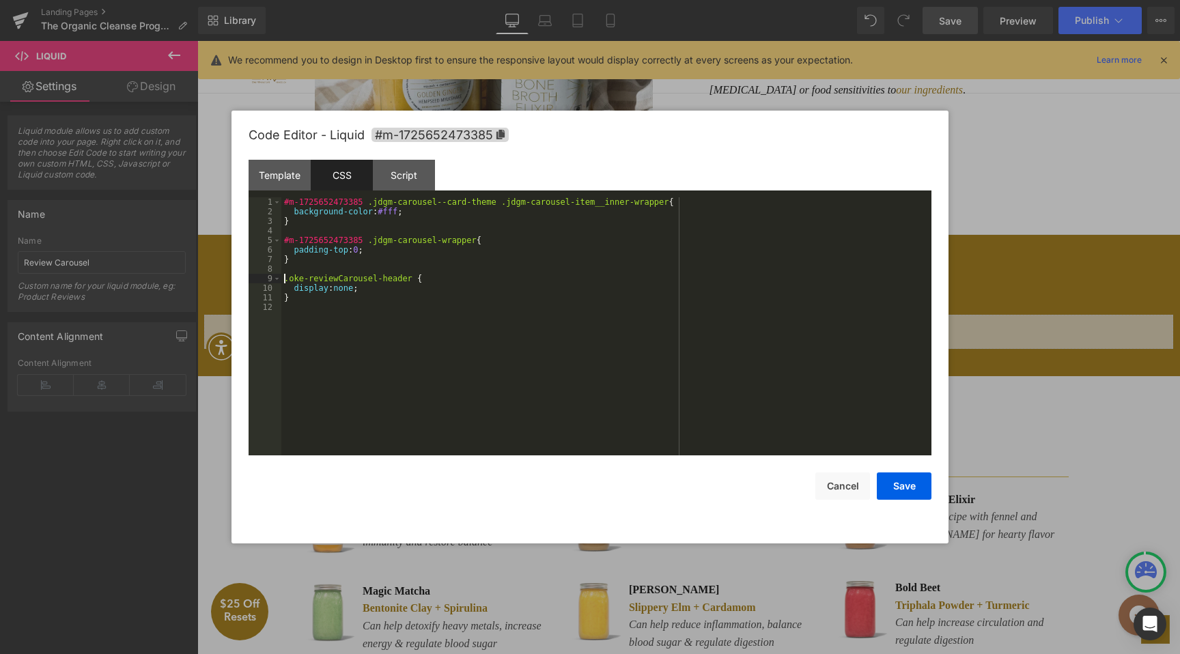
paste textarea
click at [905, 486] on button "Save" at bounding box center [904, 486] width 55 height 27
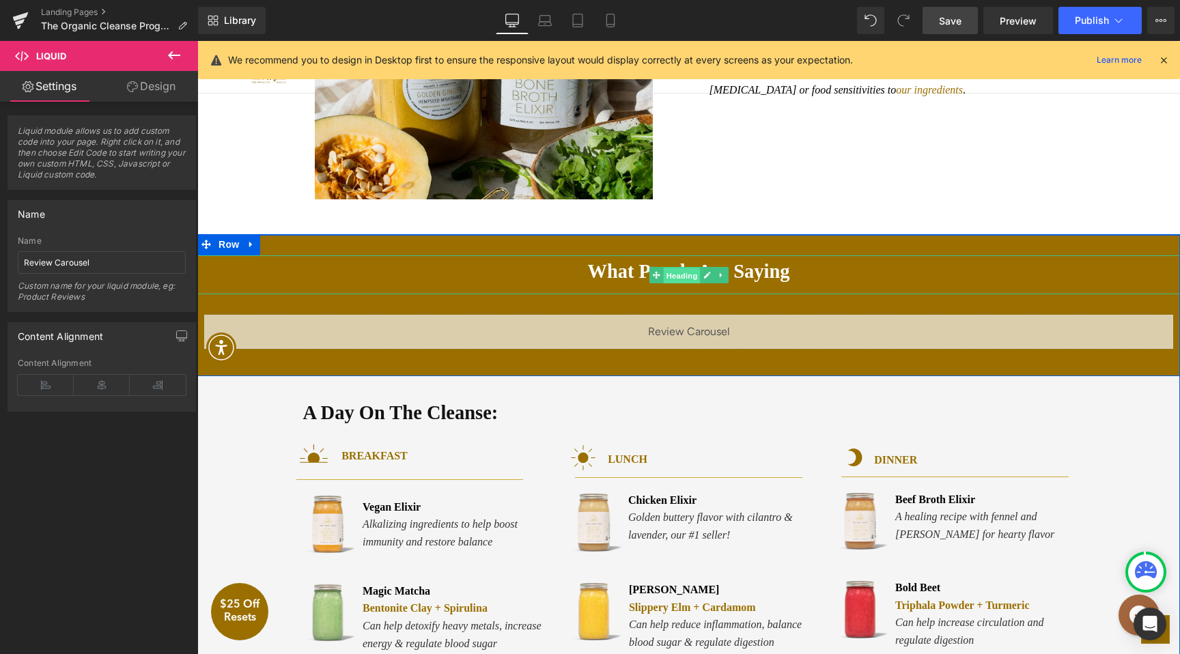
click at [695, 276] on span "Heading" at bounding box center [681, 275] width 37 height 16
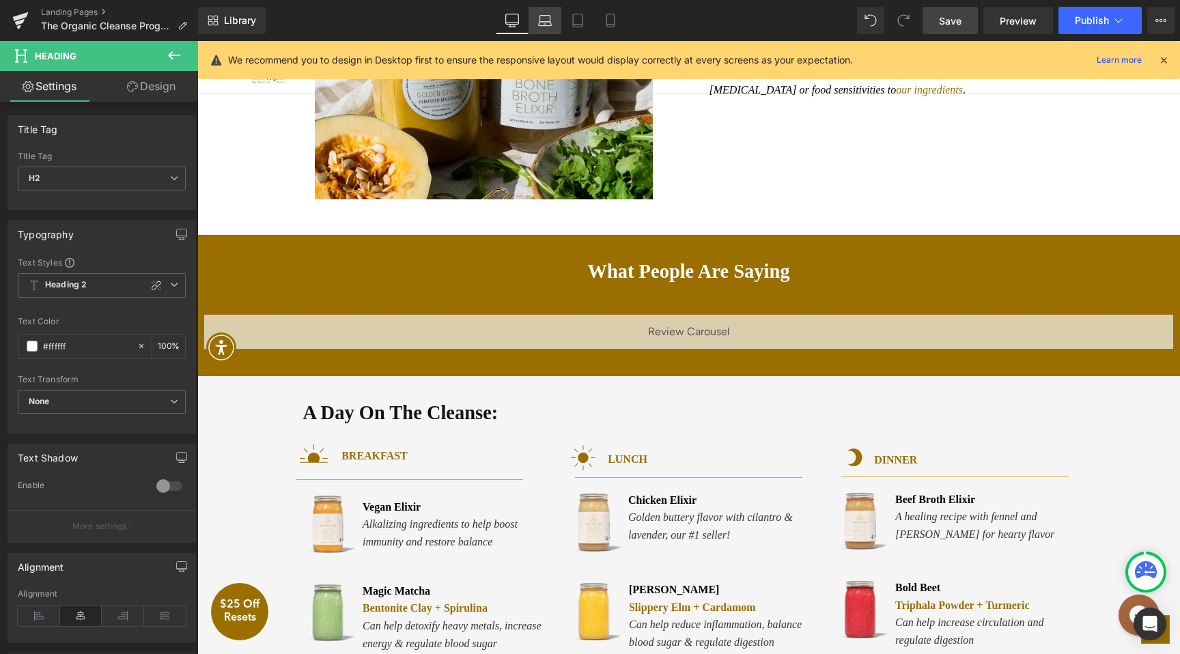
click at [540, 23] on icon at bounding box center [545, 21] width 14 height 14
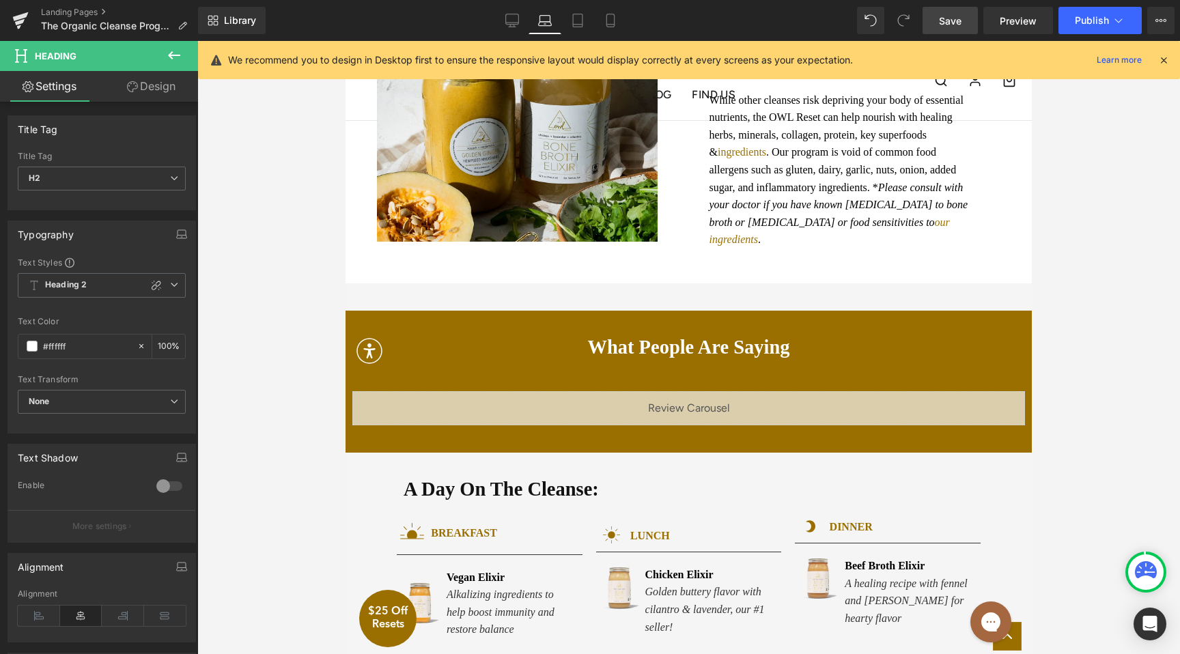
scroll to position [1398, 0]
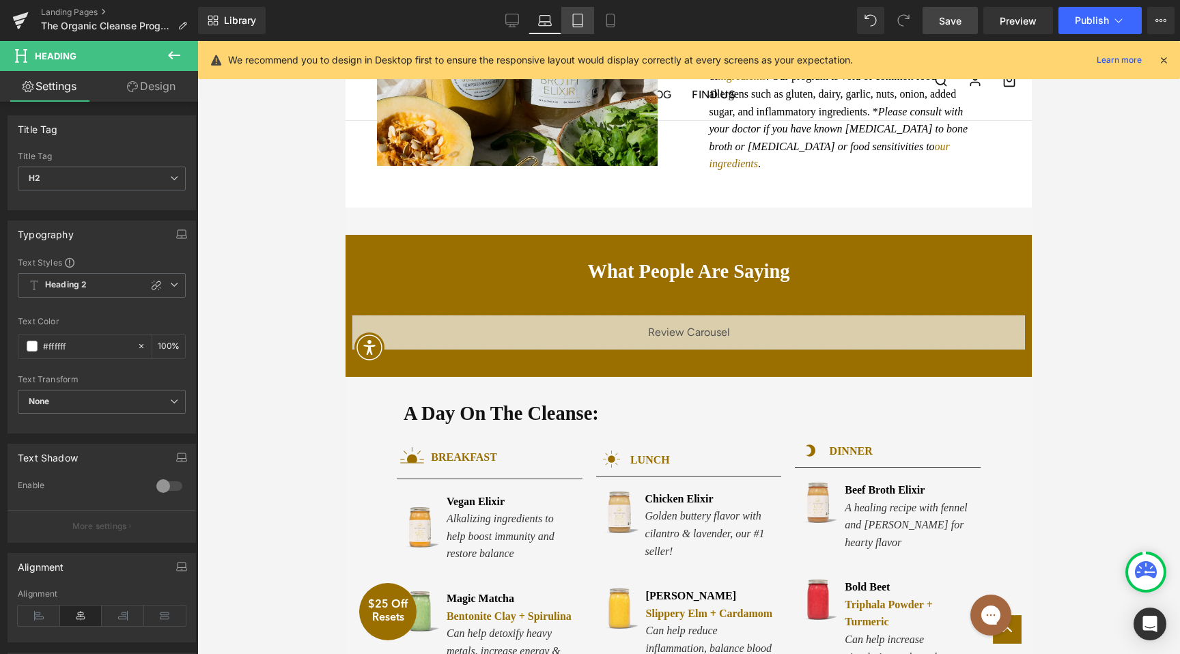
click at [568, 20] on link "Tablet" at bounding box center [578, 20] width 33 height 27
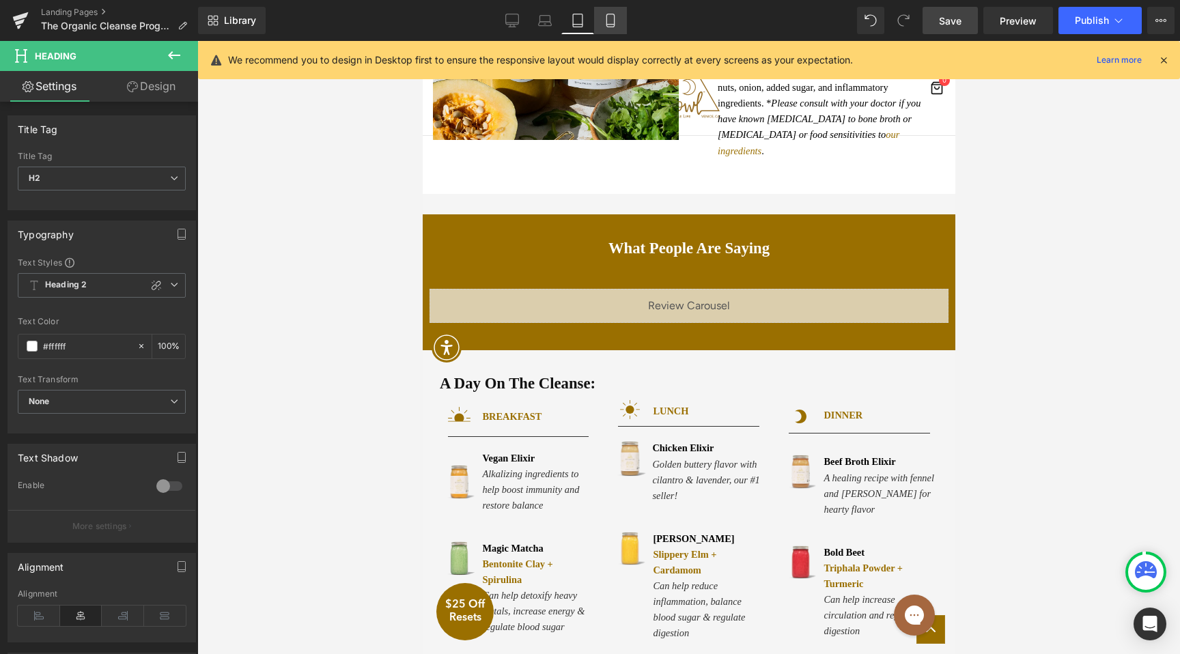
click at [602, 23] on link "Mobile" at bounding box center [610, 20] width 33 height 27
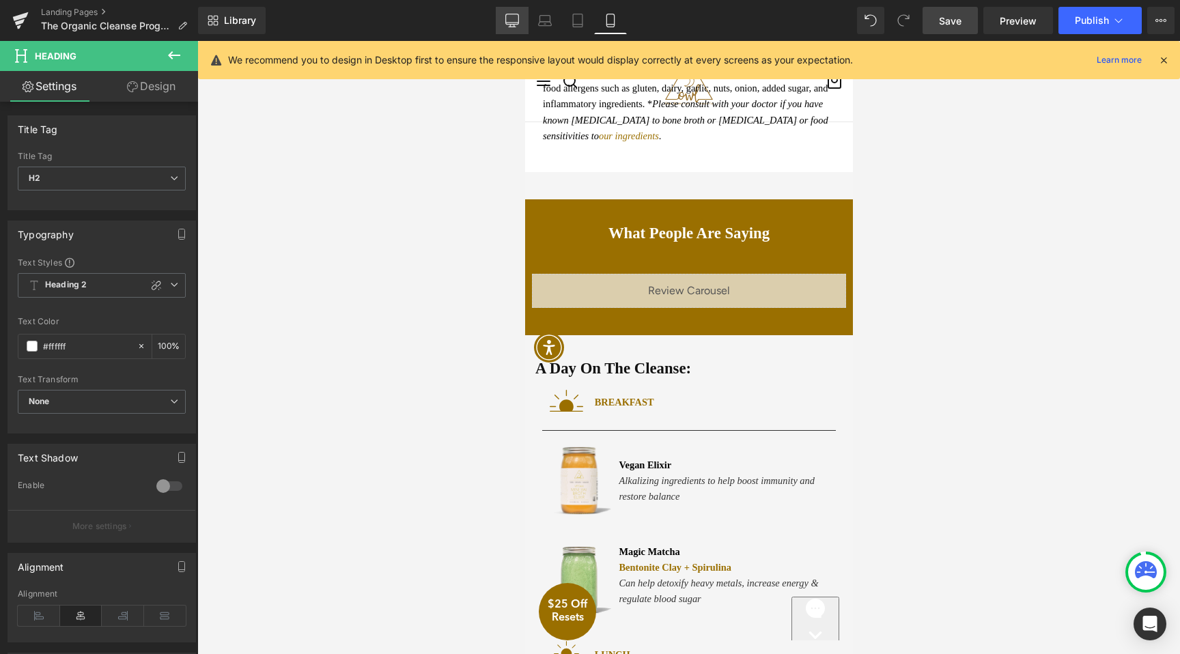
click at [517, 29] on link "Desktop" at bounding box center [512, 20] width 33 height 27
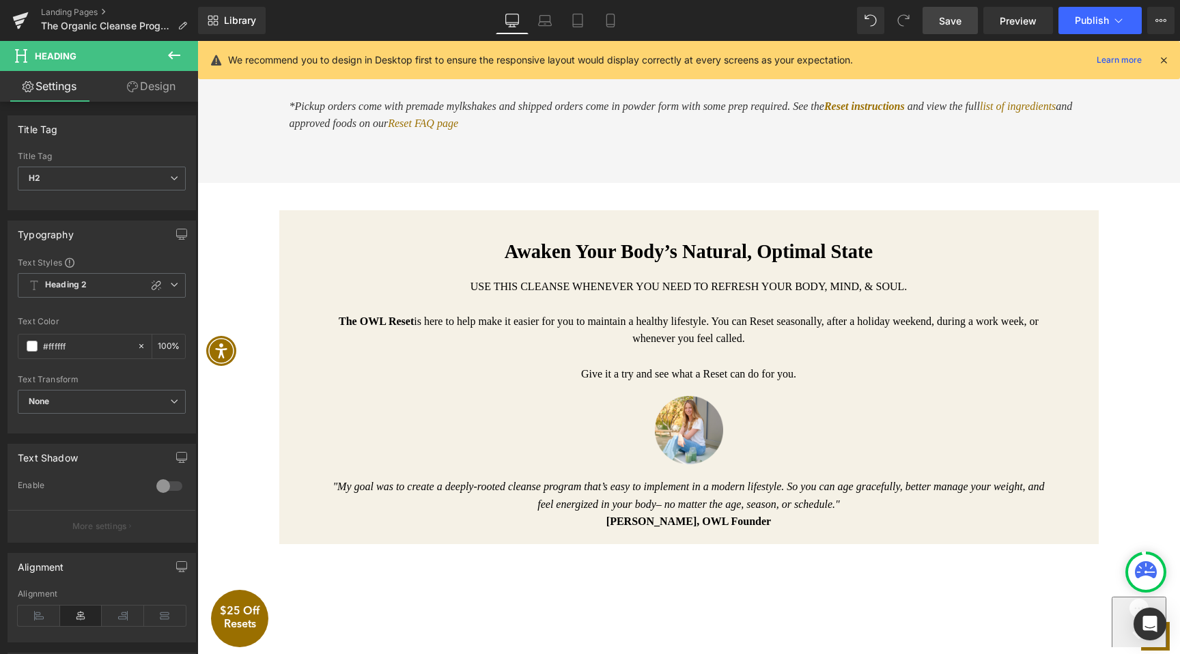
scroll to position [1367, 0]
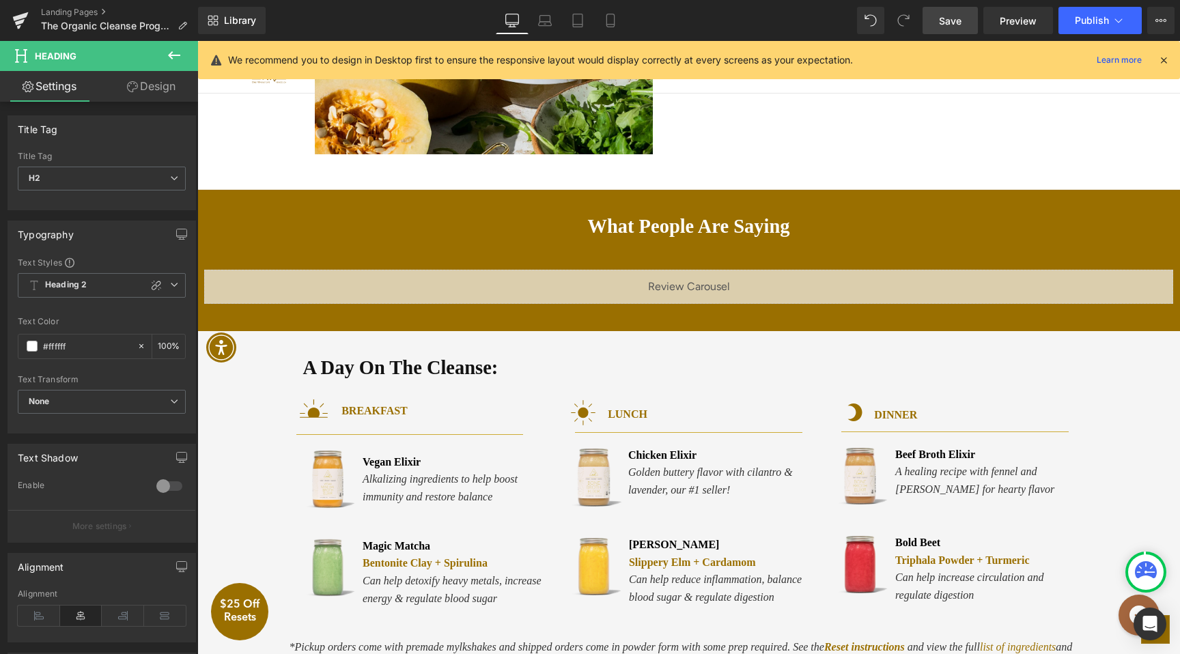
click at [945, 26] on span "Save" at bounding box center [950, 21] width 23 height 14
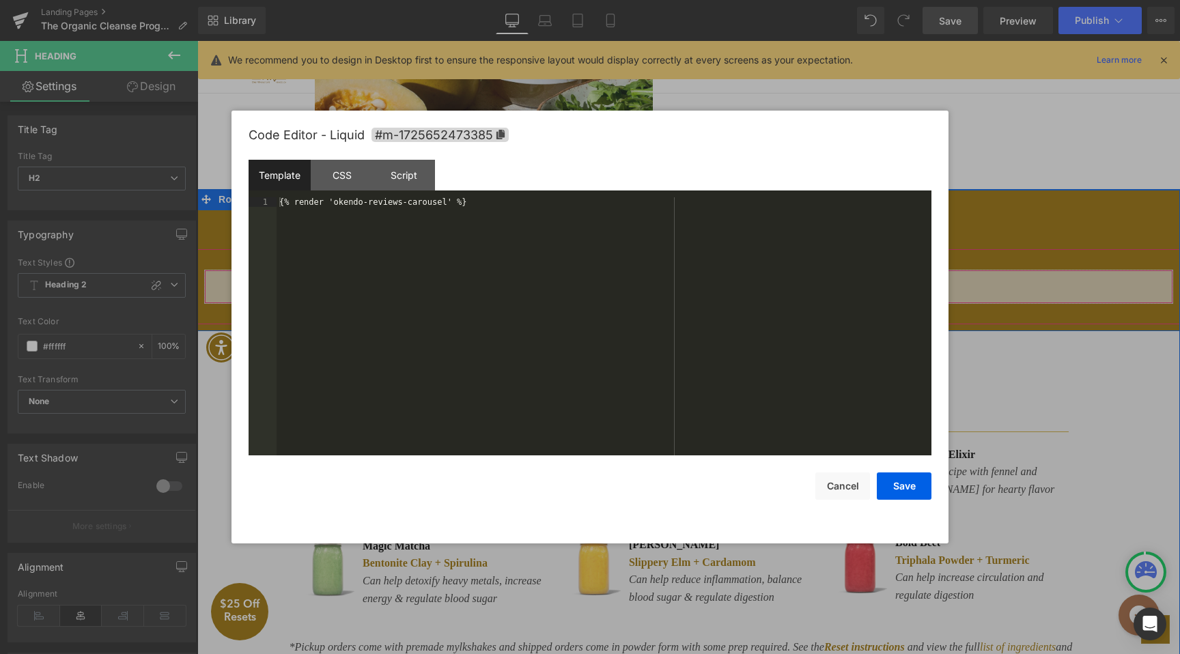
click at [713, 283] on div "Liquid" at bounding box center [688, 287] width 969 height 34
click at [354, 185] on div "CSS" at bounding box center [342, 175] width 62 height 31
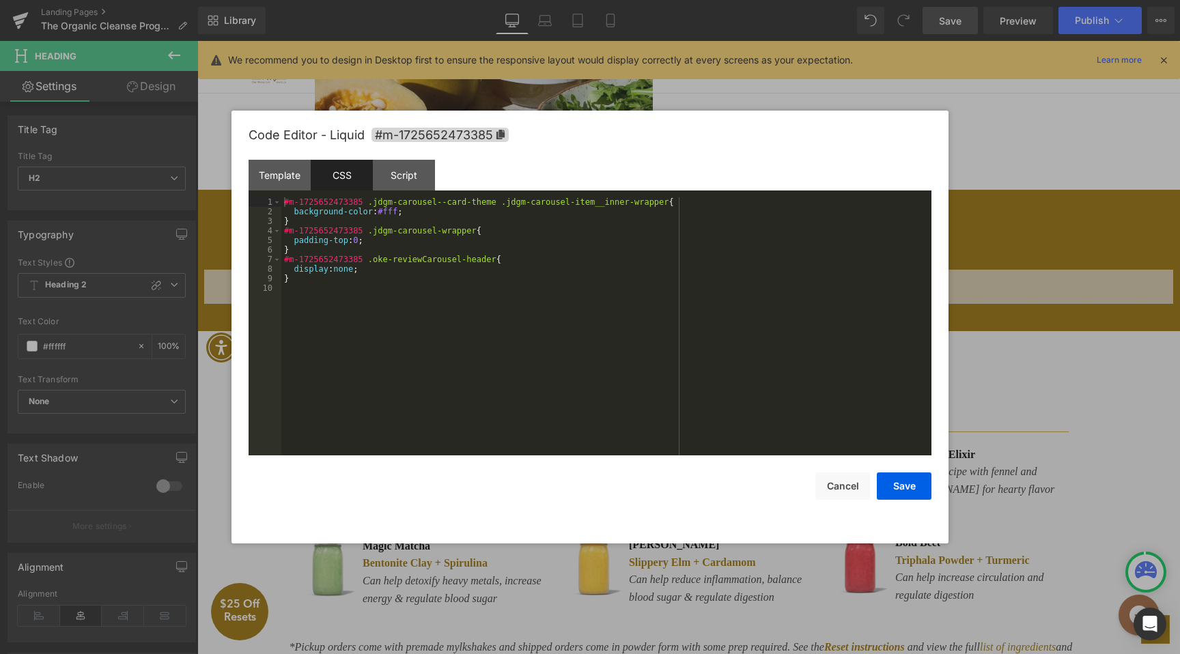
click at [363, 269] on div "#m-1725652473385 .jdgm-carousel--card-theme .jdgm-carousel-item__inner-wrapper …" at bounding box center [606, 335] width 650 height 277
click at [917, 491] on button "Save" at bounding box center [904, 486] width 55 height 27
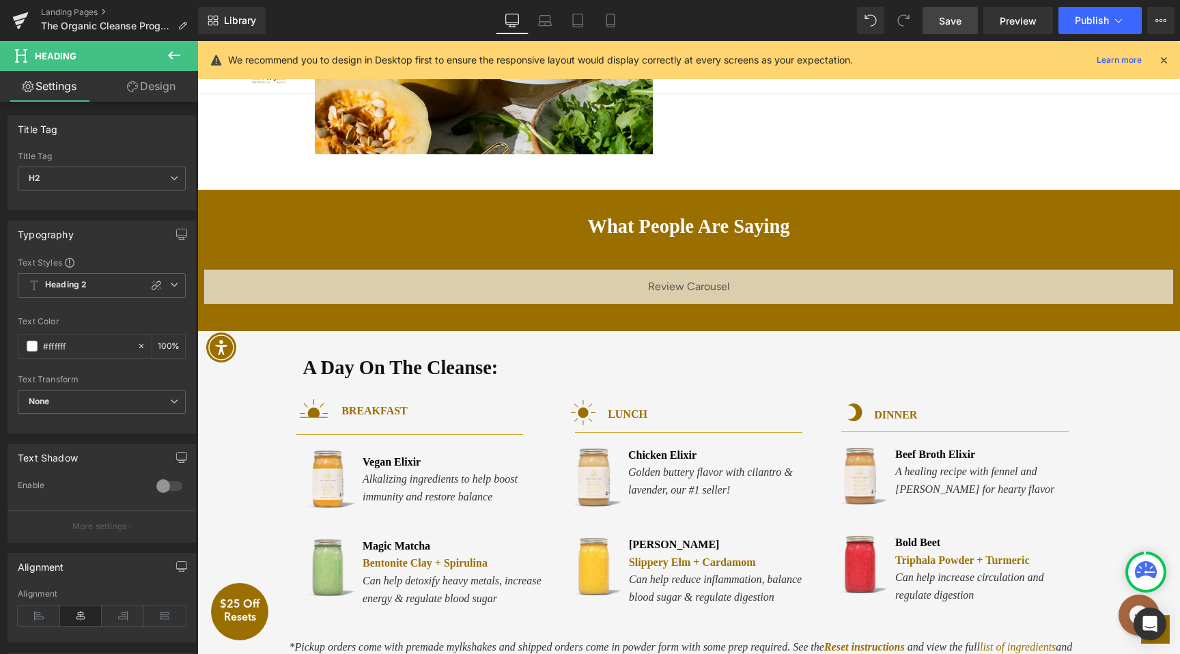
click at [956, 27] on link "Save" at bounding box center [950, 20] width 55 height 27
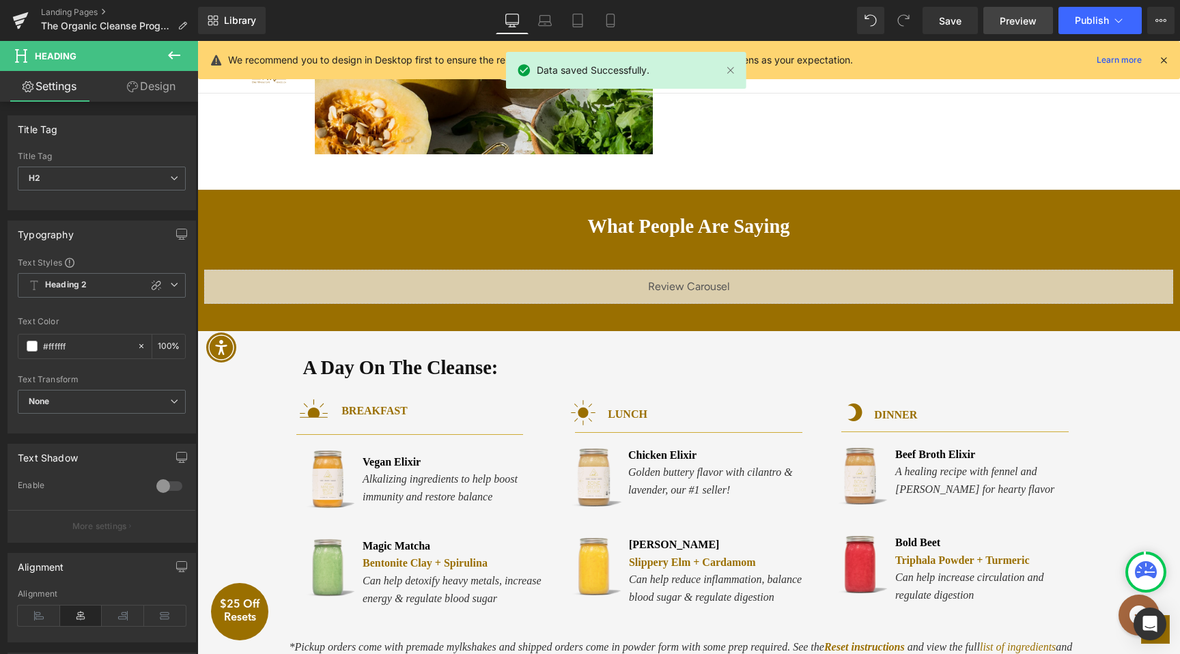
click at [1009, 22] on span "Preview" at bounding box center [1018, 21] width 37 height 14
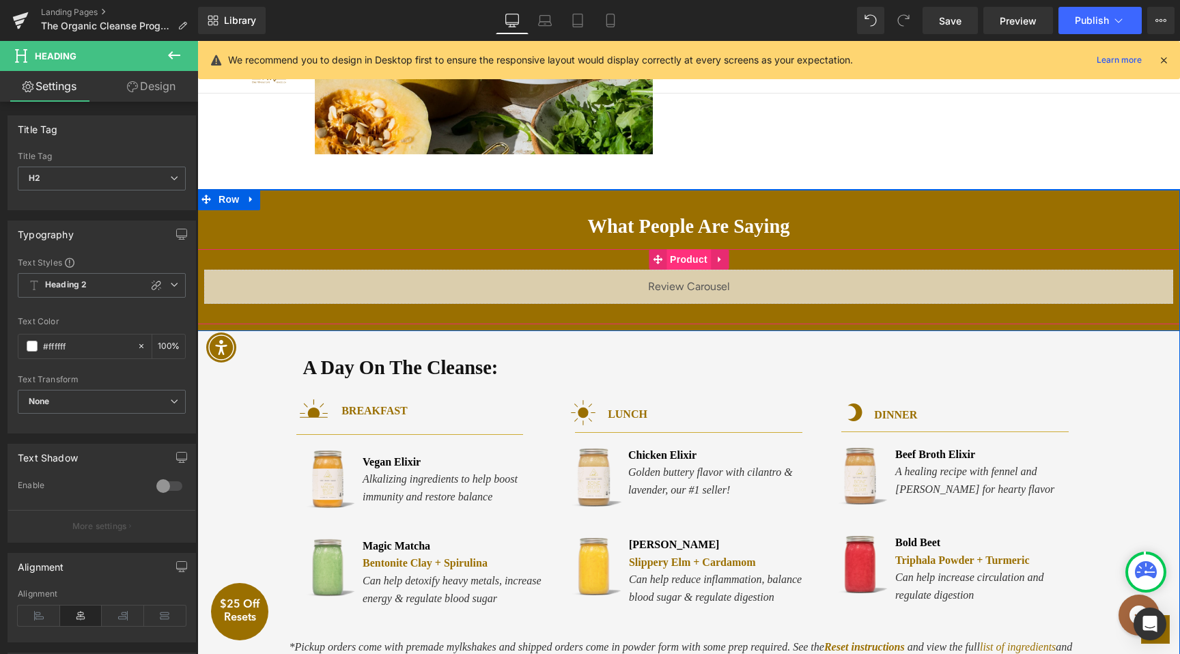
click at [683, 262] on span "Product" at bounding box center [689, 259] width 44 height 20
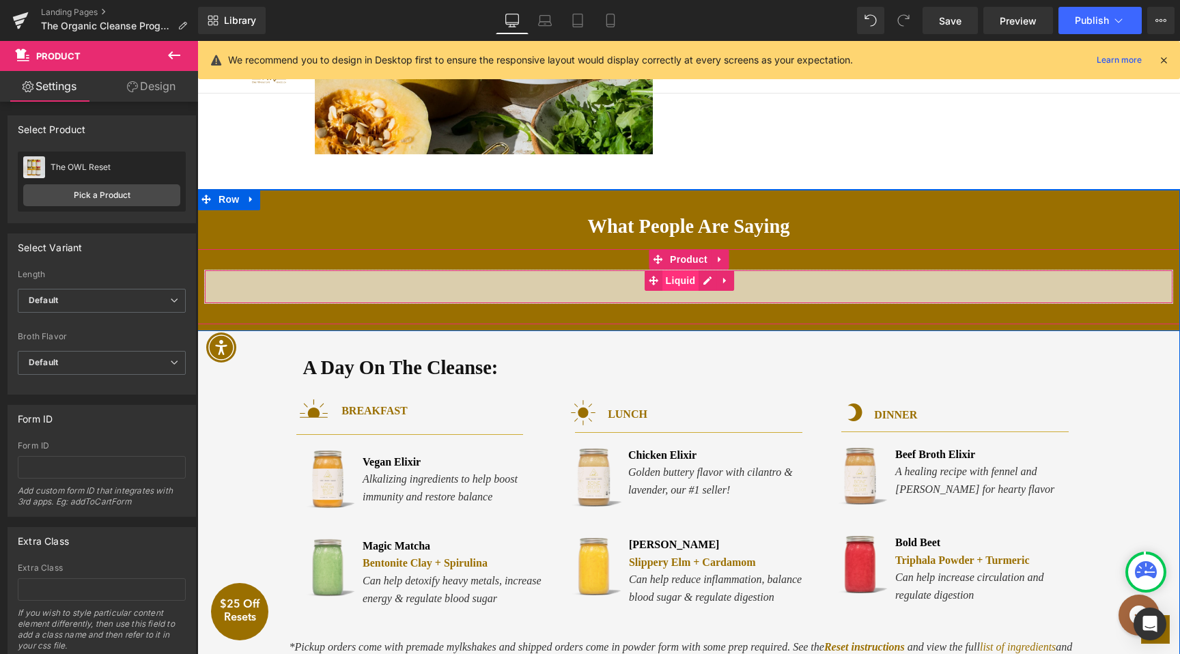
click at [691, 283] on span "Liquid" at bounding box center [681, 281] width 37 height 20
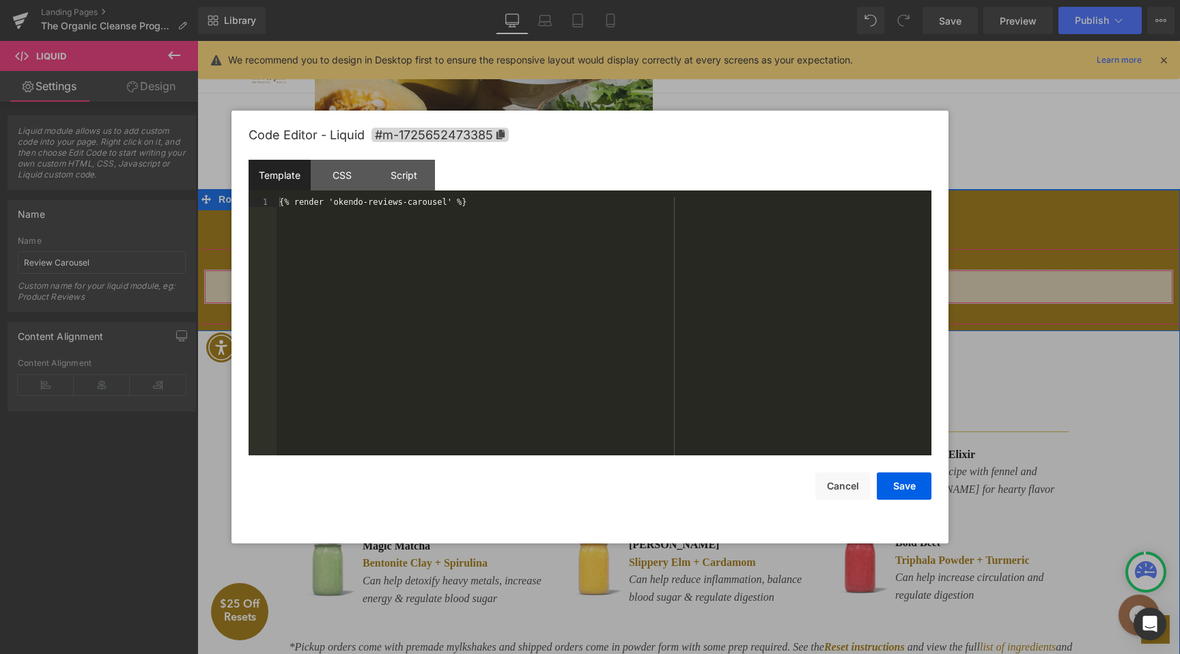
click at [708, 283] on icon at bounding box center [708, 281] width 10 height 10
click at [337, 175] on div "CSS" at bounding box center [342, 175] width 62 height 31
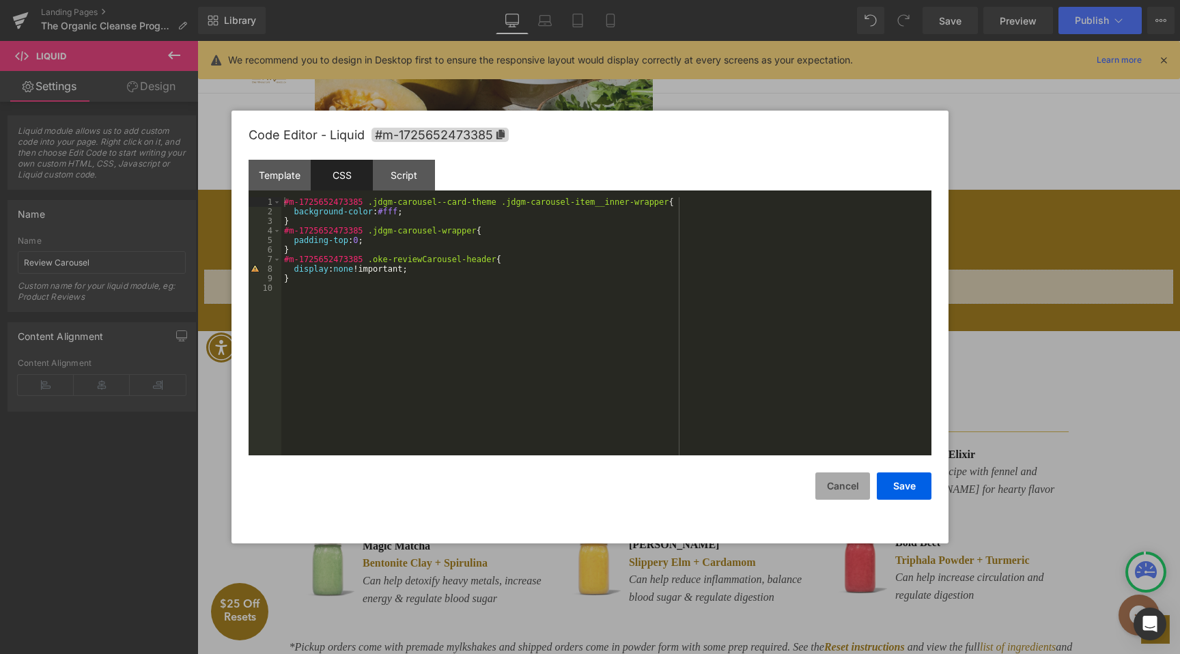
click at [855, 490] on button "Cancel" at bounding box center [843, 486] width 55 height 27
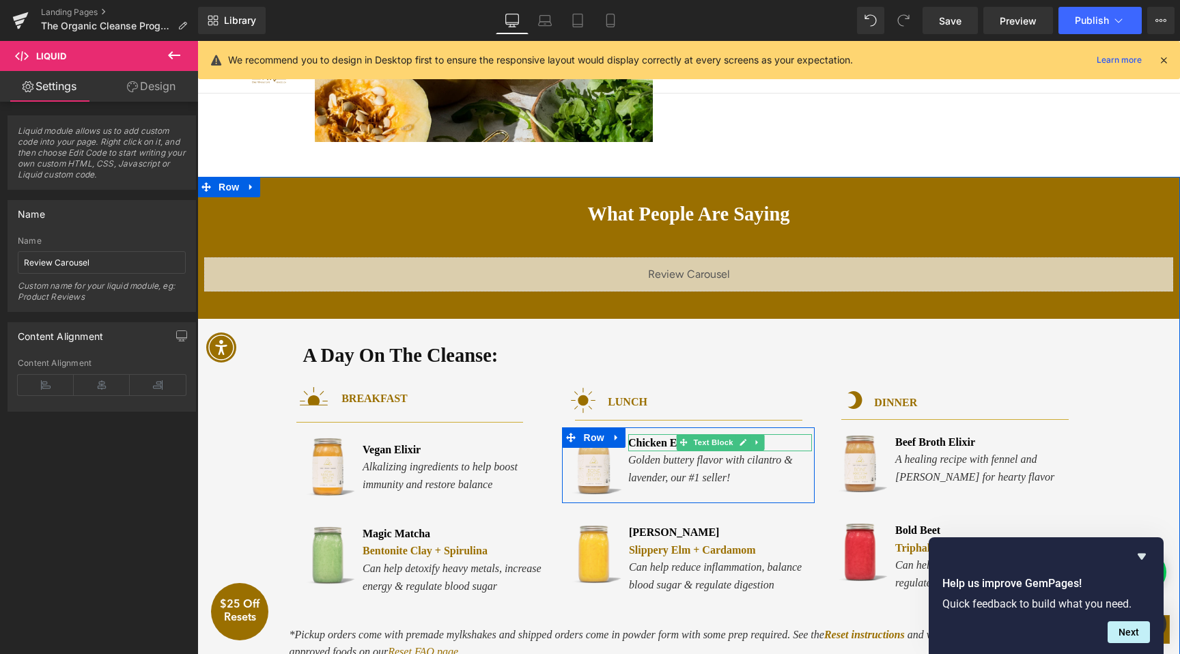
scroll to position [1380, 0]
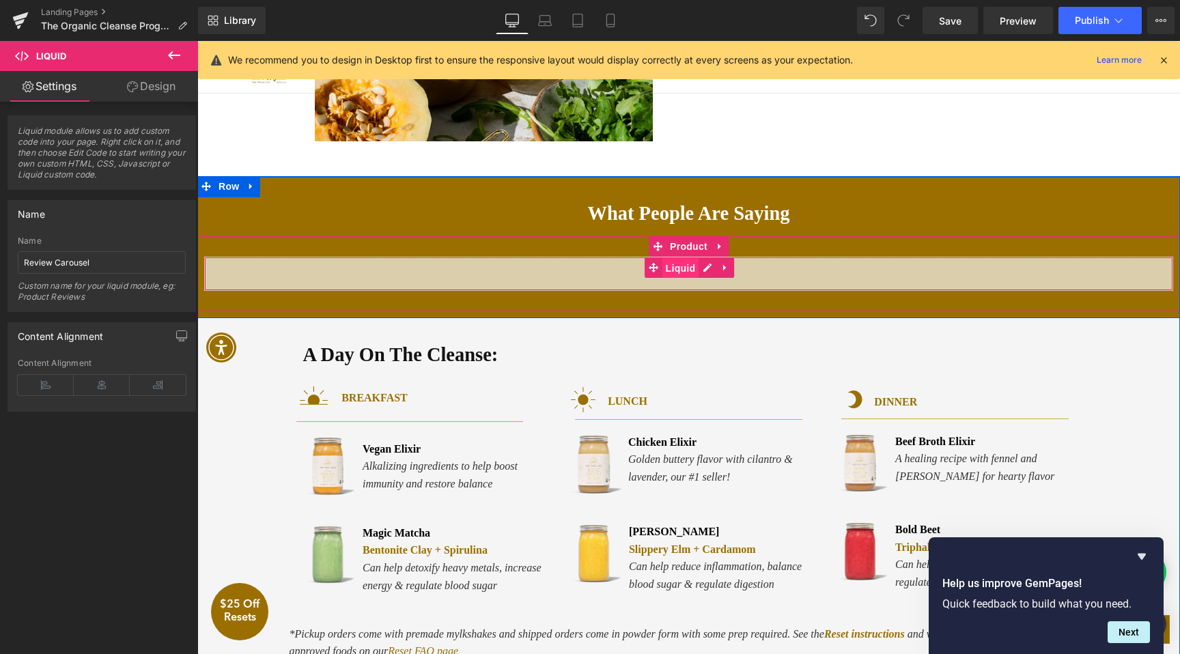
click at [678, 266] on span "Liquid" at bounding box center [681, 268] width 37 height 20
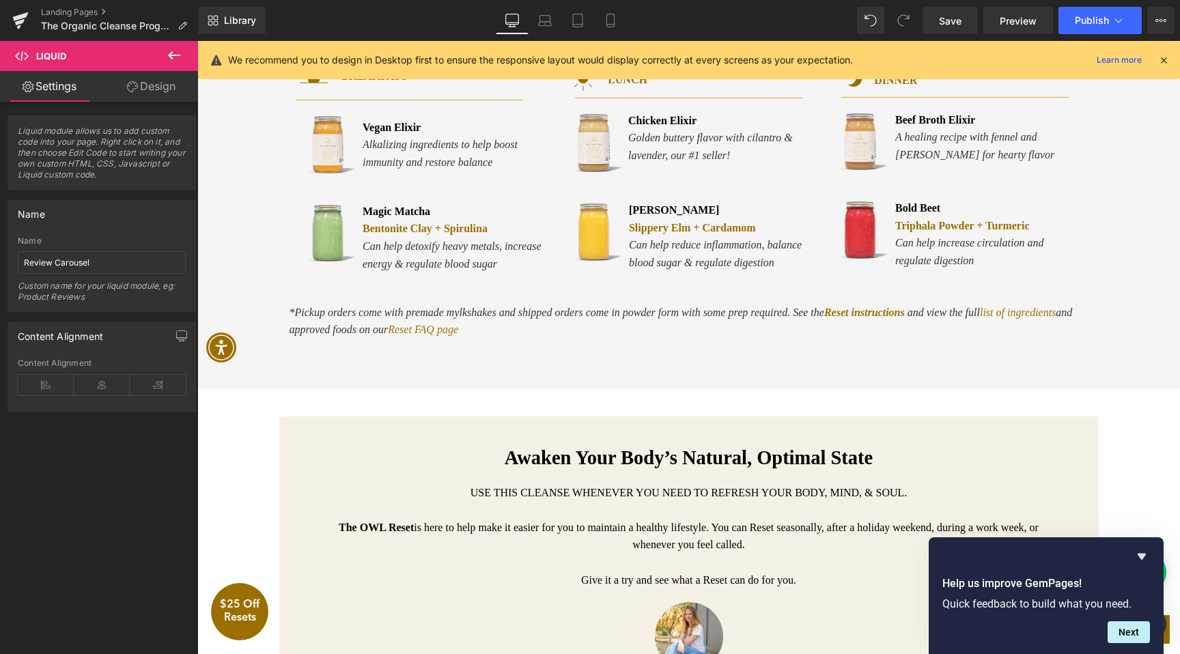
scroll to position [1646, 0]
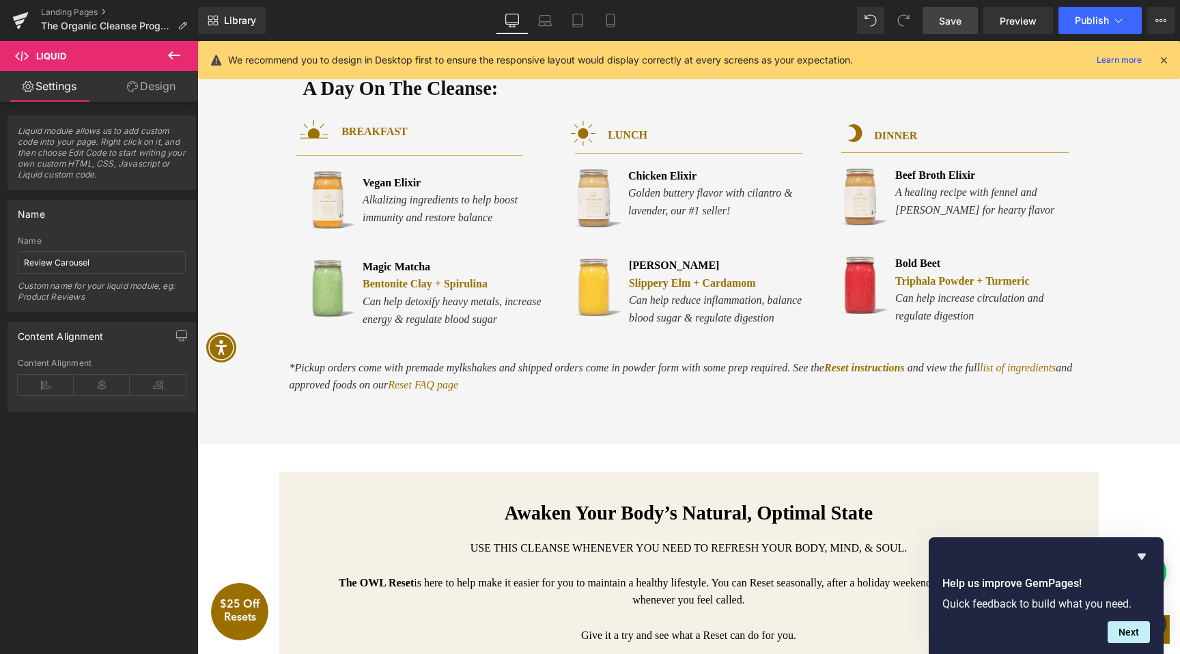
click at [950, 25] on span "Save" at bounding box center [950, 21] width 23 height 14
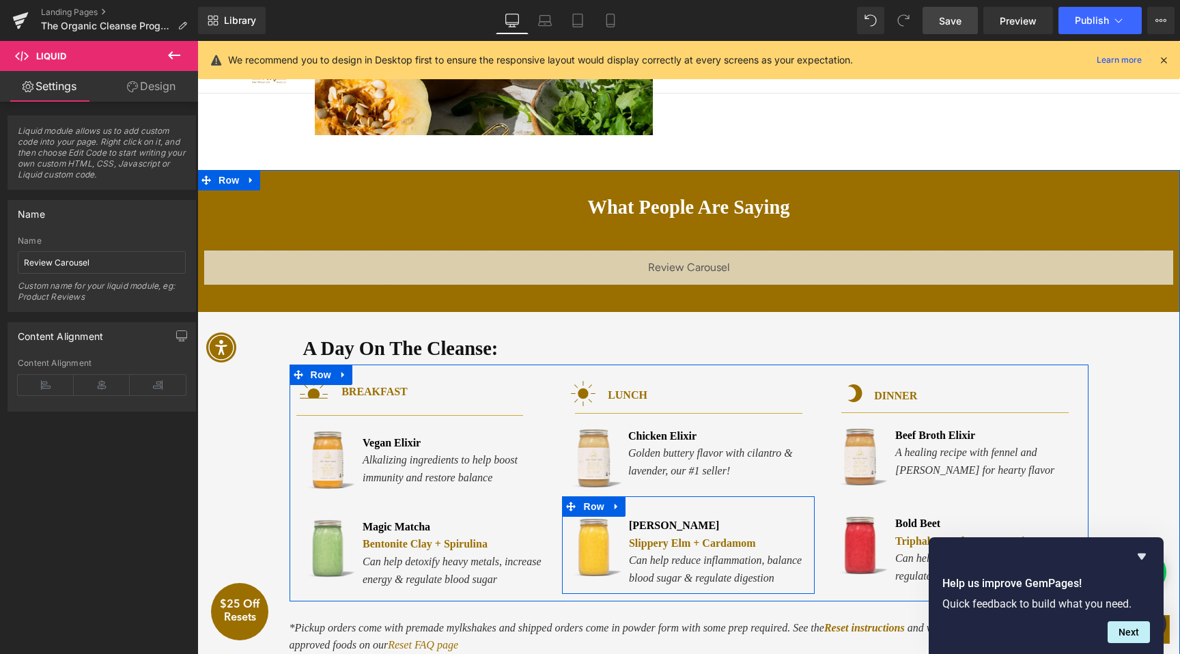
scroll to position [1362, 0]
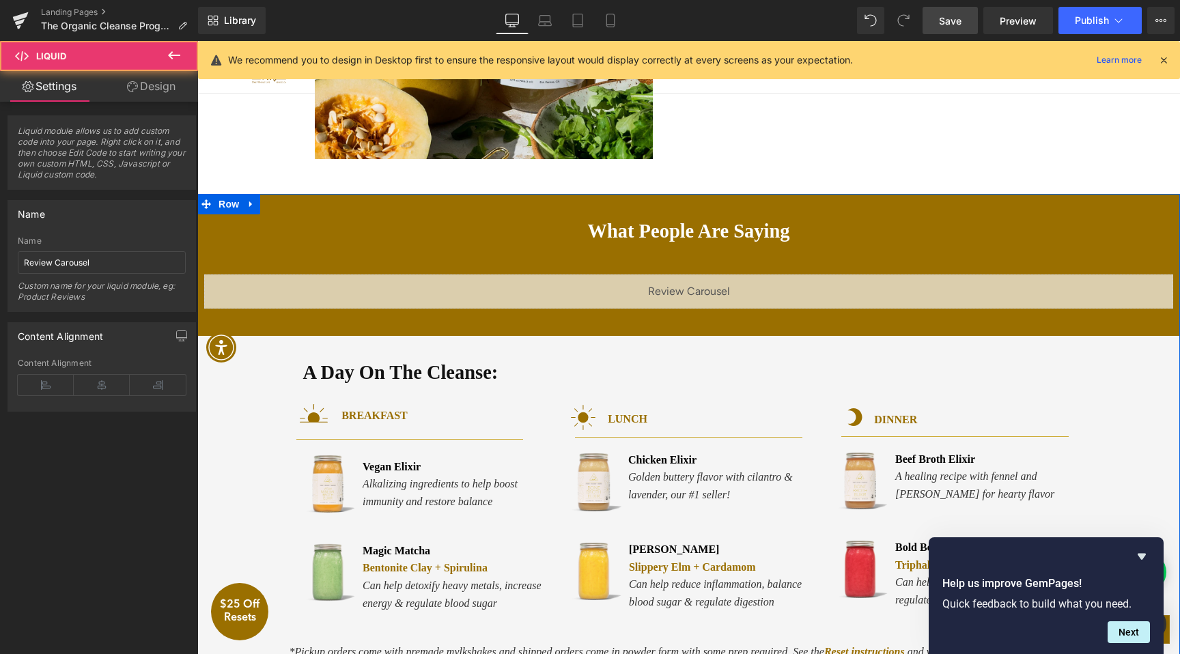
click at [701, 290] on div "Liquid" at bounding box center [688, 292] width 969 height 34
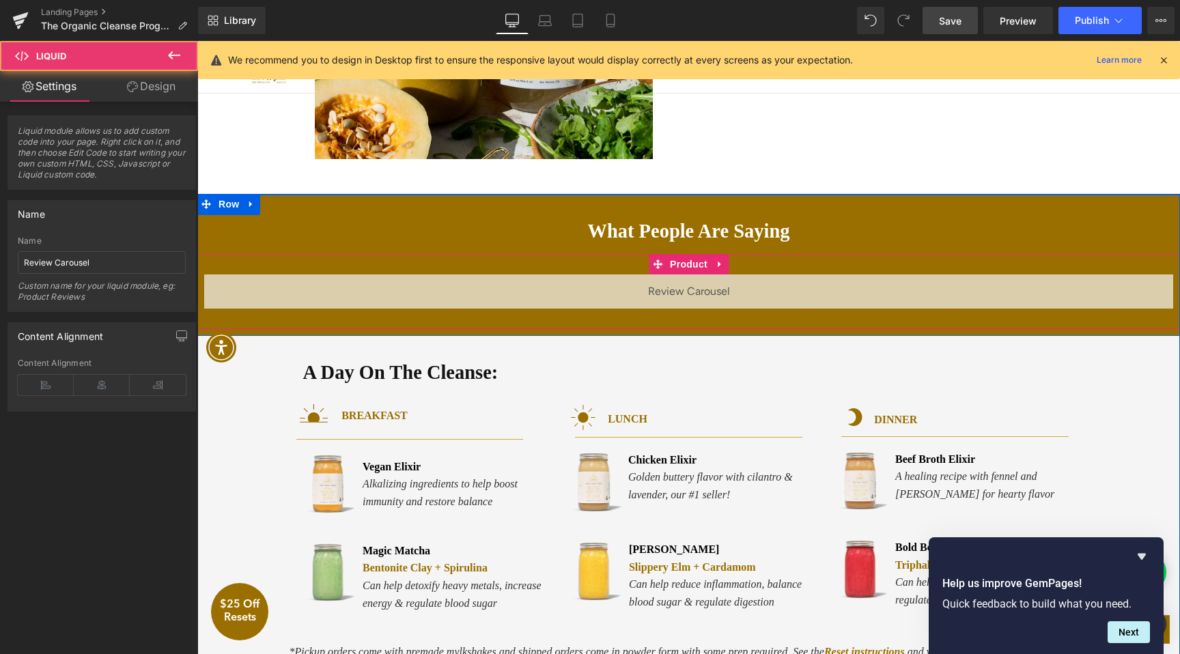
click at [710, 288] on div "Liquid" at bounding box center [688, 292] width 969 height 34
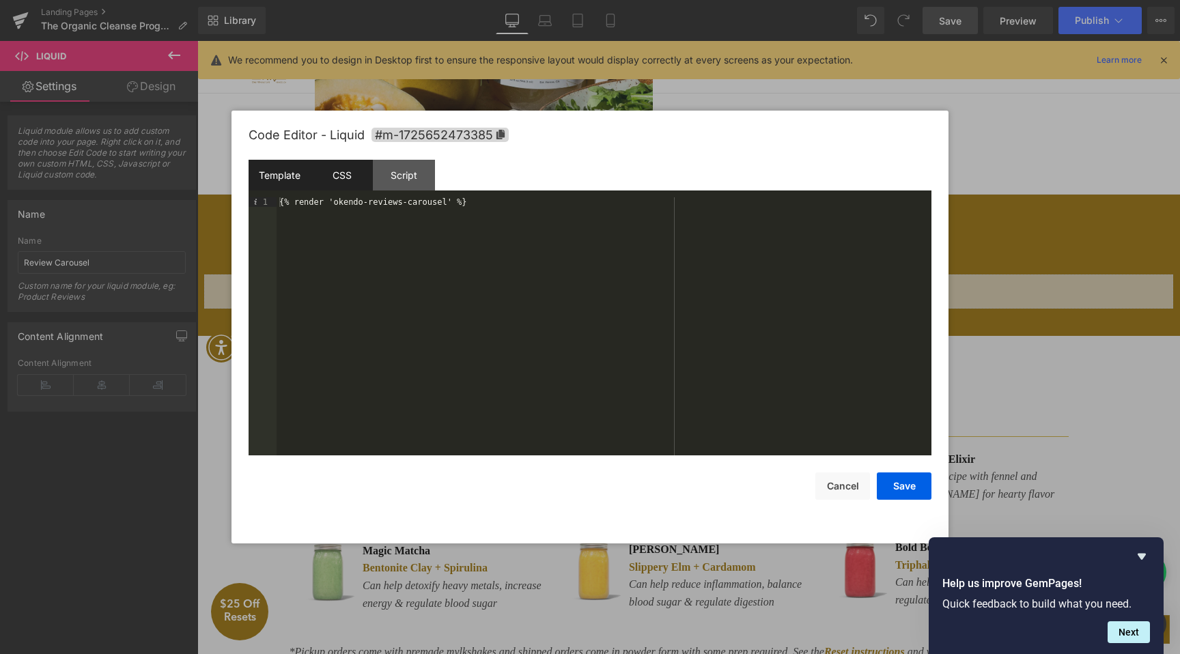
click at [346, 187] on div "CSS" at bounding box center [342, 175] width 62 height 31
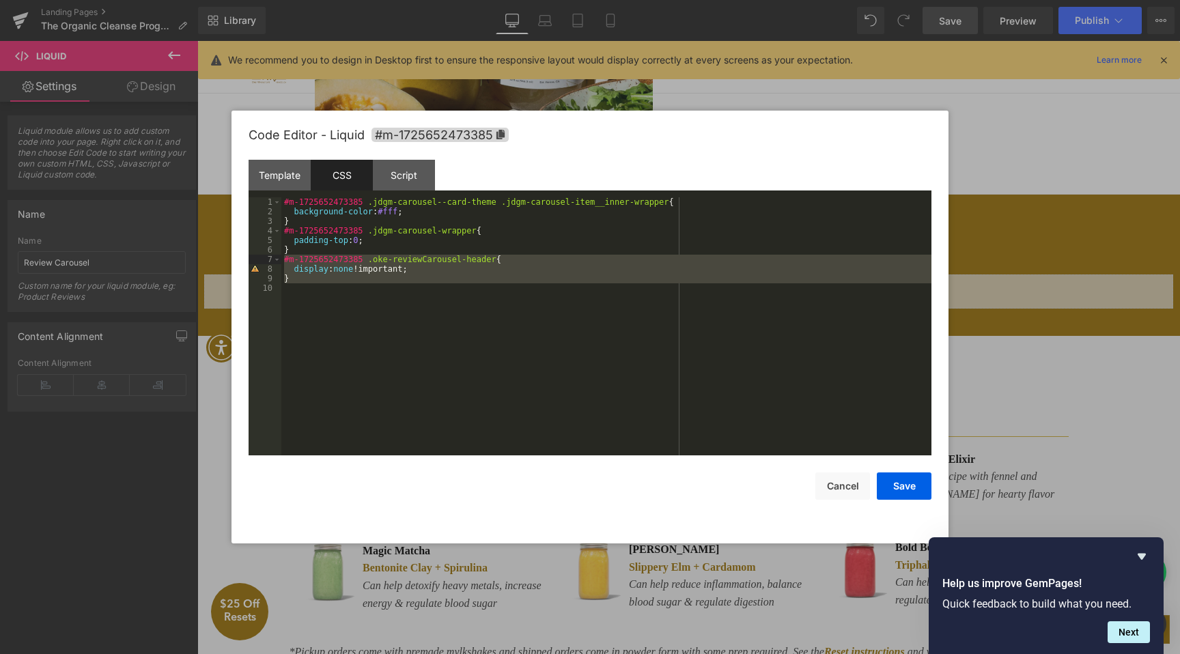
drag, startPoint x: 393, startPoint y: 286, endPoint x: 271, endPoint y: 263, distance: 123.7
click at [271, 263] on pre "1 2 3 4 5 6 7 8 9 10 #m-1725652473385 .jdgm-carousel--card-theme .jdgm-carousel…" at bounding box center [590, 326] width 683 height 258
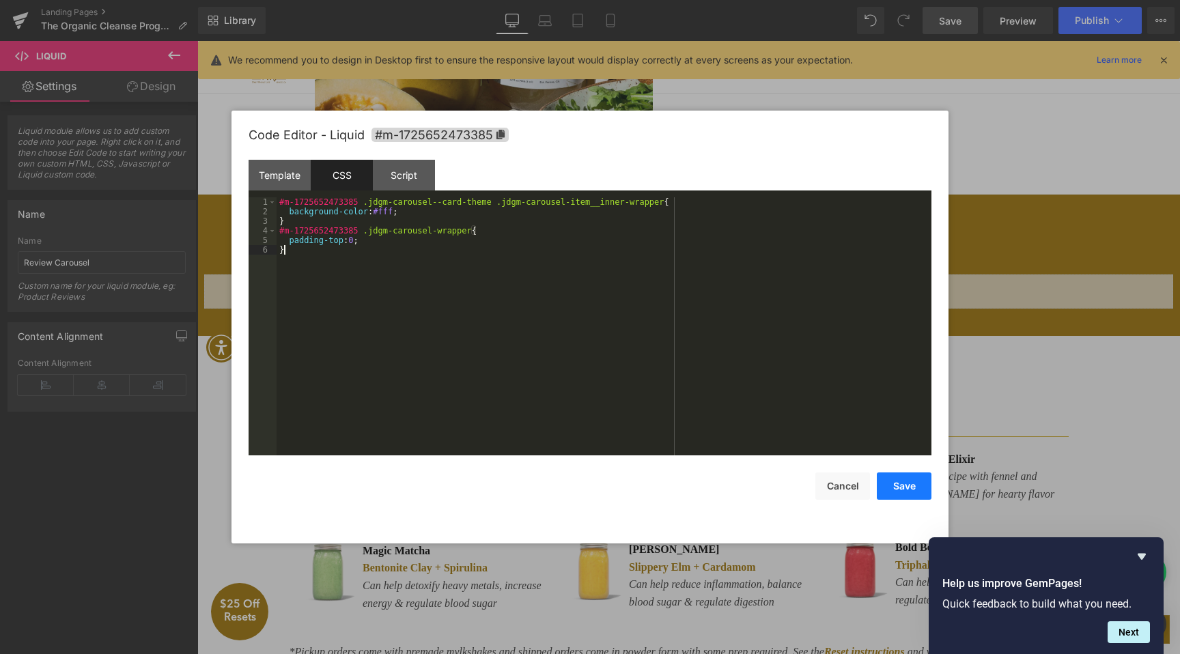
click at [896, 499] on button "Save" at bounding box center [904, 486] width 55 height 27
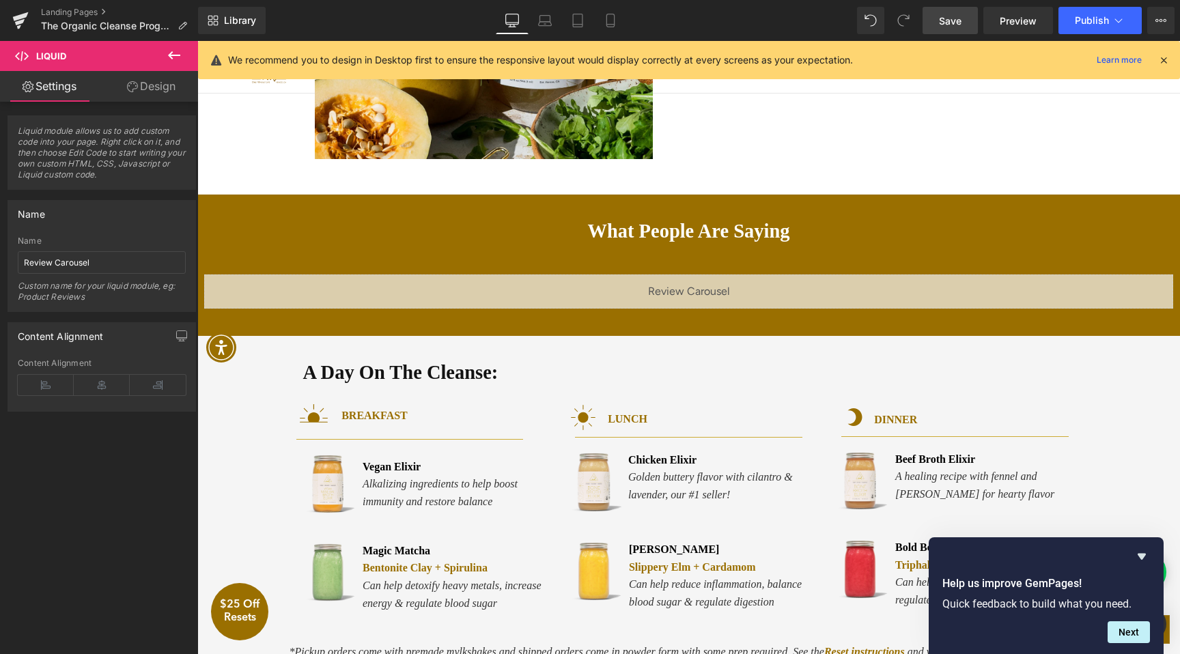
click at [954, 21] on span "Save" at bounding box center [950, 21] width 23 height 14
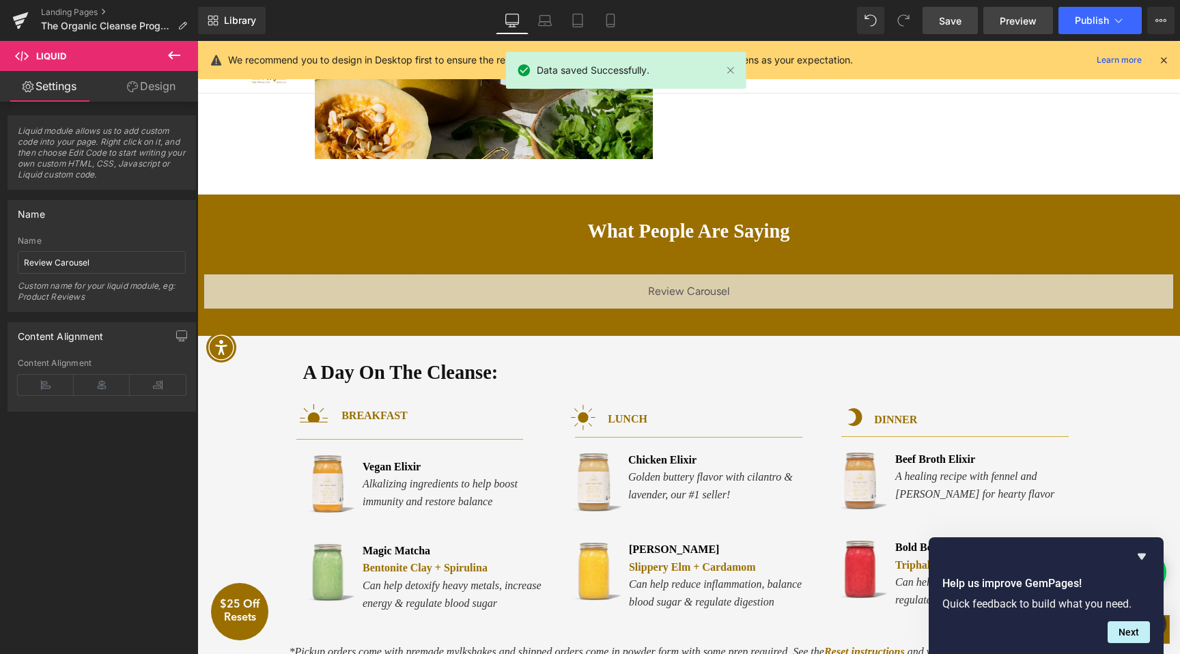
click at [1018, 20] on span "Preview" at bounding box center [1018, 21] width 37 height 14
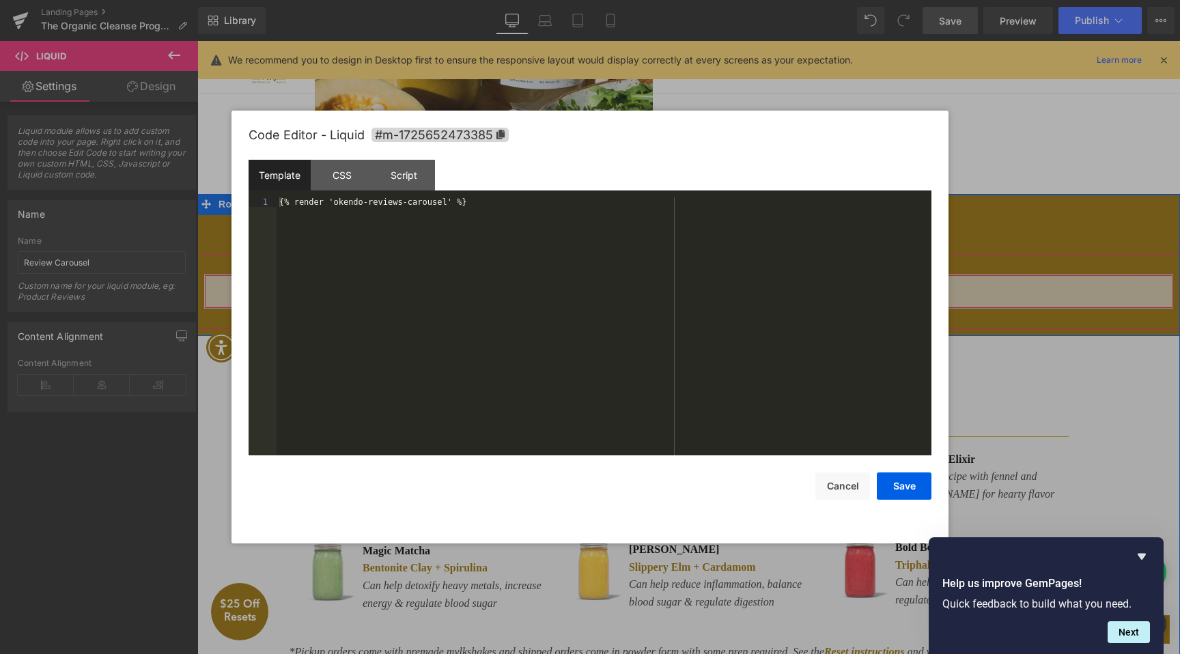
click at [706, 287] on icon at bounding box center [708, 285] width 8 height 8
click at [341, 189] on div "CSS" at bounding box center [342, 175] width 62 height 31
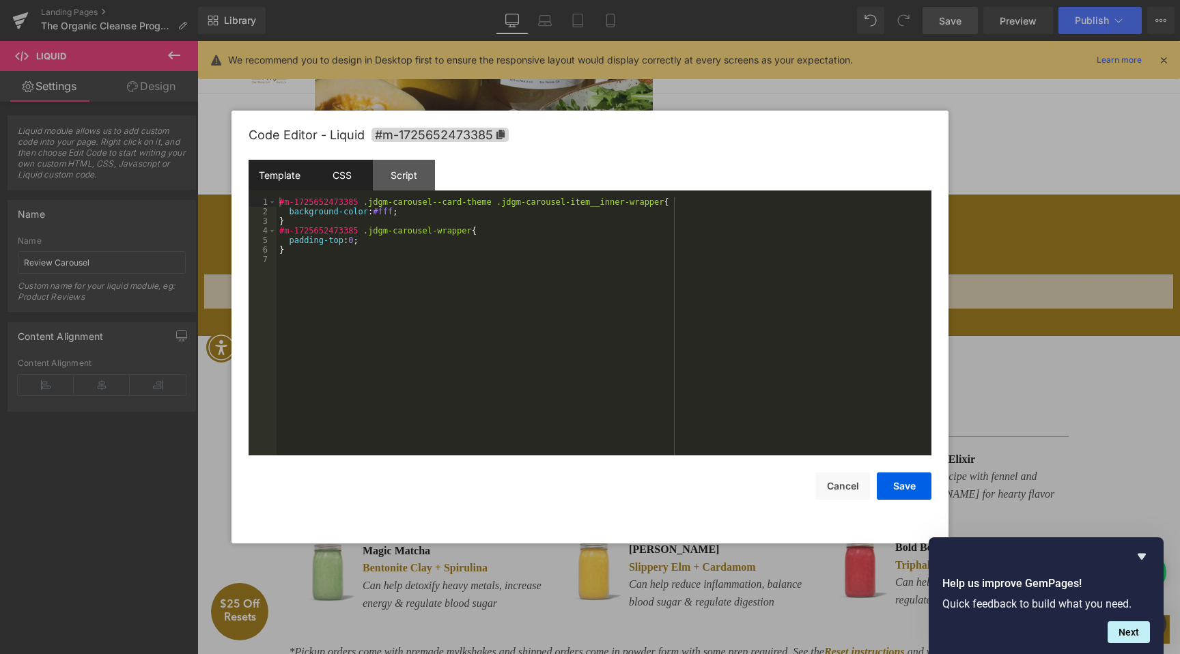
click at [297, 182] on div "Template" at bounding box center [280, 175] width 62 height 31
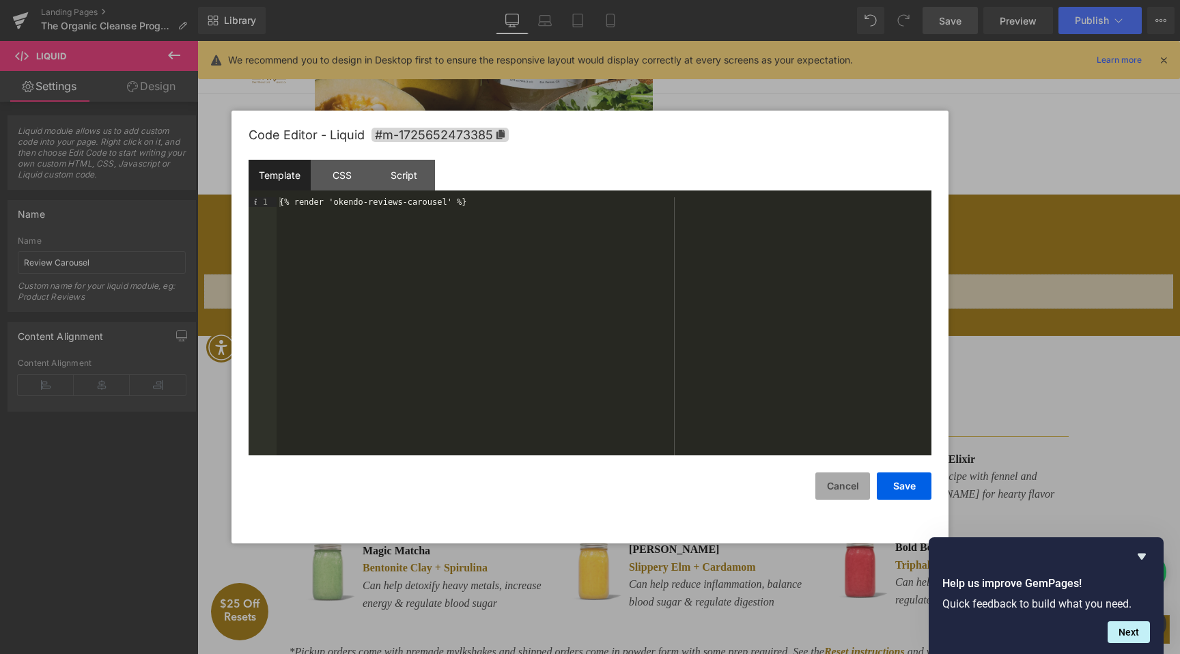
click at [841, 488] on button "Cancel" at bounding box center [843, 486] width 55 height 27
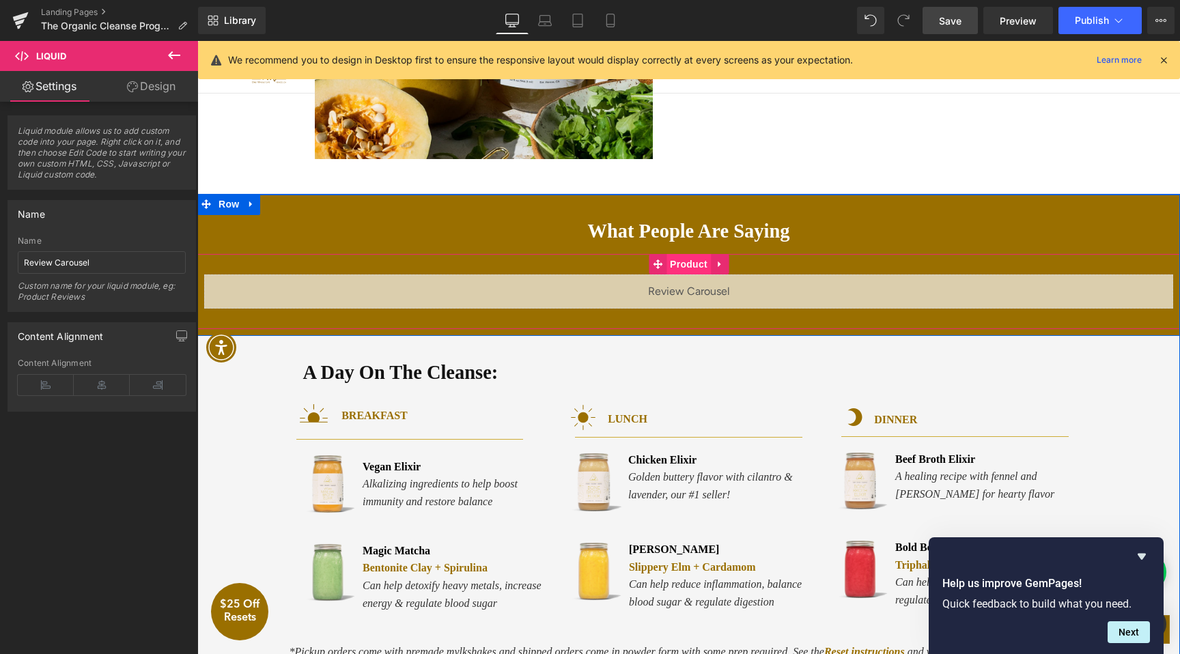
click at [684, 268] on span "Product" at bounding box center [689, 264] width 44 height 20
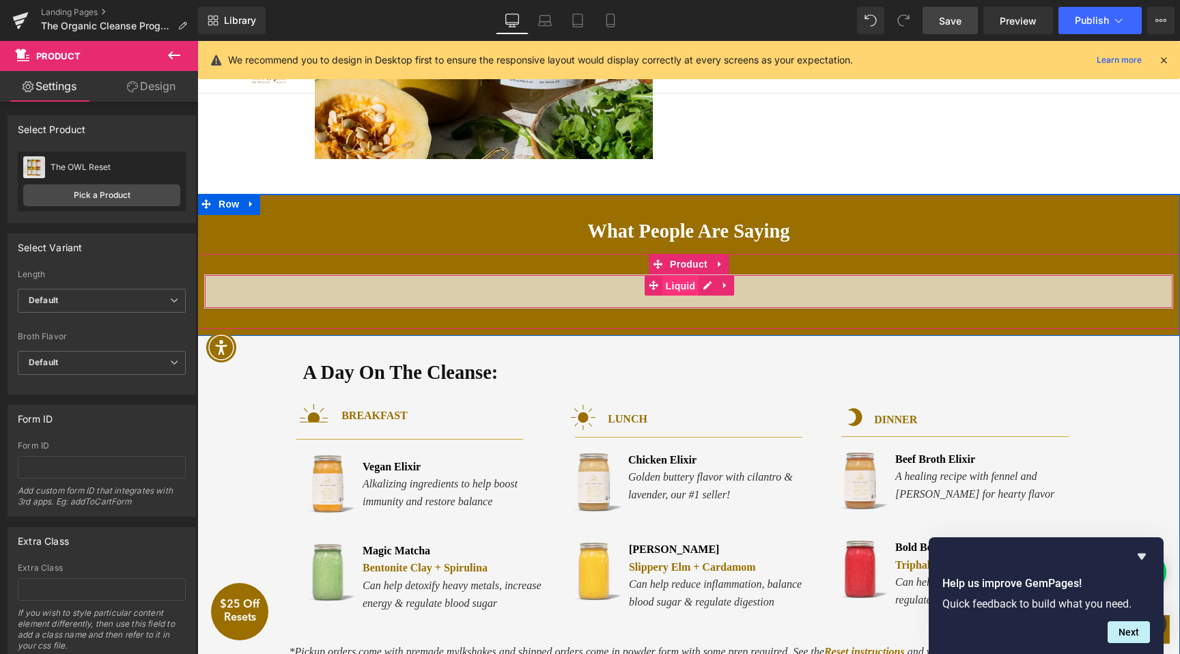
click at [685, 288] on span "Liquid" at bounding box center [681, 286] width 37 height 20
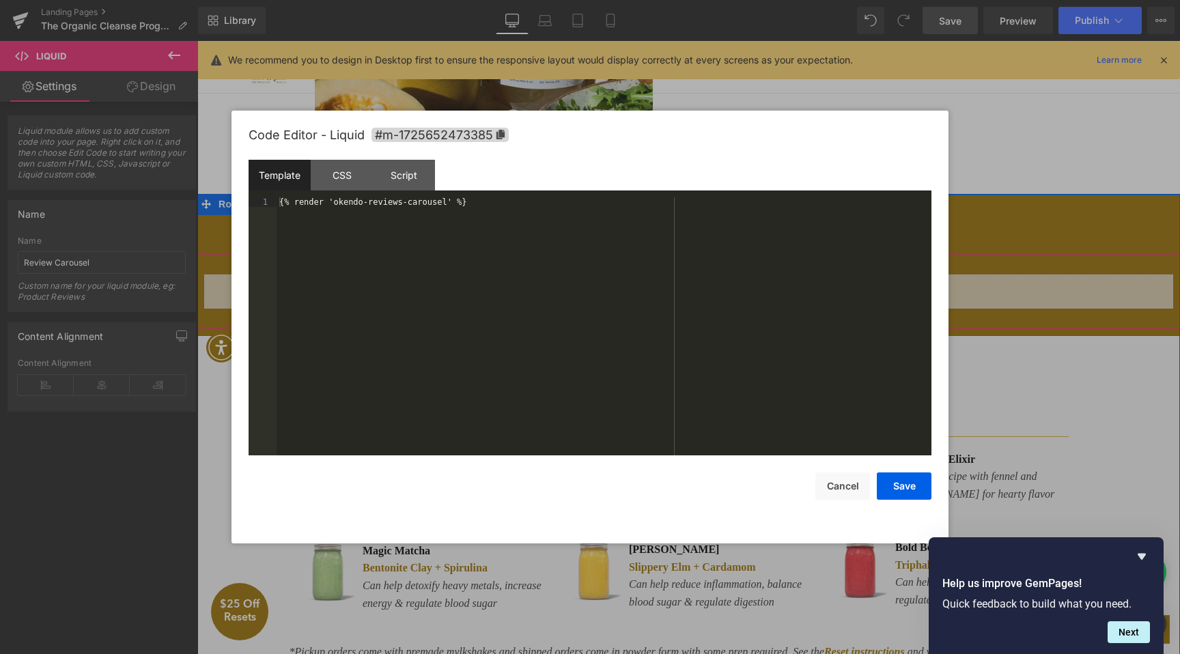
click at [700, 288] on link at bounding box center [705, 285] width 14 height 16
click at [848, 495] on button "Cancel" at bounding box center [843, 486] width 55 height 27
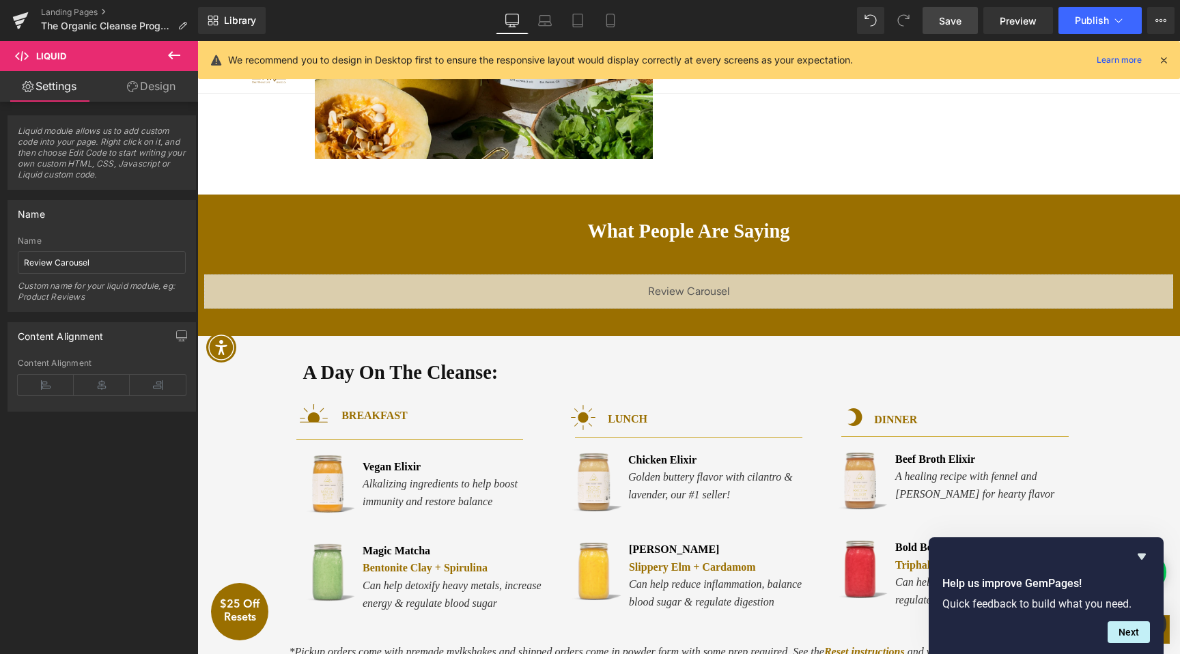
click at [942, 25] on span "Save" at bounding box center [950, 21] width 23 height 14
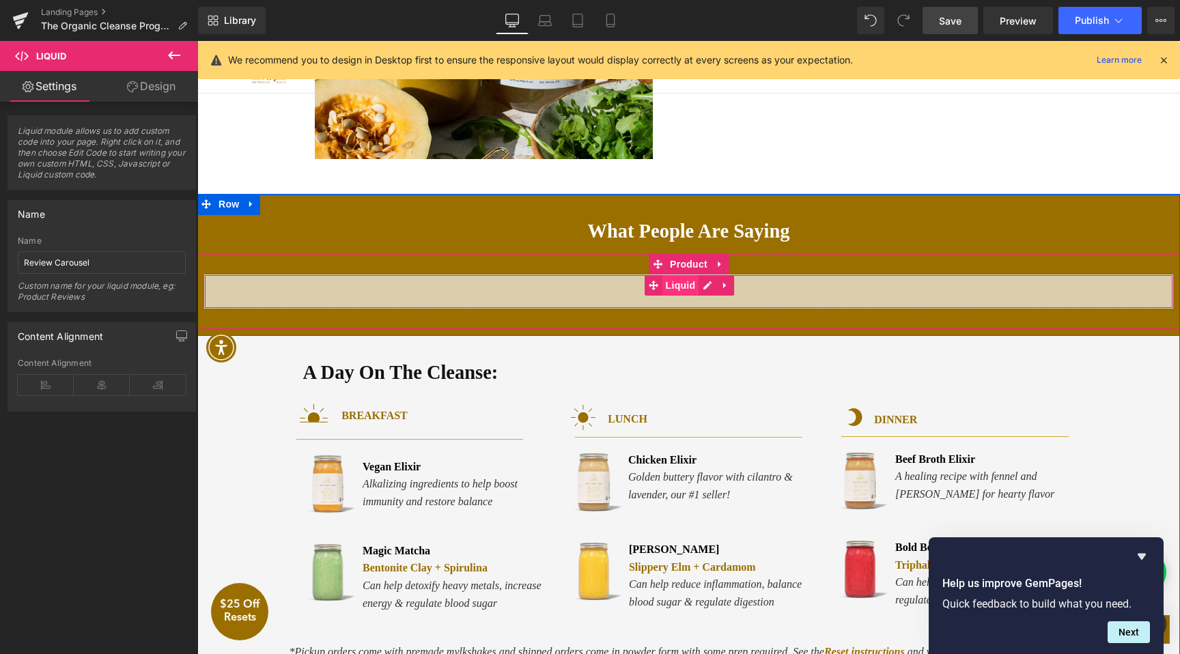
click at [690, 290] on span "Liquid" at bounding box center [681, 285] width 37 height 20
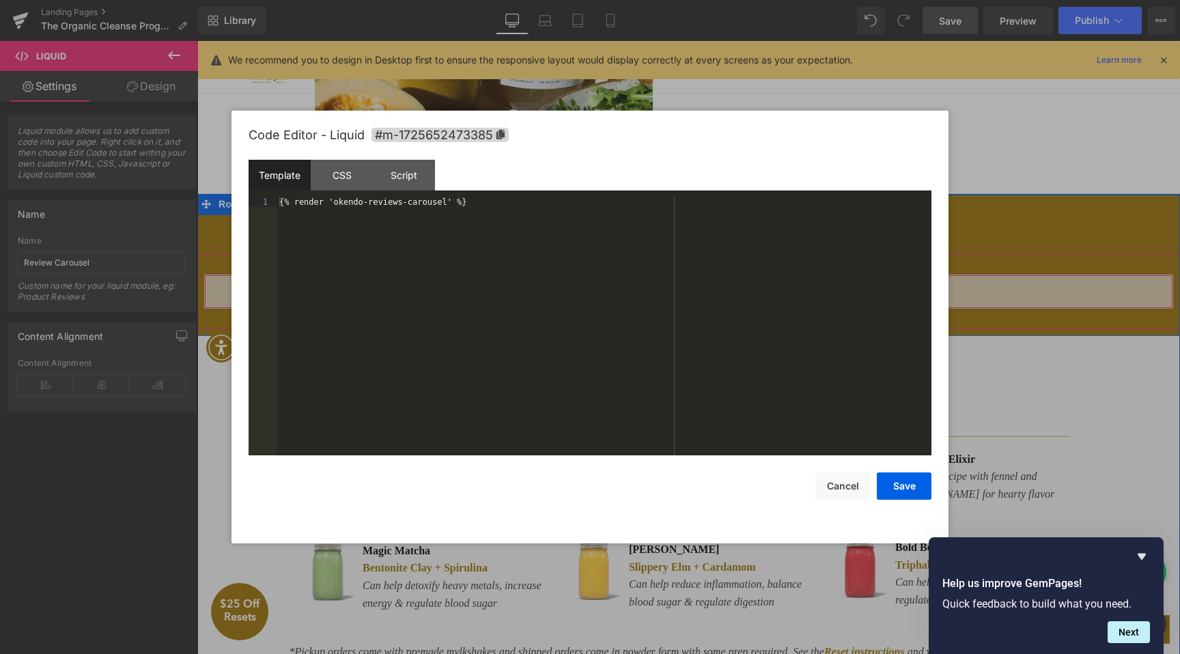
click at [706, 286] on icon at bounding box center [708, 285] width 8 height 8
click at [346, 186] on div "CSS" at bounding box center [342, 175] width 62 height 31
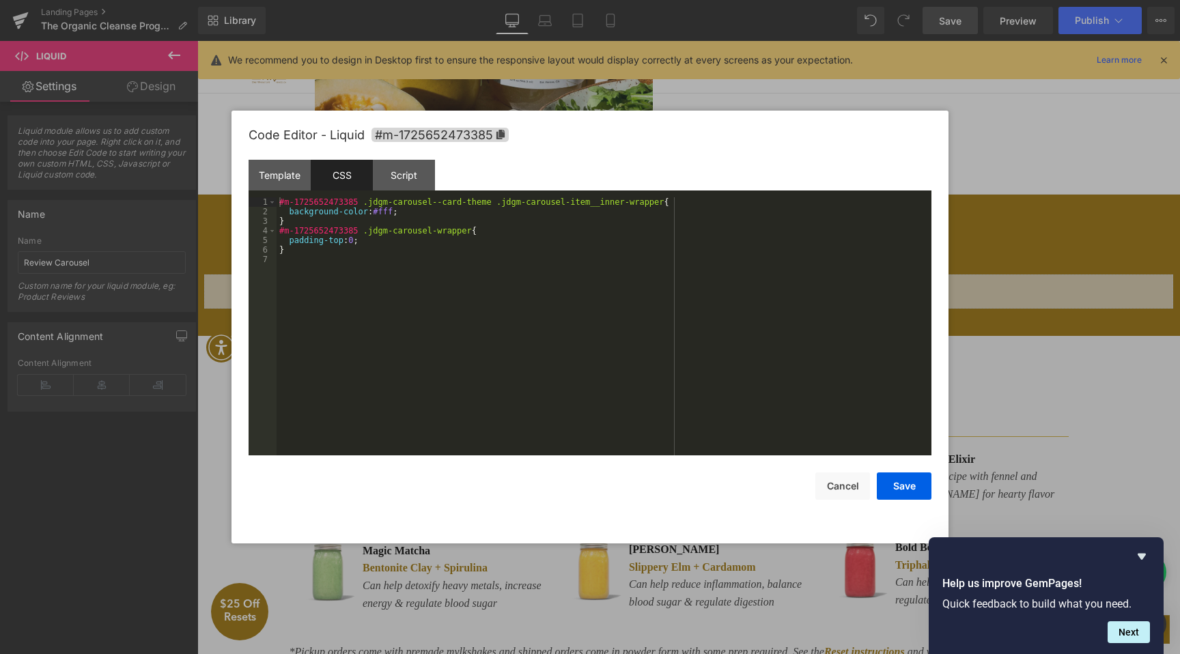
click at [846, 471] on div "Save Cancel" at bounding box center [590, 478] width 683 height 44
click at [839, 486] on button "Cancel" at bounding box center [843, 486] width 55 height 27
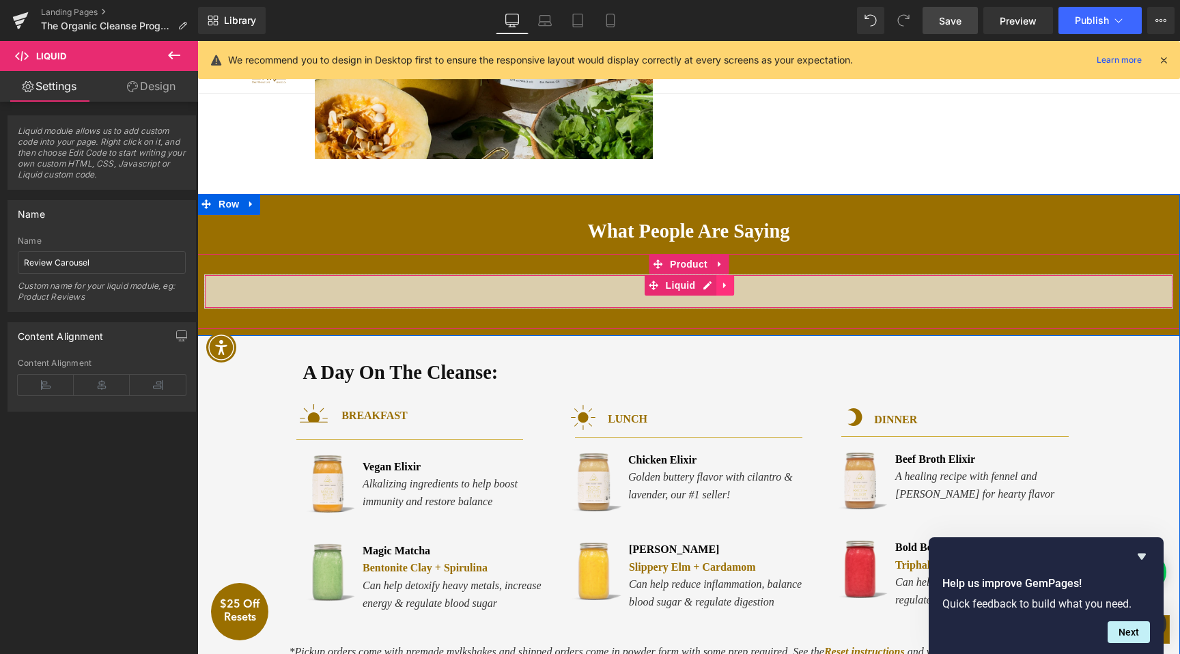
click at [724, 290] on icon at bounding box center [726, 286] width 10 height 10
click at [733, 288] on icon at bounding box center [735, 286] width 10 height 10
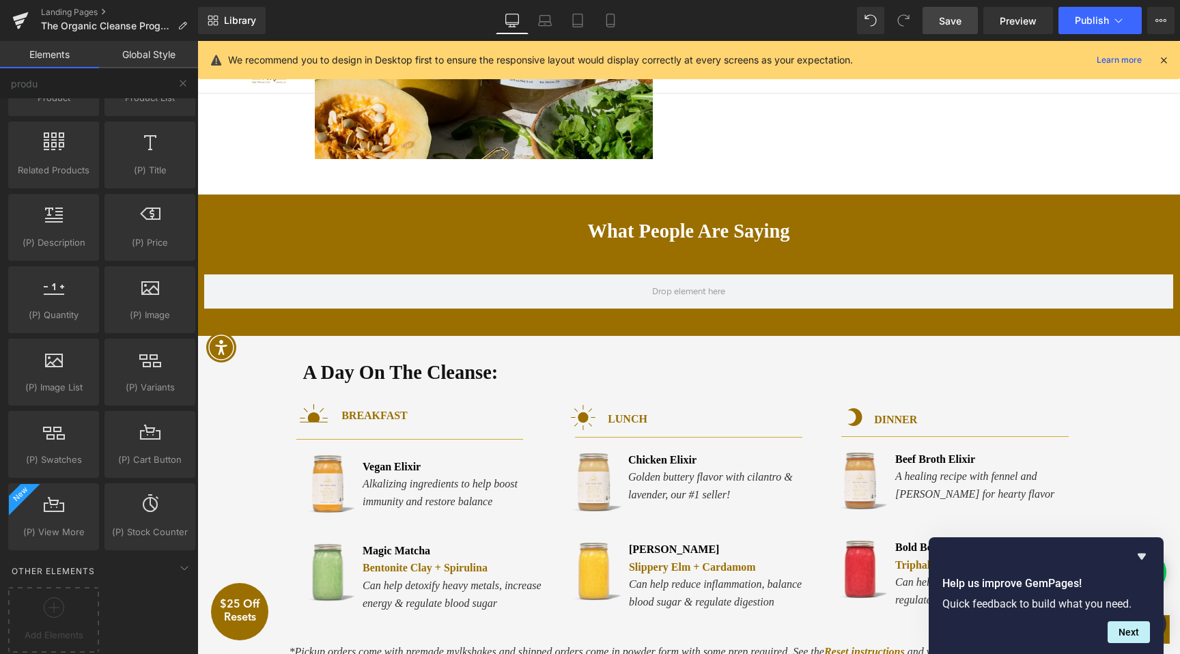
scroll to position [0, 0]
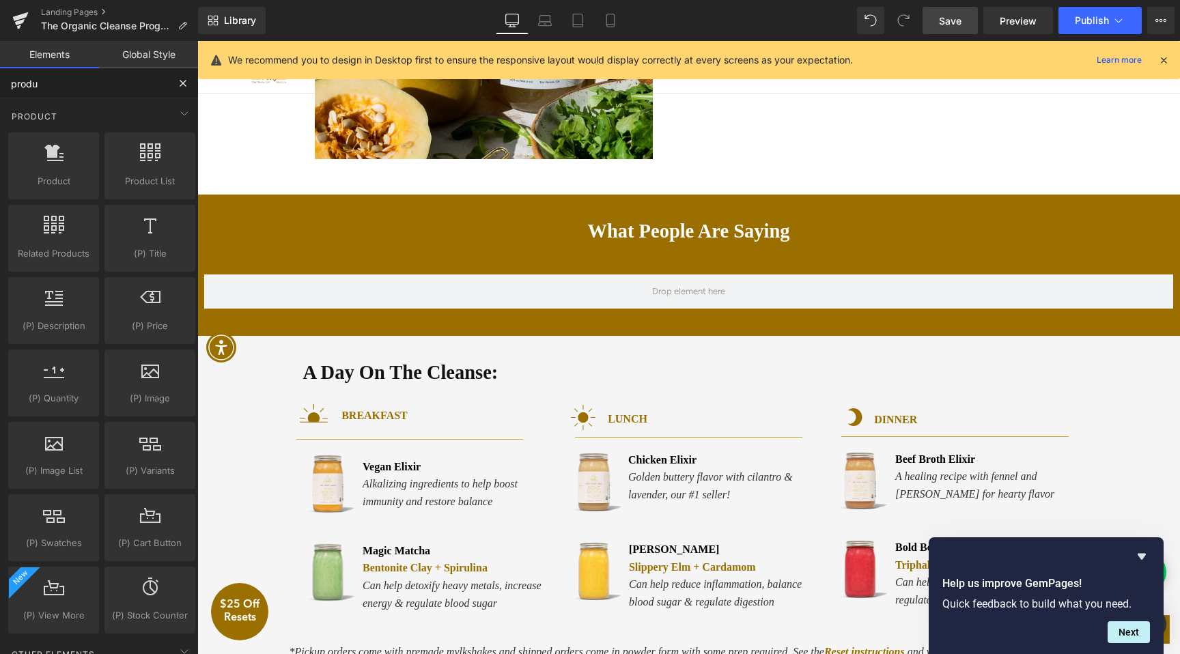
click at [90, 81] on input "produ" at bounding box center [84, 83] width 168 height 30
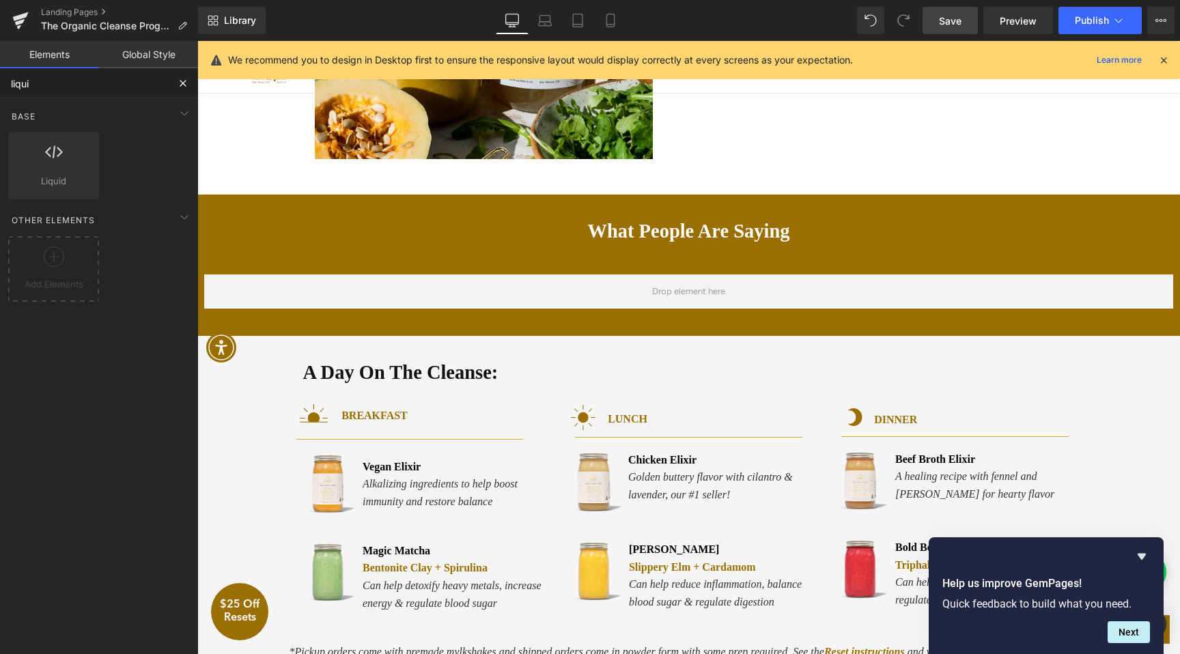
type input "liquid"
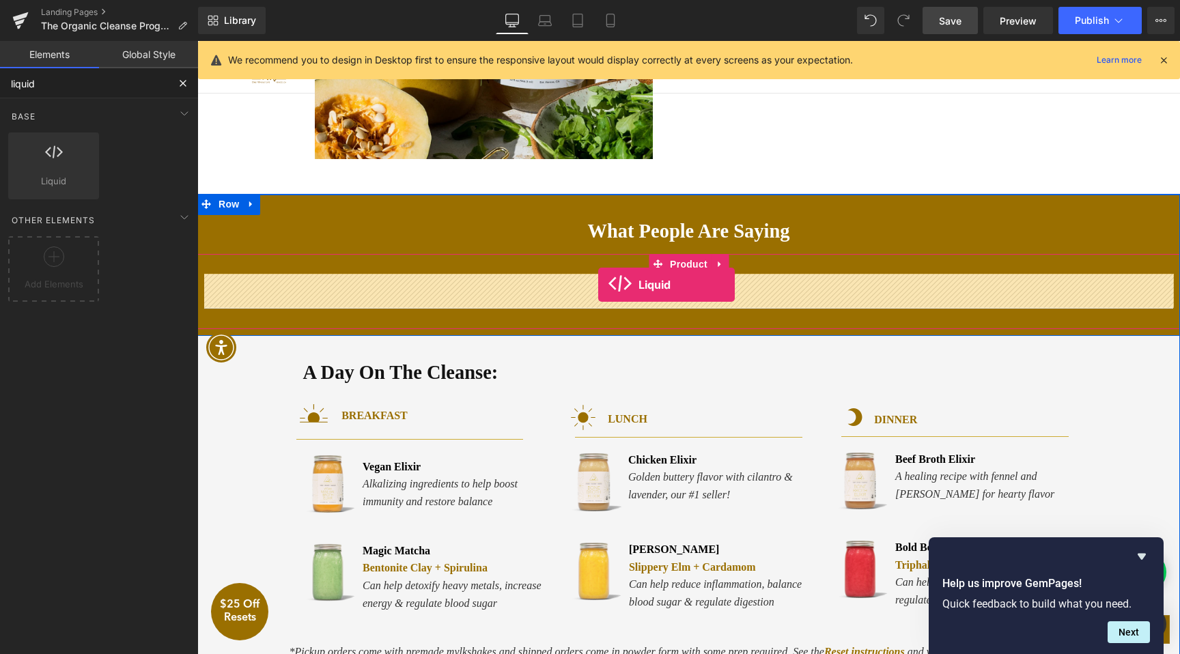
drag, startPoint x: 260, startPoint y: 199, endPoint x: 598, endPoint y: 285, distance: 348.9
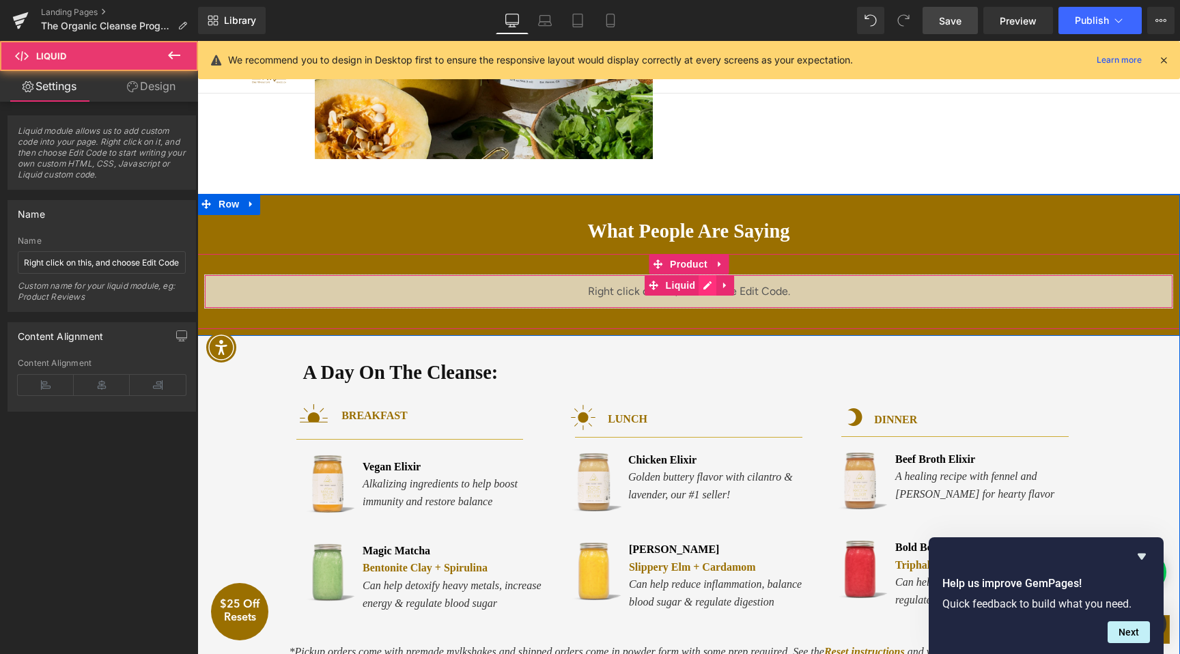
click at [706, 286] on div "Liquid" at bounding box center [688, 292] width 969 height 34
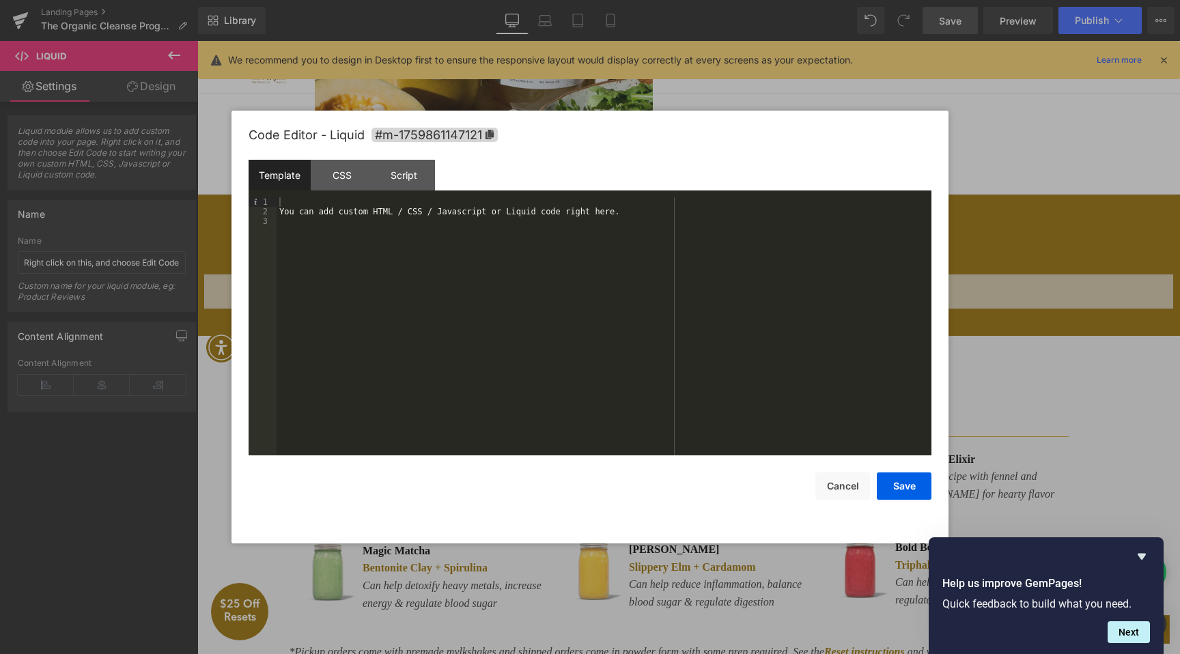
click at [500, 216] on div "You can add custom HTML / CSS / Javascript or Liquid code right here." at bounding box center [604, 335] width 655 height 277
click at [909, 490] on button "Save" at bounding box center [904, 486] width 55 height 27
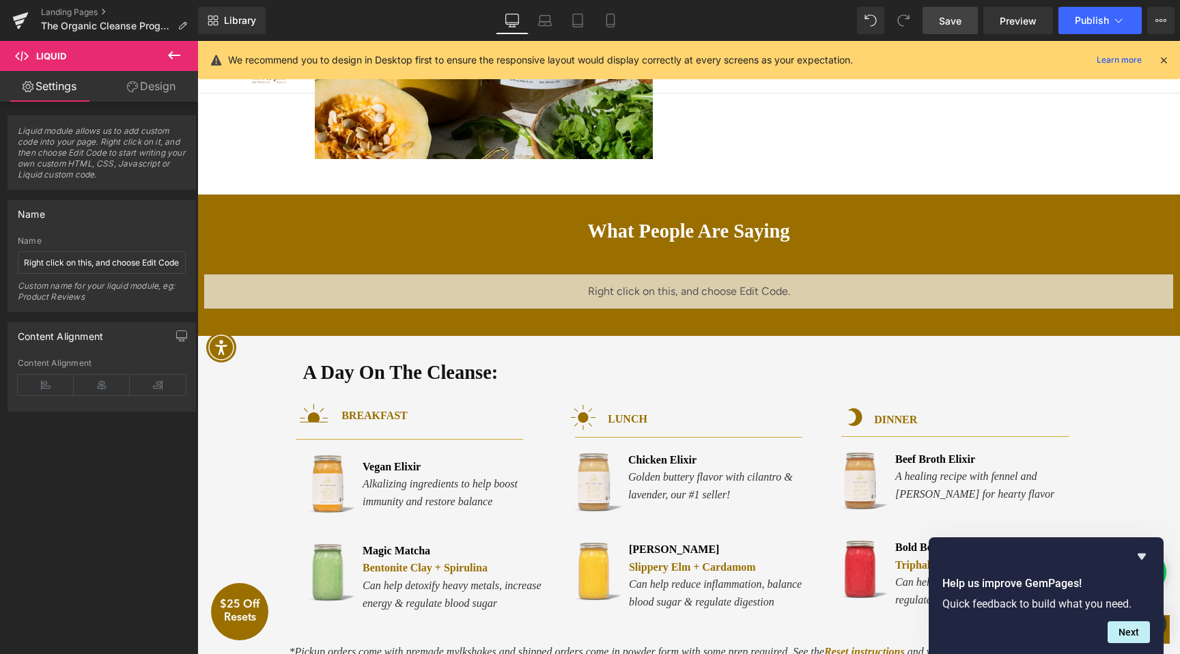
click at [962, 23] on span "Save" at bounding box center [950, 21] width 23 height 14
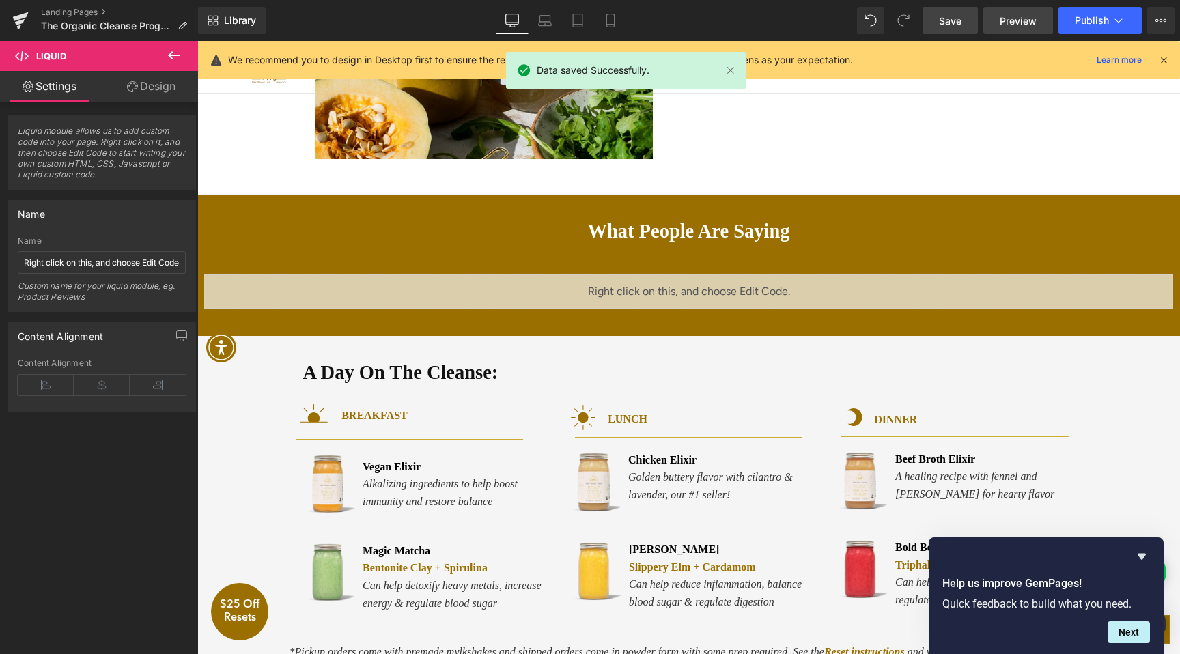
click at [1007, 20] on span "Preview" at bounding box center [1018, 21] width 37 height 14
